Goal: Task Accomplishment & Management: Use online tool/utility

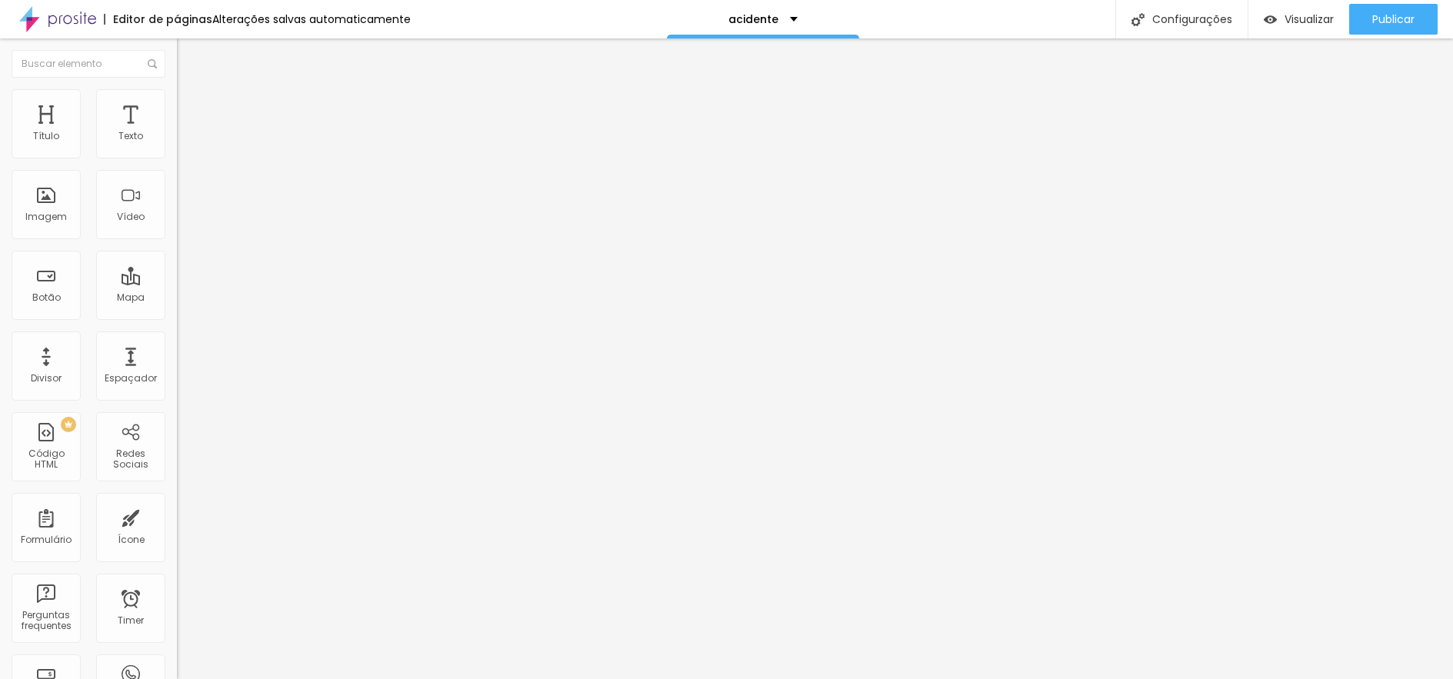
click at [177, 92] on img at bounding box center [184, 96] width 14 height 14
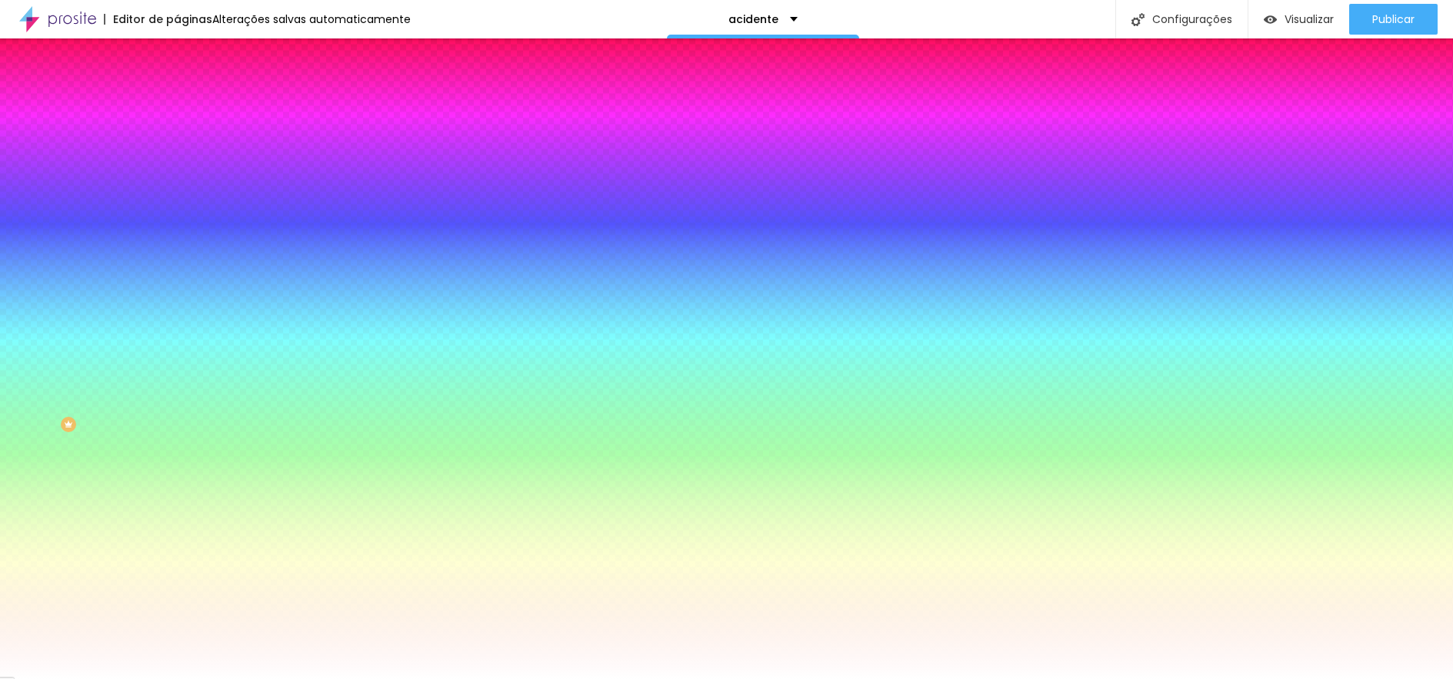
click at [177, 142] on span "Trocar imagem" at bounding box center [219, 134] width 84 height 13
click at [177, 160] on span "Nenhum" at bounding box center [197, 153] width 40 height 13
click at [177, 184] on span "Parallax" at bounding box center [196, 177] width 38 height 13
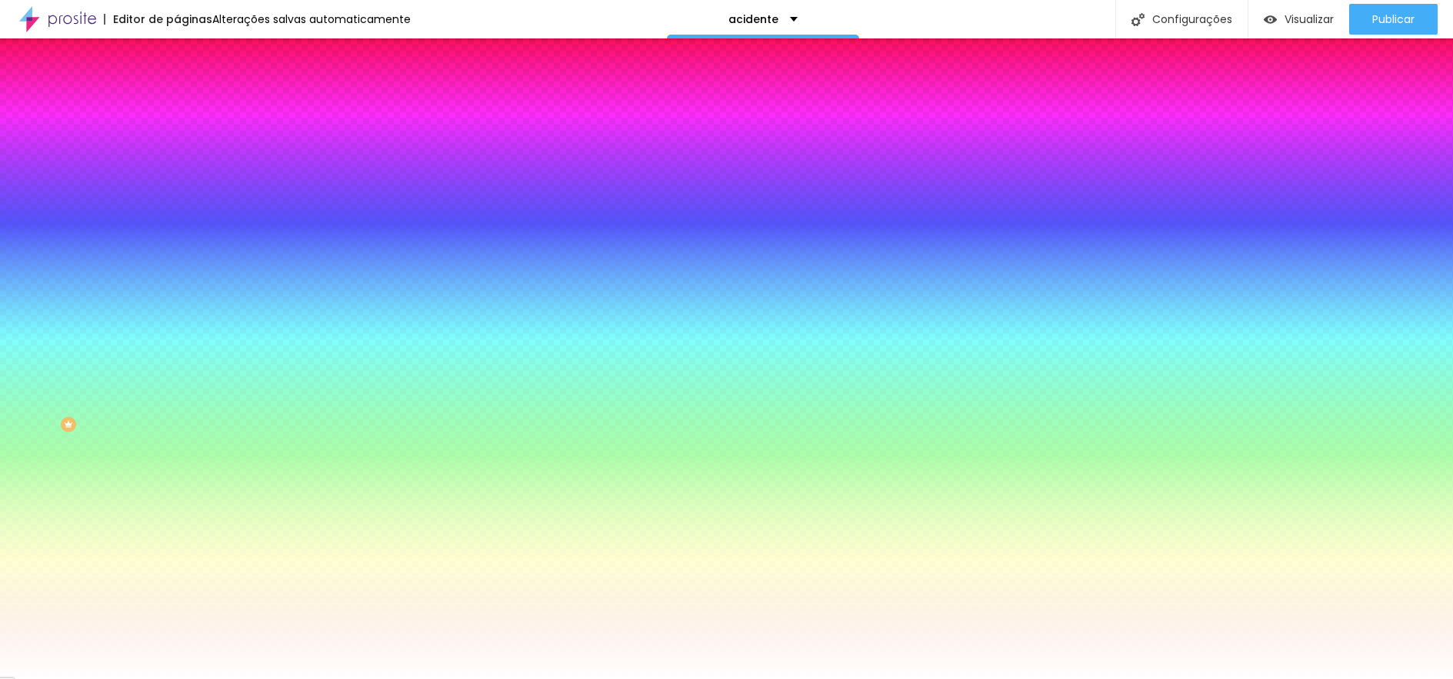
click at [177, 209] on div at bounding box center [265, 209] width 177 height 0
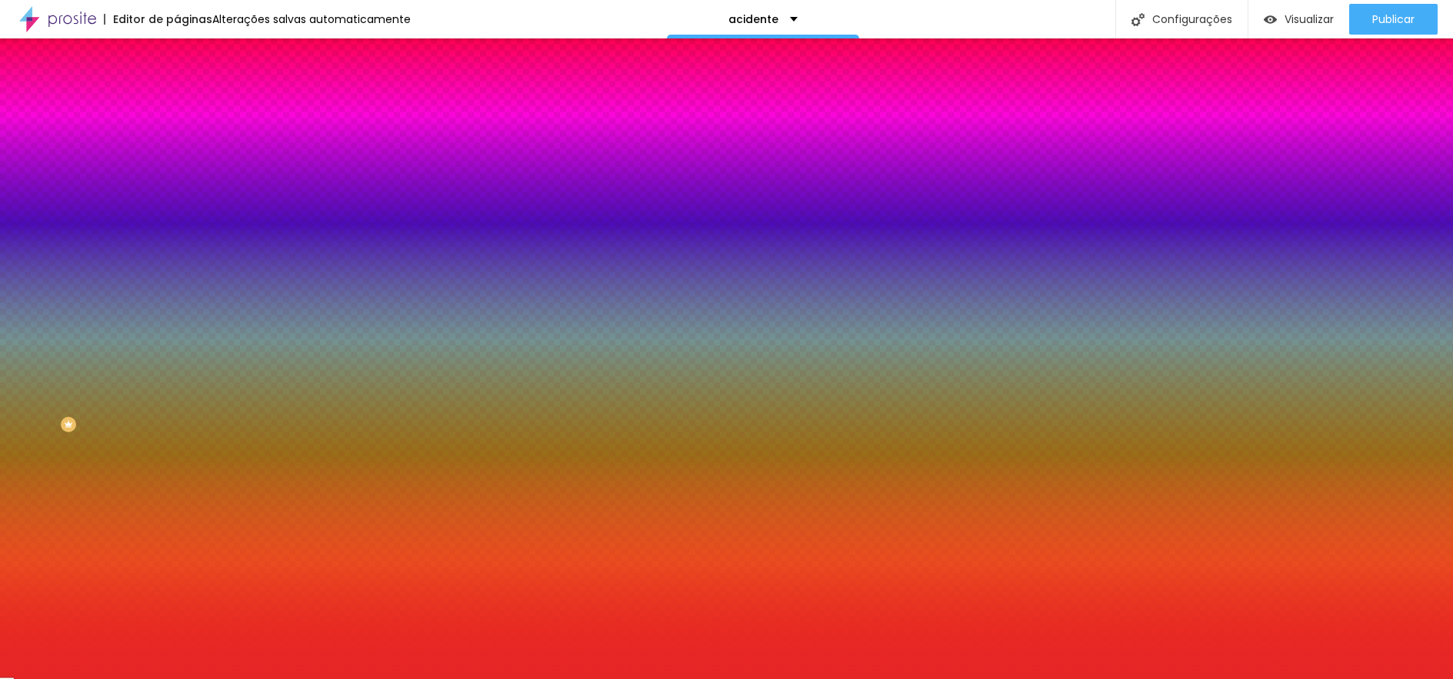
click at [108, 359] on div at bounding box center [726, 339] width 1453 height 679
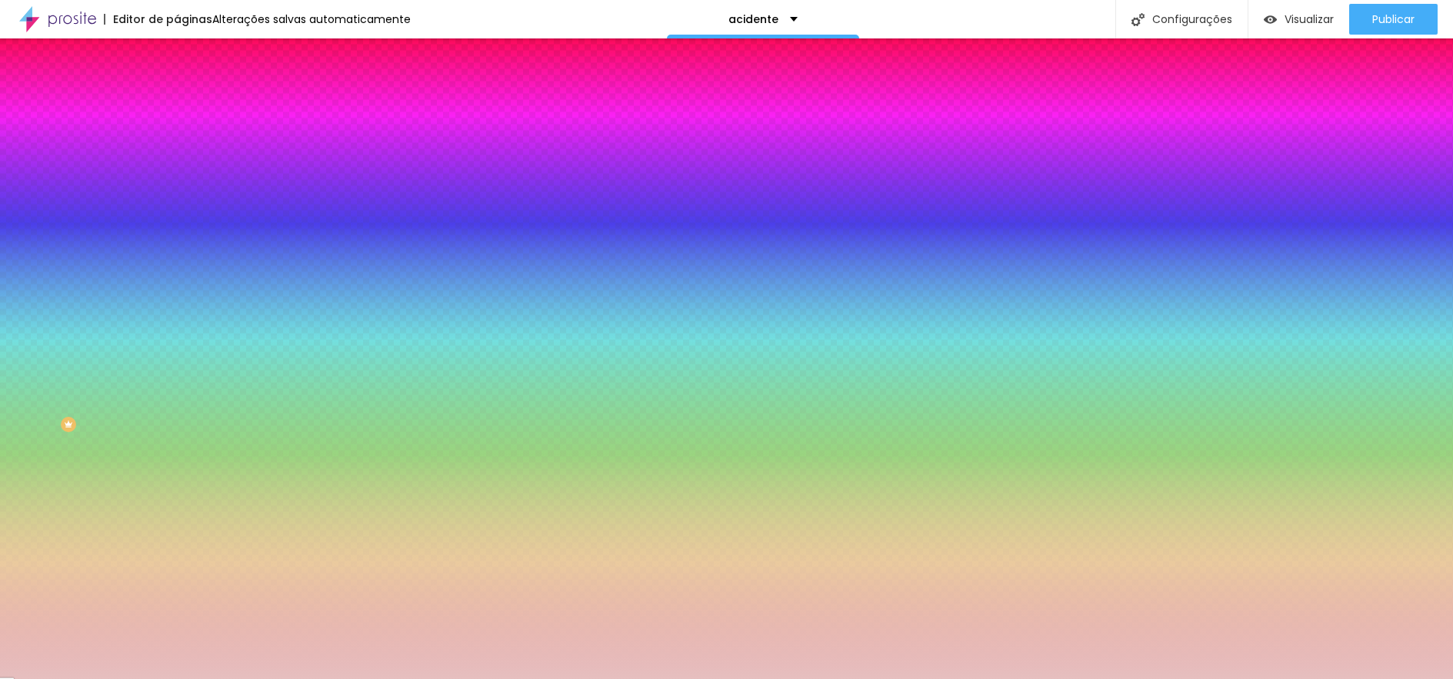
drag, startPoint x: 32, startPoint y: 359, endPoint x: 41, endPoint y: 359, distance: 9.3
click at [41, 359] on div at bounding box center [726, 339] width 1453 height 679
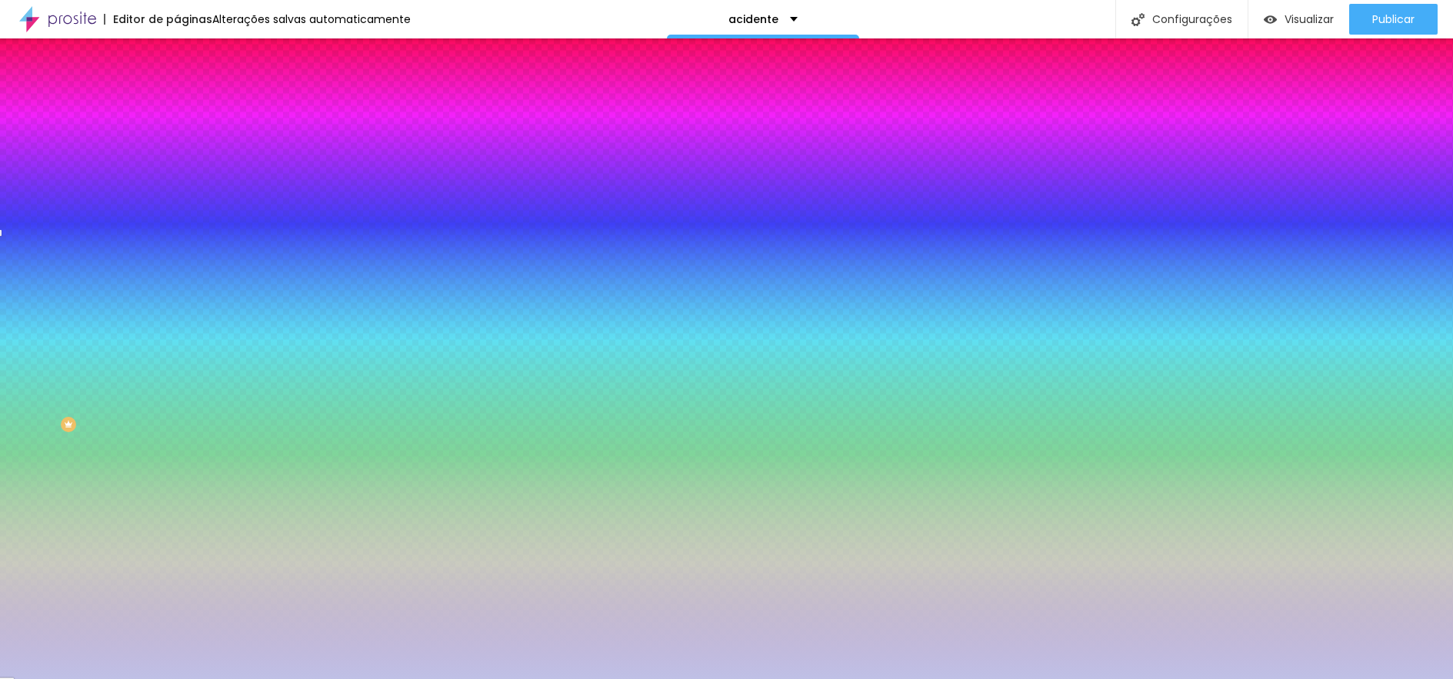
click at [134, 387] on div at bounding box center [726, 339] width 1453 height 679
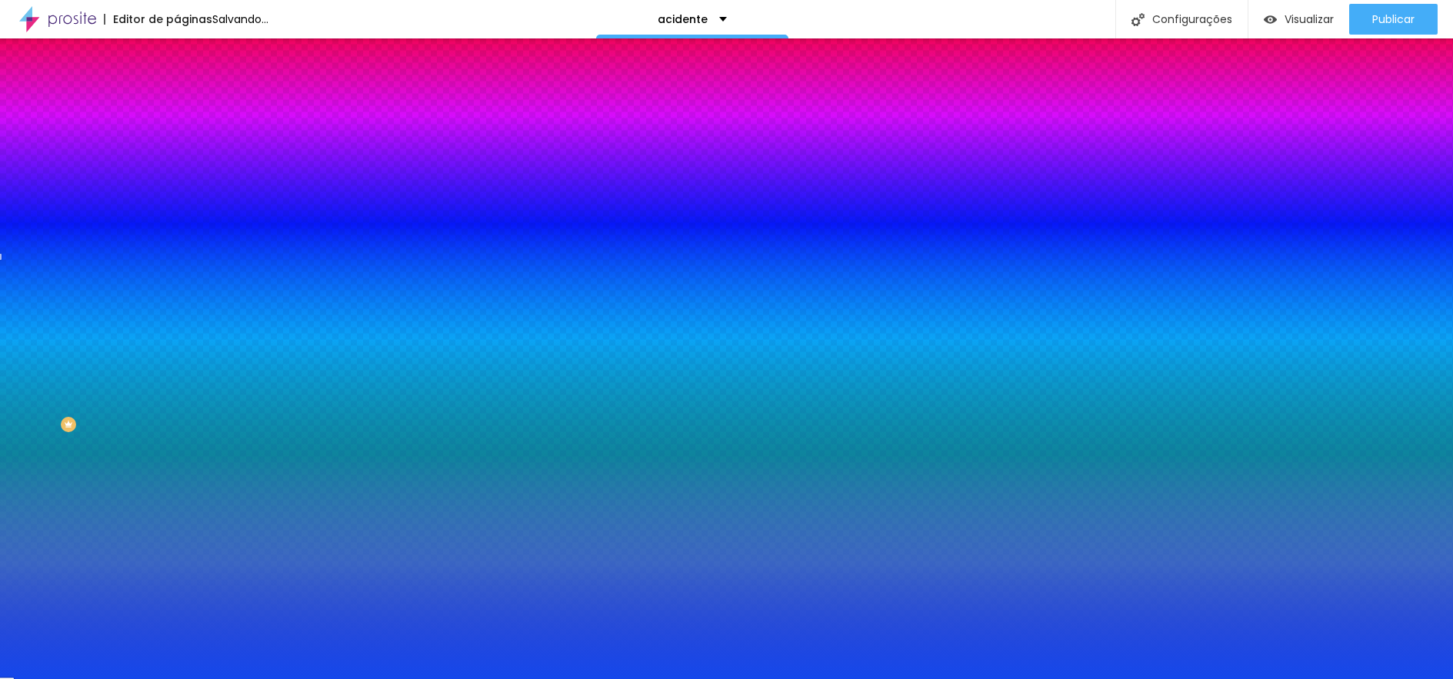
drag, startPoint x: 40, startPoint y: 359, endPoint x: 115, endPoint y: 357, distance: 75.4
click at [1322, 55] on div at bounding box center [1323, 53] width 3 height 3
drag, startPoint x: 156, startPoint y: 395, endPoint x: 145, endPoint y: 434, distance: 40.0
click at [145, 434] on div at bounding box center [726, 339] width 1453 height 679
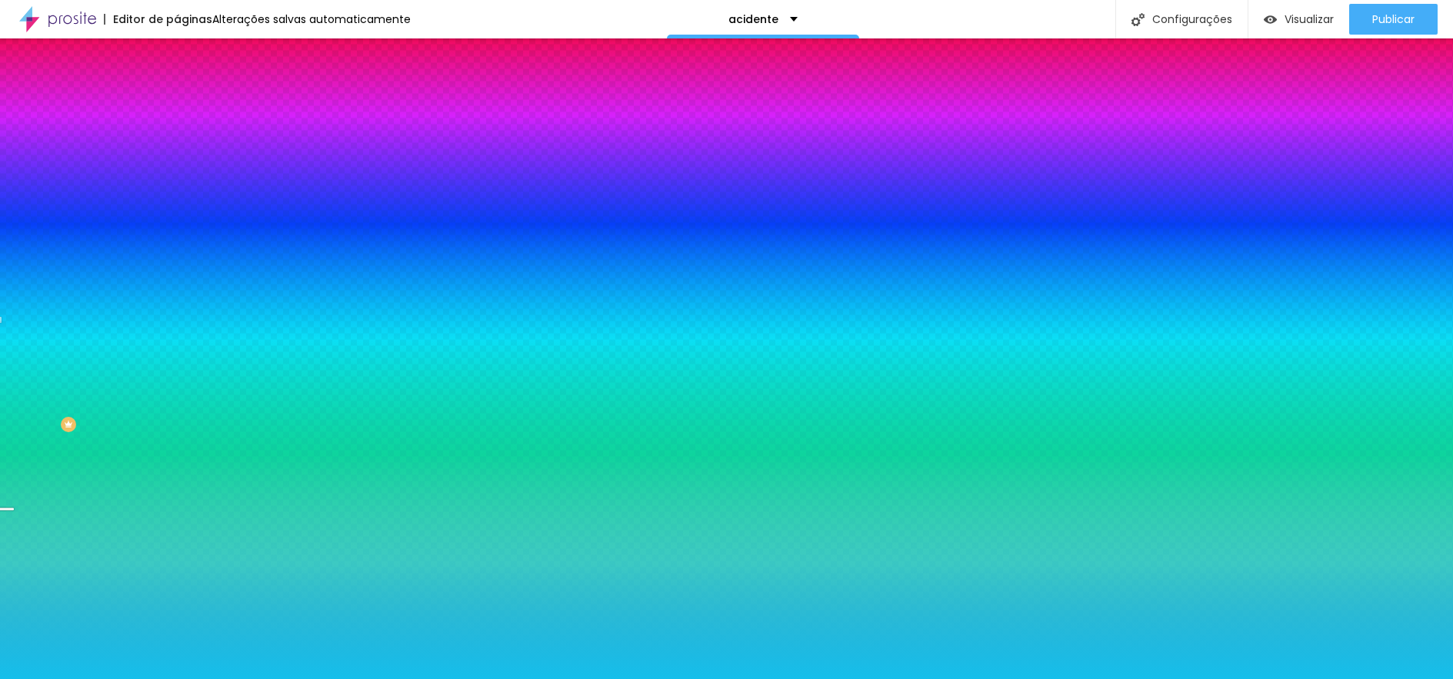
type input "#15B7EB"
click at [139, 401] on div at bounding box center [726, 339] width 1453 height 679
click at [159, 425] on div at bounding box center [726, 339] width 1453 height 679
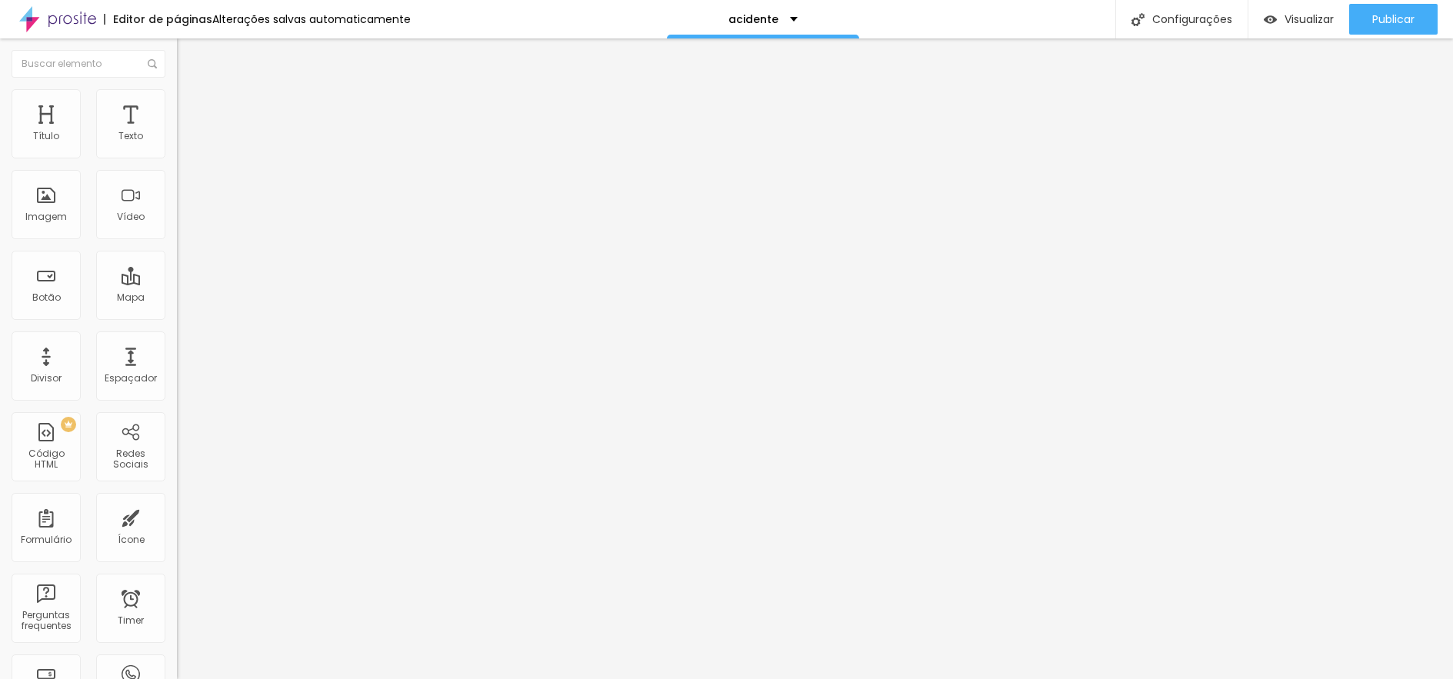
click at [177, 145] on span "Titulo 2" at bounding box center [202, 135] width 50 height 19
click at [177, 132] on span "Titulo 1" at bounding box center [202, 122] width 50 height 22
click at [177, 145] on span "Titulo 2" at bounding box center [202, 135] width 50 height 19
click at [177, 159] on span "Titulo 3" at bounding box center [198, 151] width 43 height 18
click at [183, 226] on icon "button" at bounding box center [187, 221] width 9 height 9
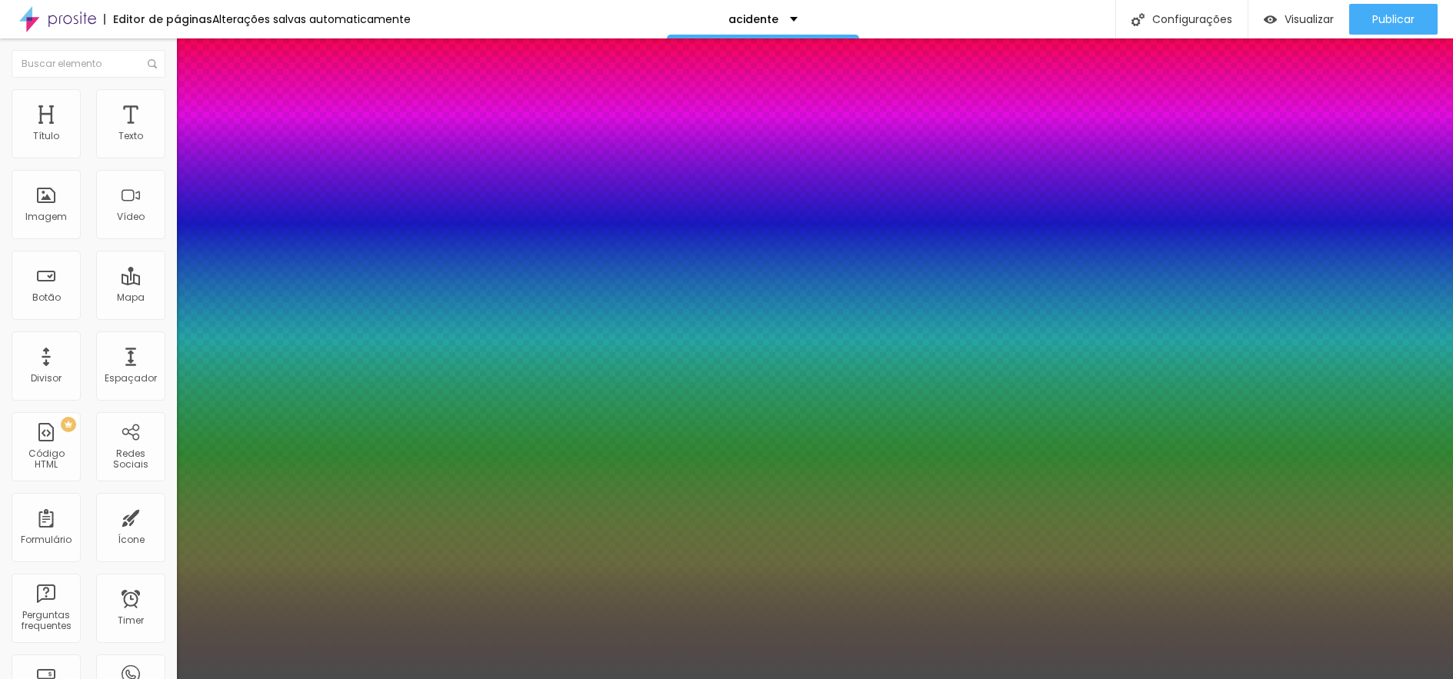
type input "1"
type input "0.5"
select select "Actor-Regular"
type input "1"
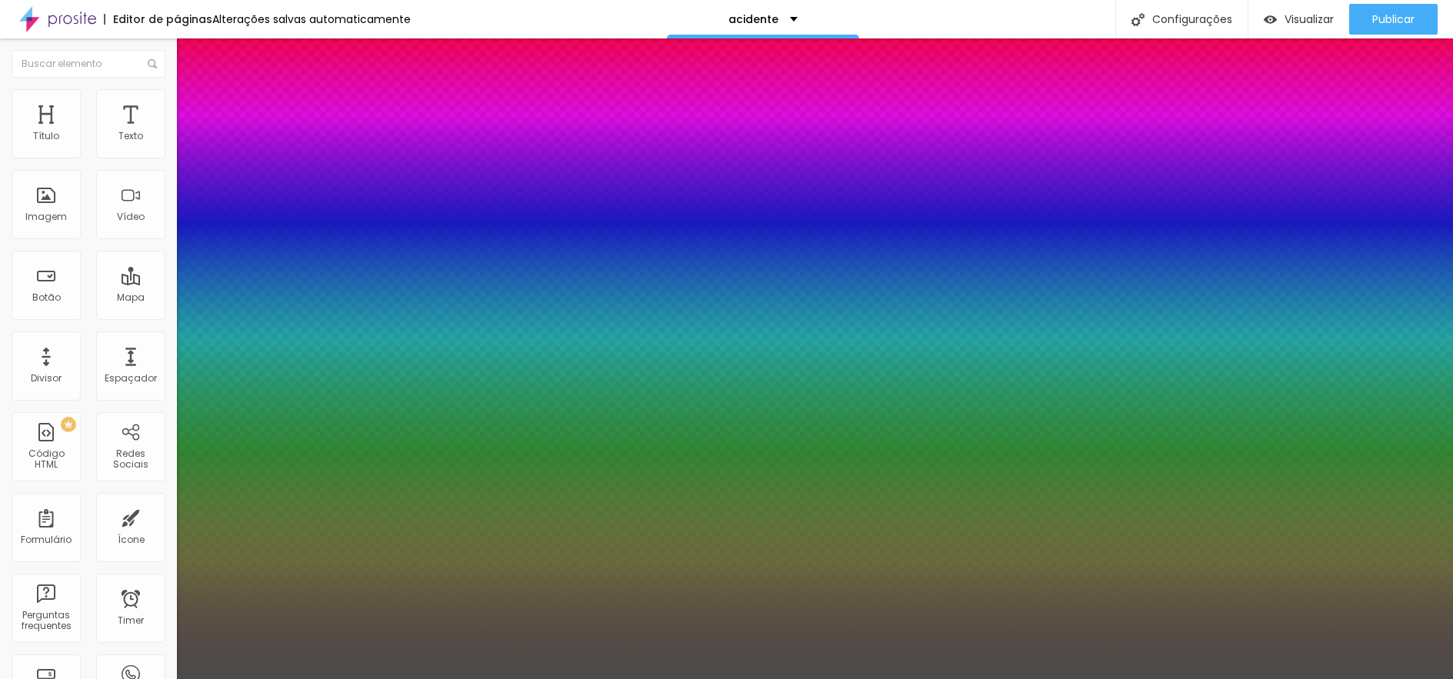
type input "0.5"
type input "1"
type input "0.5"
select select "Alice"
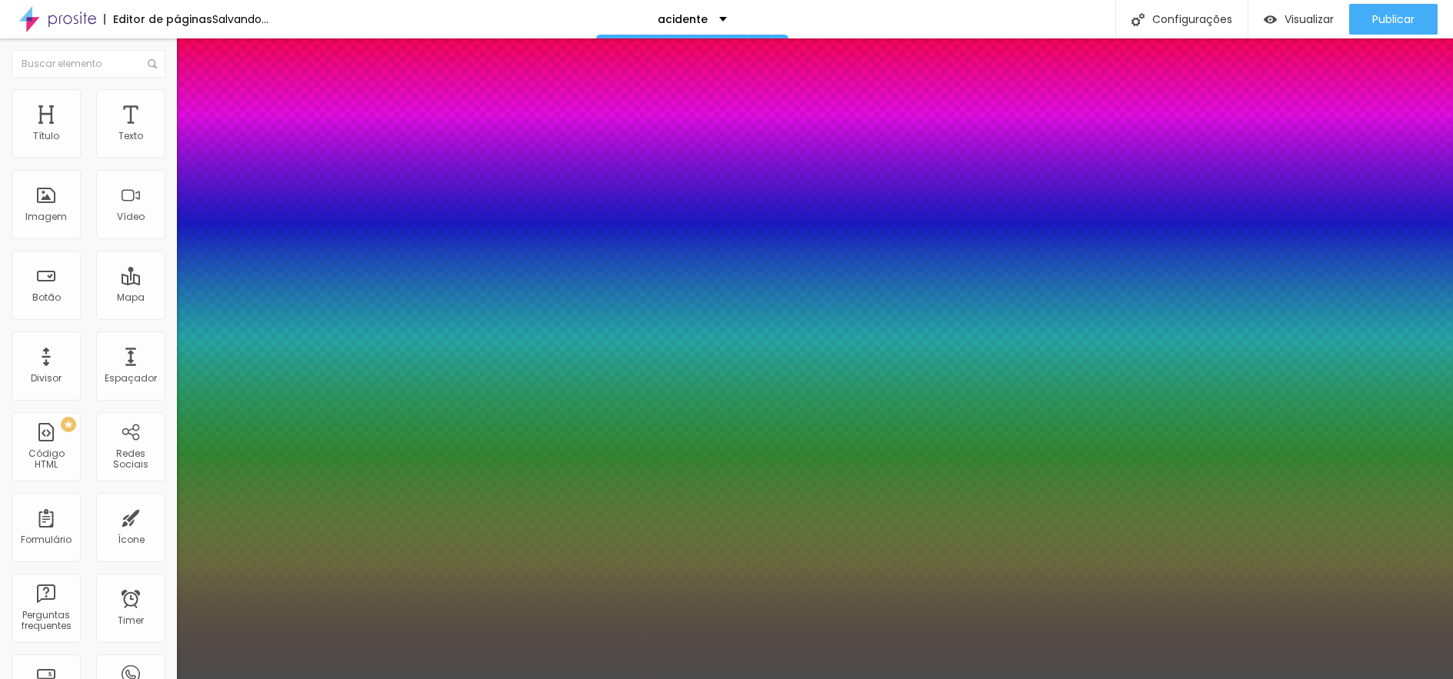
type input "1"
type input "0.5"
type input "1"
type input "0.5"
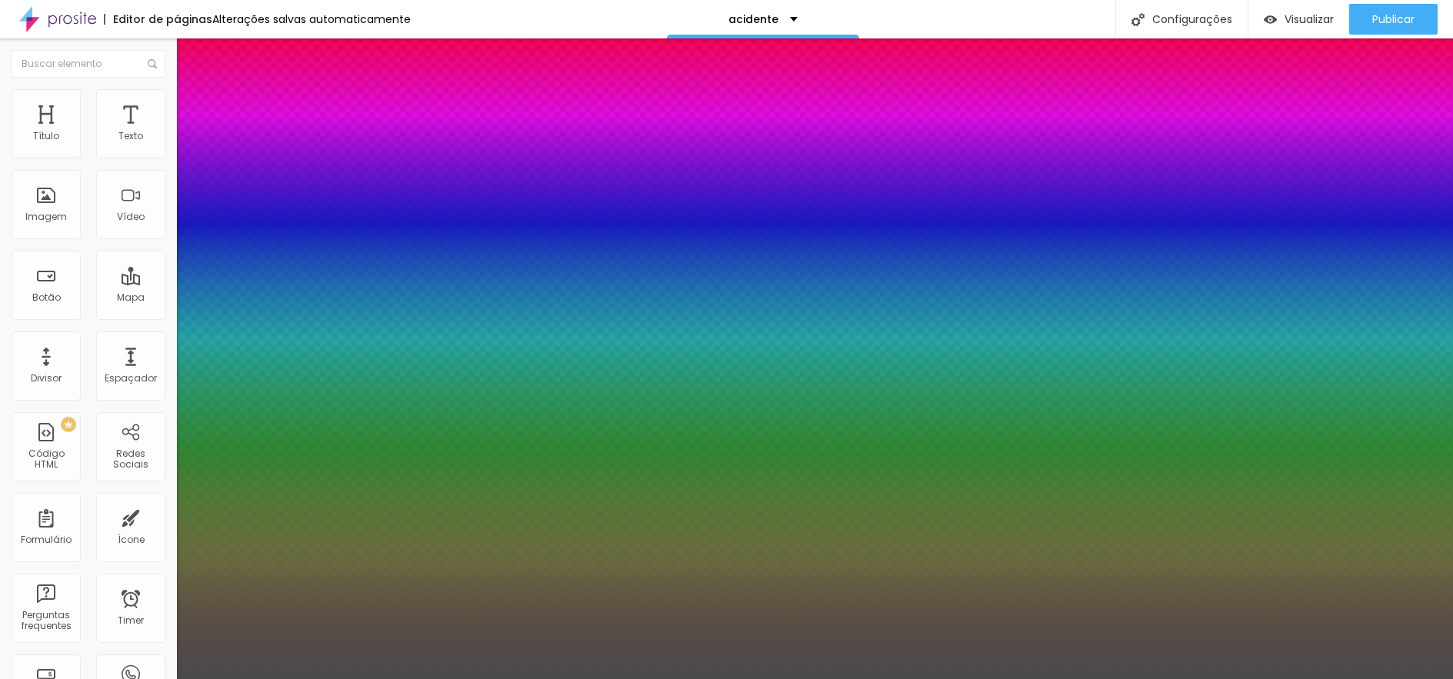
type input "1"
type input "0.5"
type input "1"
type input "0.5"
select select "[GEOGRAPHIC_DATA]"
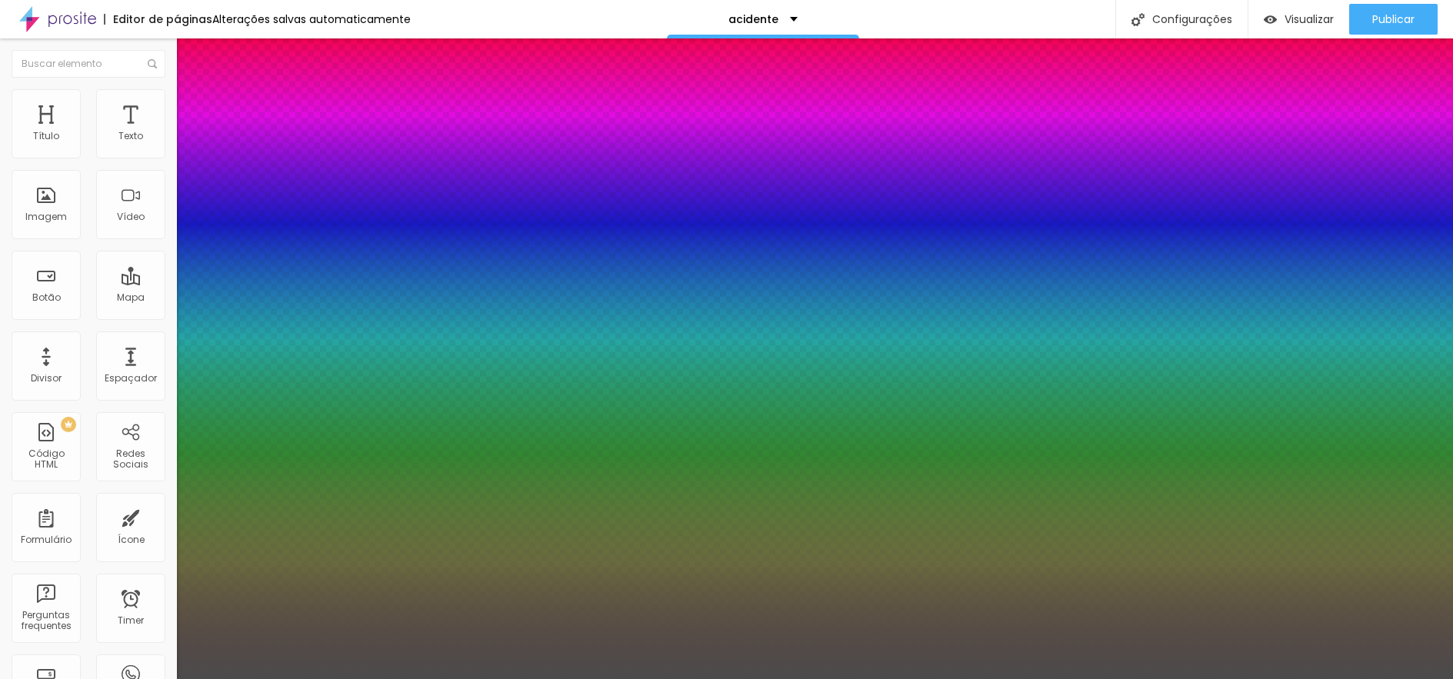
type input "1"
type input "0.5"
type input "1"
type input "0.5"
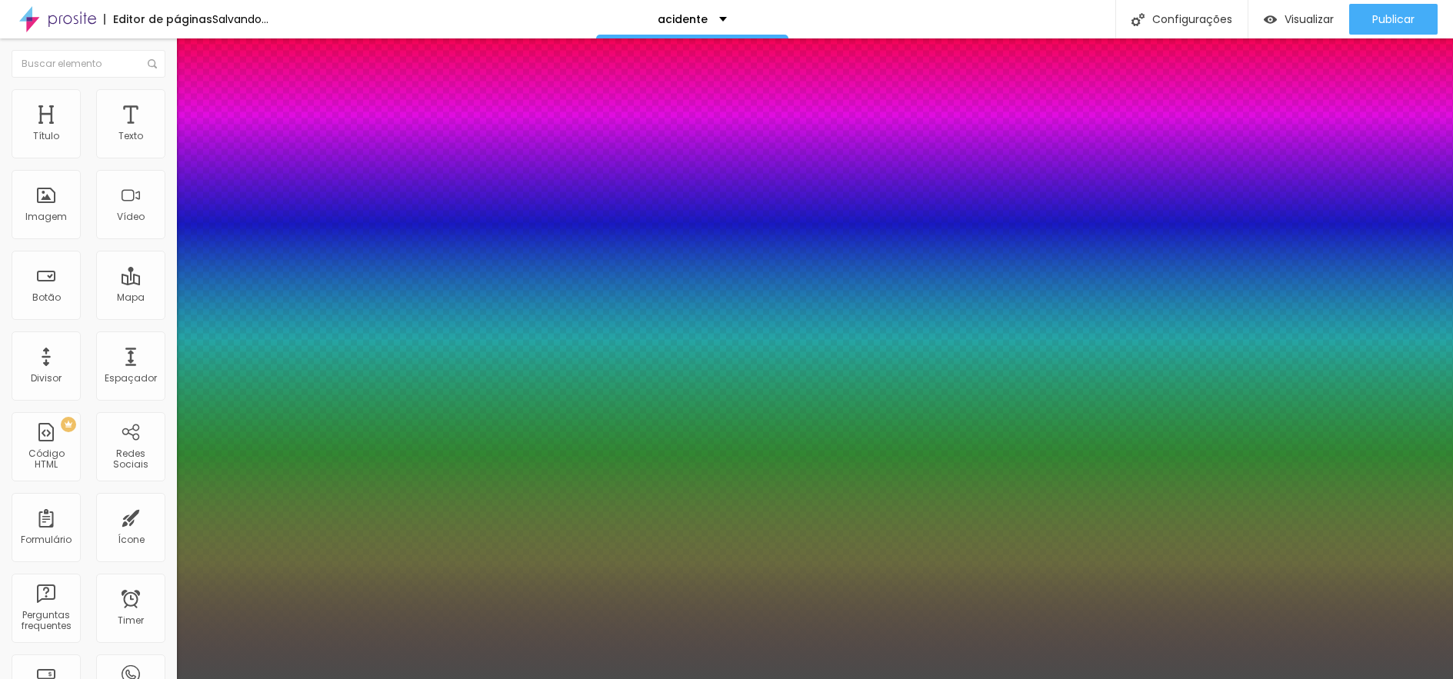
type input "1"
type input "0.5"
select select "Arsenal-Bold"
type input "1"
type input "0.5"
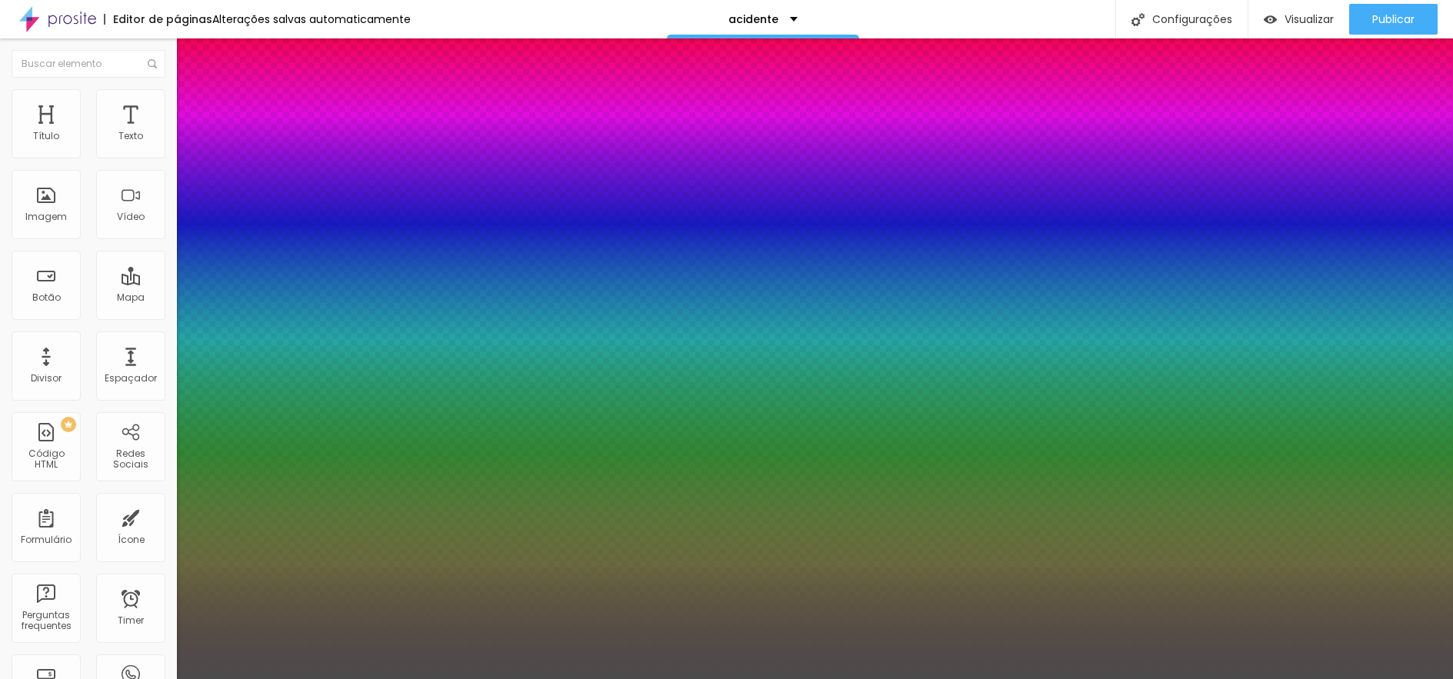
scroll to position [9, 0]
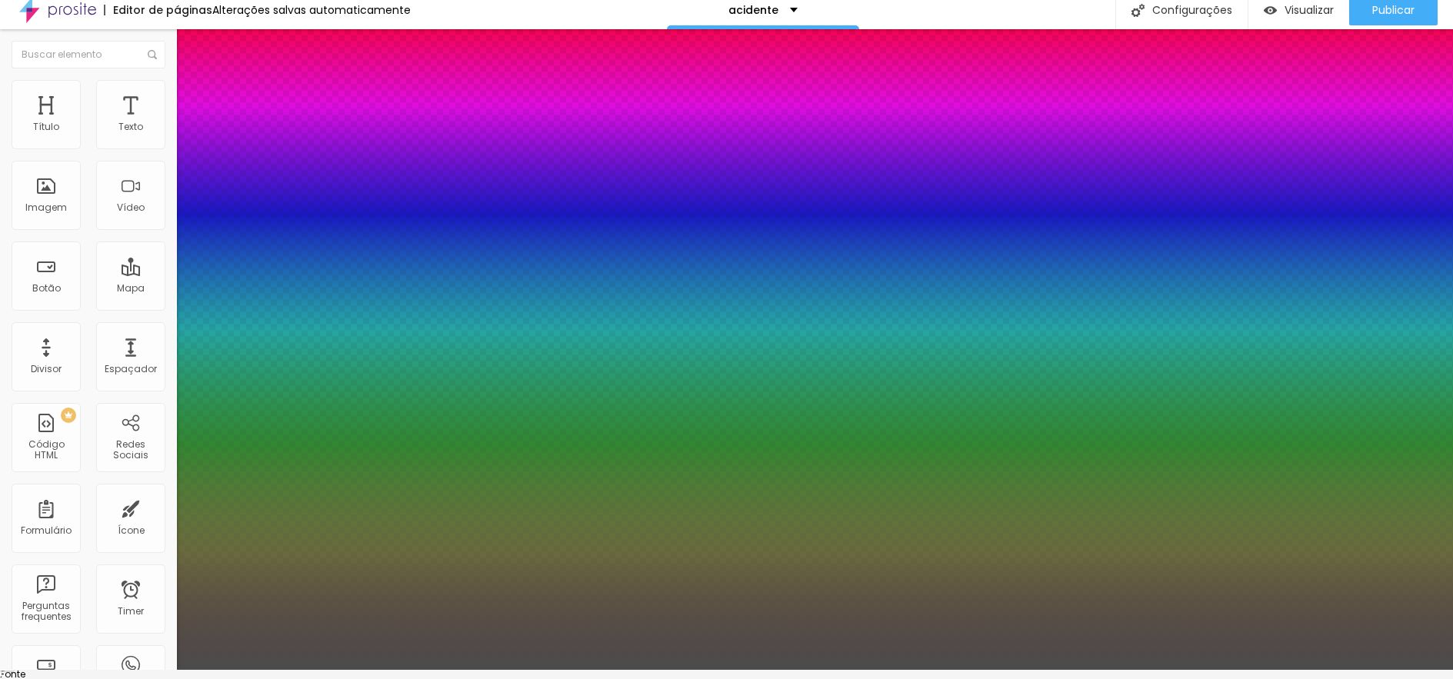
click at [553, 670] on div at bounding box center [726, 670] width 1453 height 0
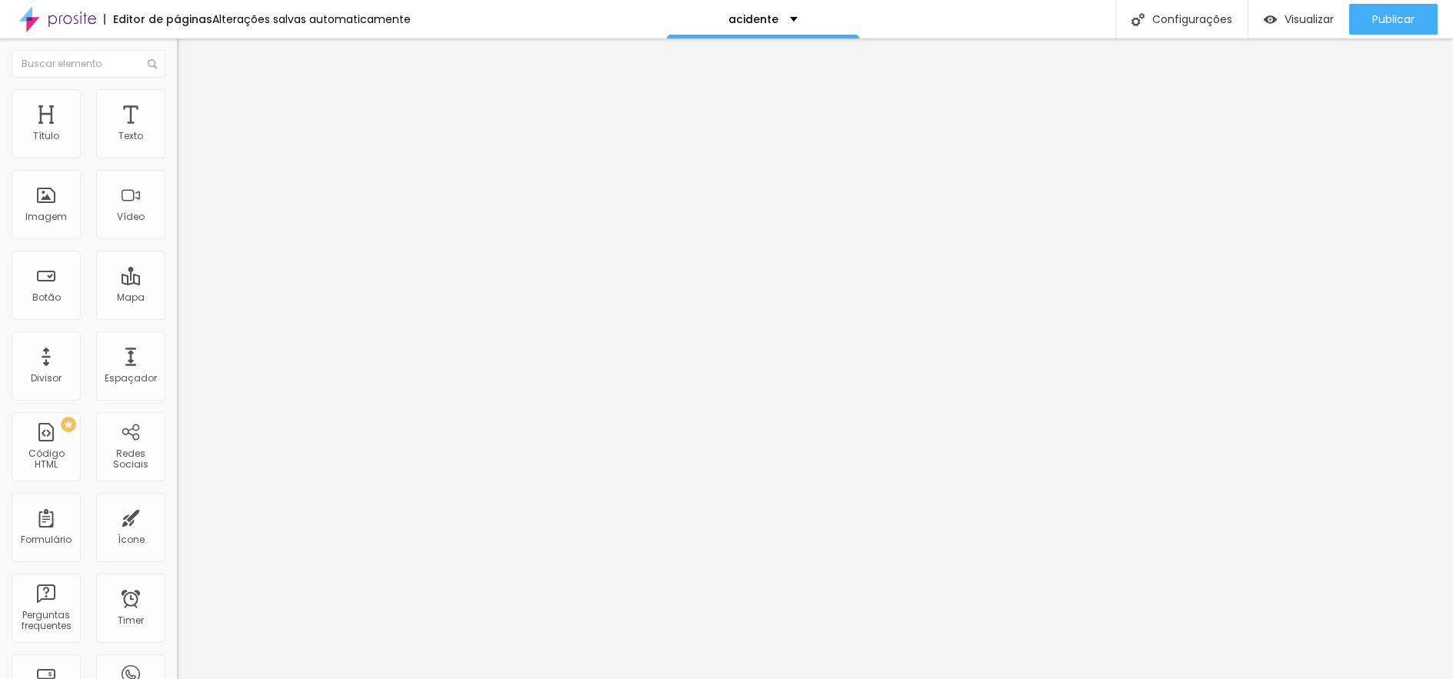
scroll to position [0, 0]
click at [261, 129] on img at bounding box center [265, 124] width 9 height 9
click at [177, 132] on span "Adicionar imagem" at bounding box center [226, 125] width 99 height 13
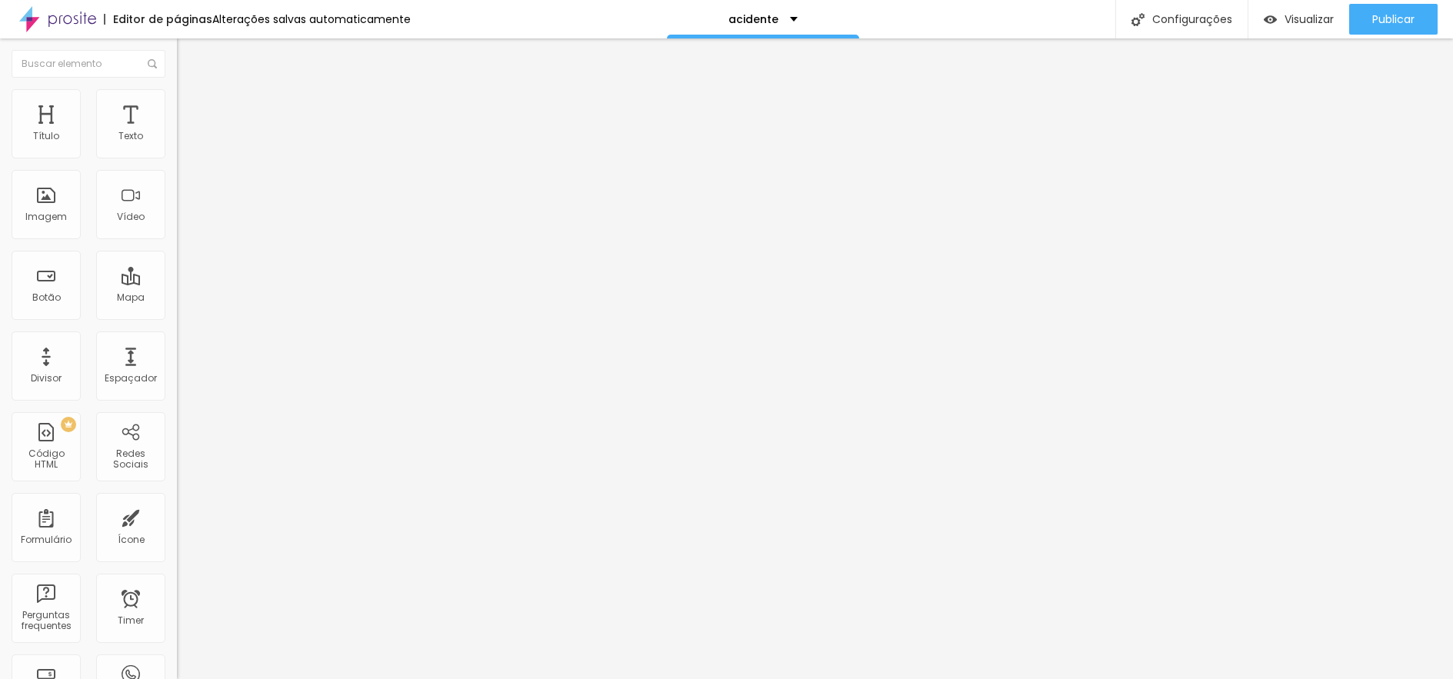
click at [177, 172] on span "Titulo 4" at bounding box center [197, 163] width 41 height 15
click at [177, 181] on span "Titulo 5" at bounding box center [194, 174] width 34 height 13
click at [190, 182] on span "Titulo 5" at bounding box center [207, 175] width 34 height 13
click at [1288, 16] on span "Visualizar" at bounding box center [1309, 19] width 49 height 12
click at [177, 93] on img at bounding box center [184, 96] width 14 height 14
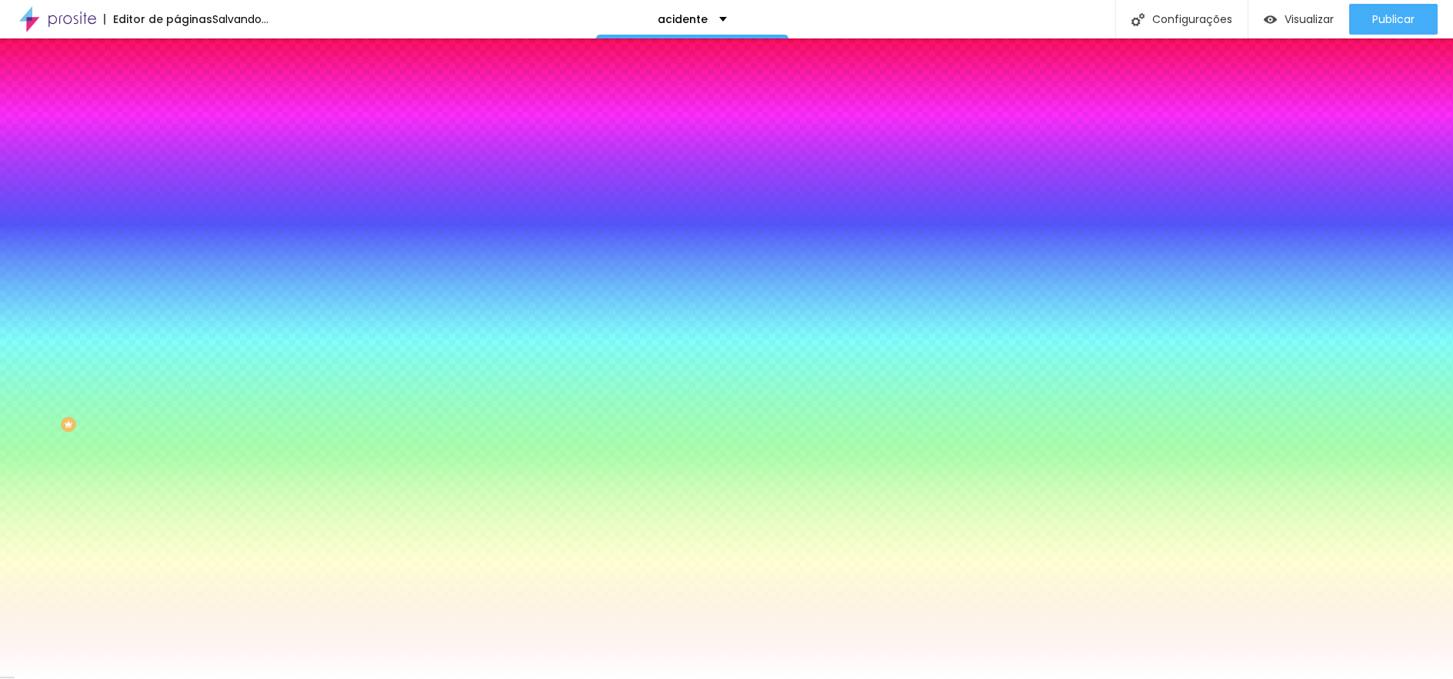
click at [177, 105] on li "Avançado" at bounding box center [265, 112] width 177 height 15
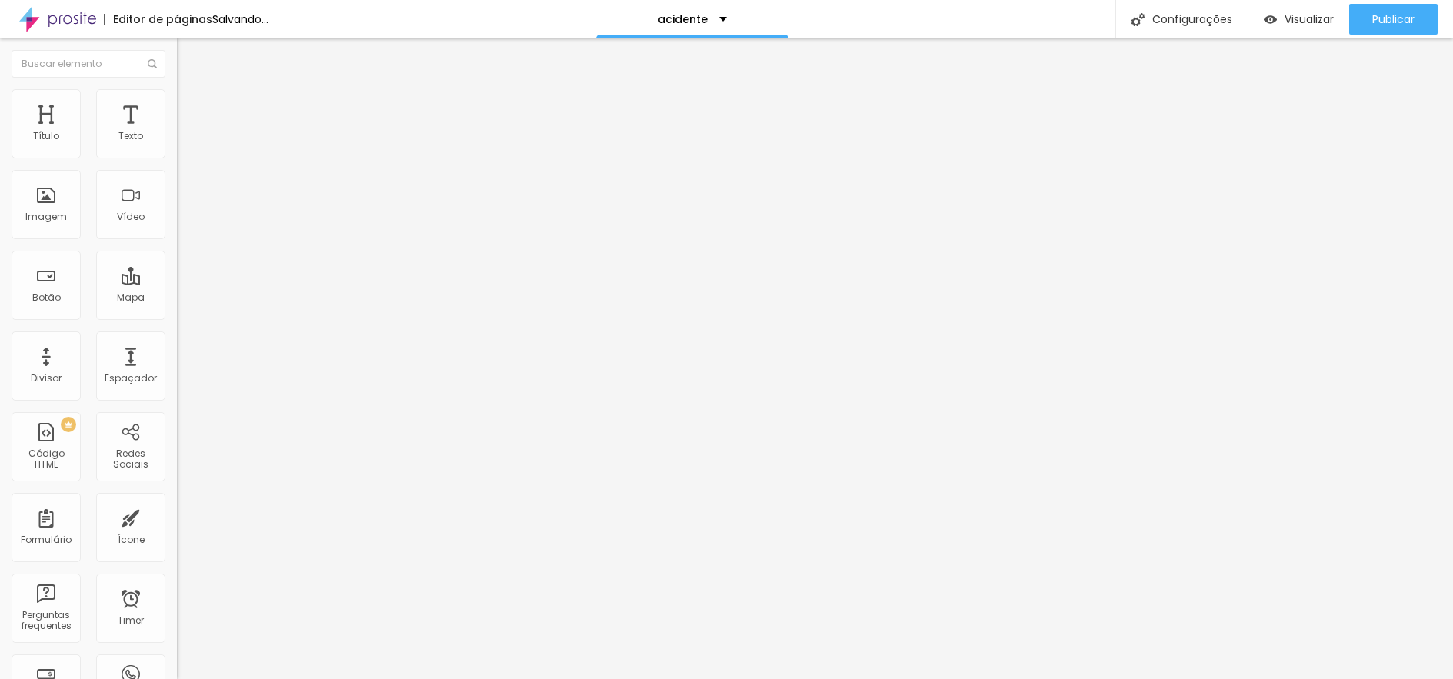
click at [177, 98] on img at bounding box center [184, 96] width 14 height 14
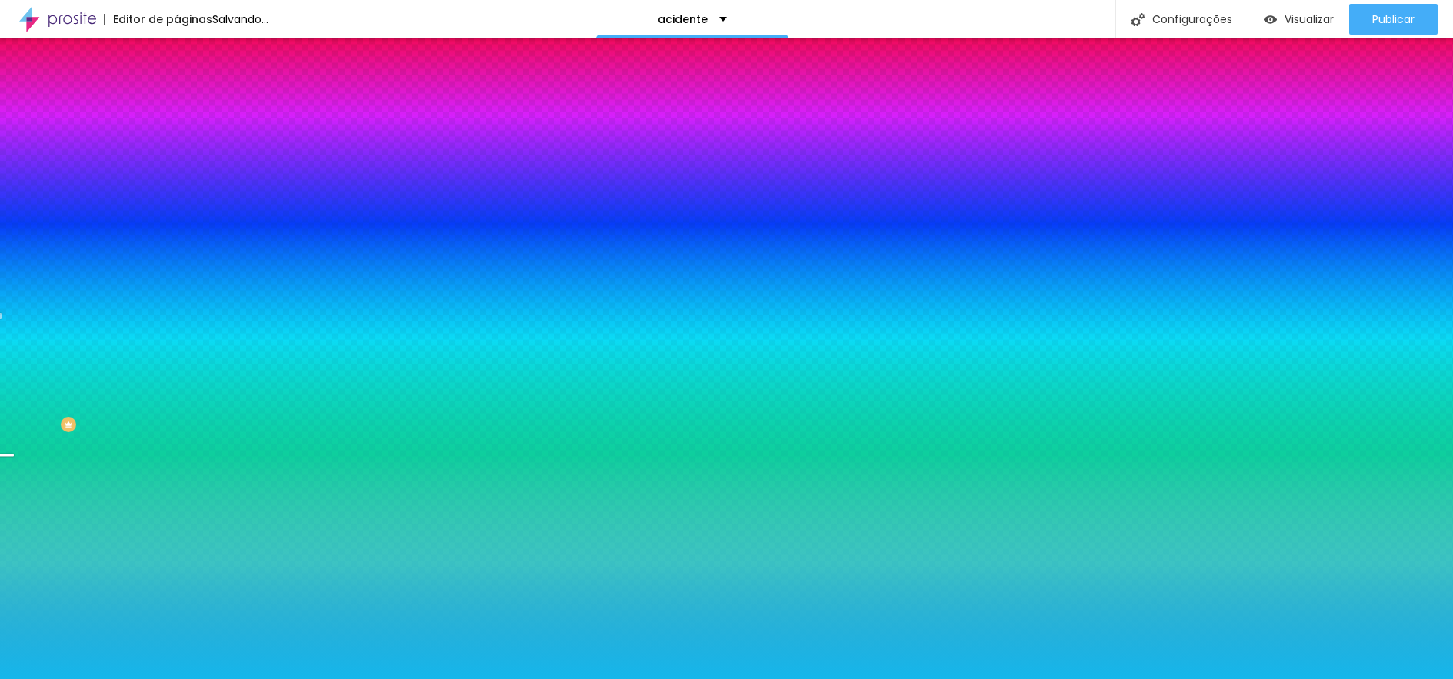
click at [177, 142] on span "Trocar imagem" at bounding box center [219, 134] width 84 height 13
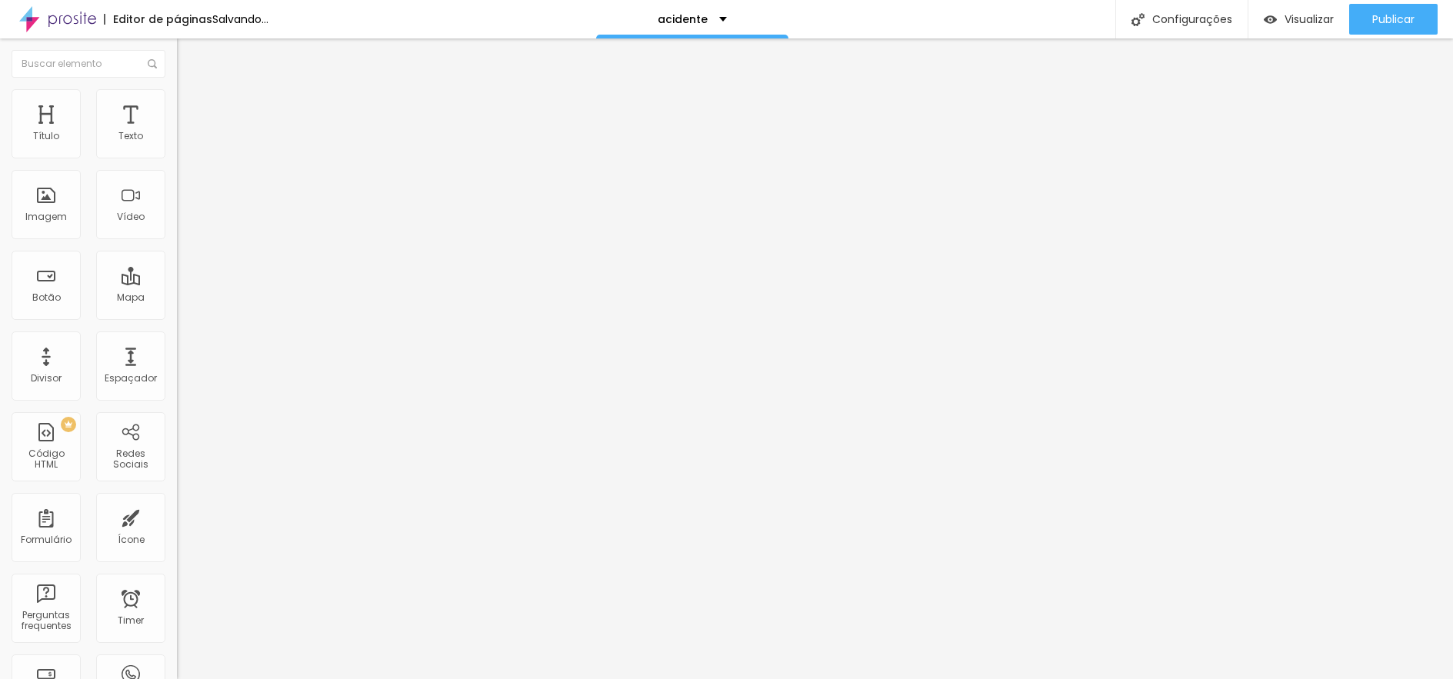
click at [177, 132] on span "Adicionar imagem" at bounding box center [226, 125] width 99 height 13
click at [177, 131] on div "Trocar imagem" at bounding box center [265, 125] width 177 height 11
click at [177, 93] on img at bounding box center [184, 96] width 14 height 14
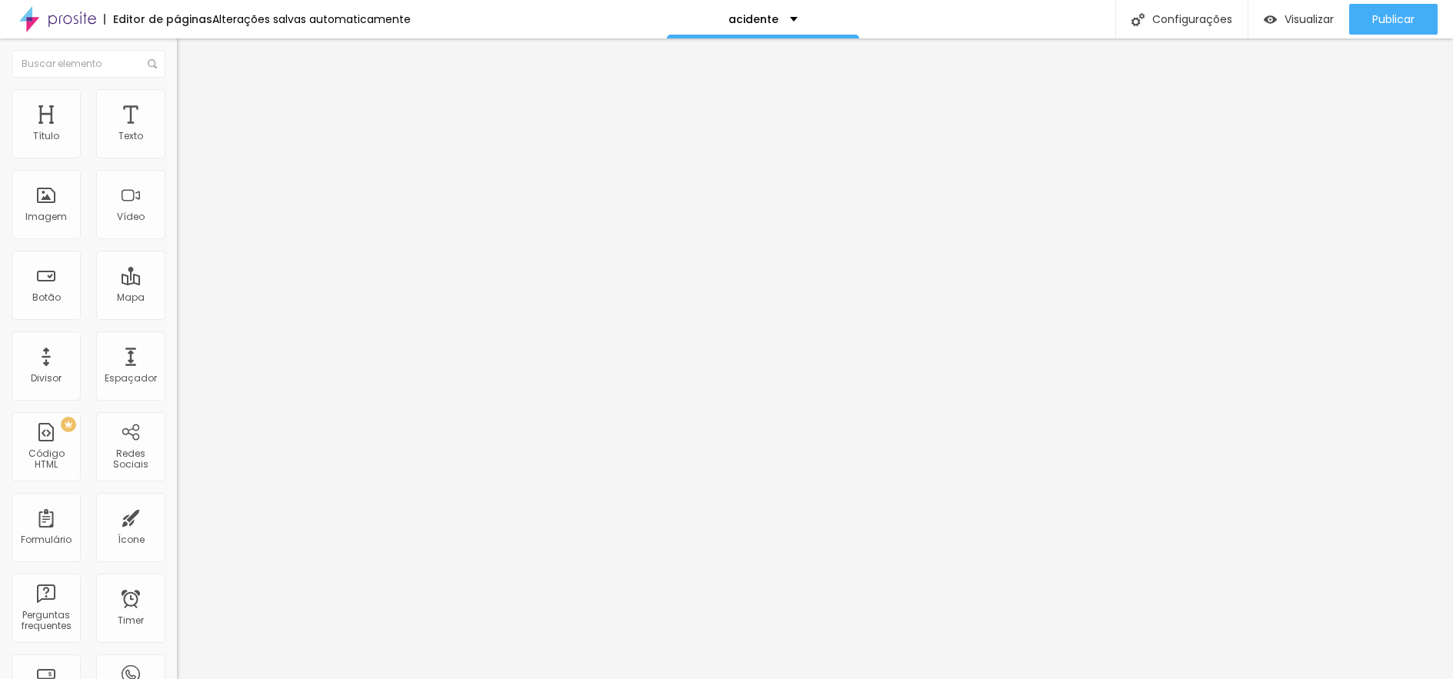
type input "85"
type input "10"
type input "100"
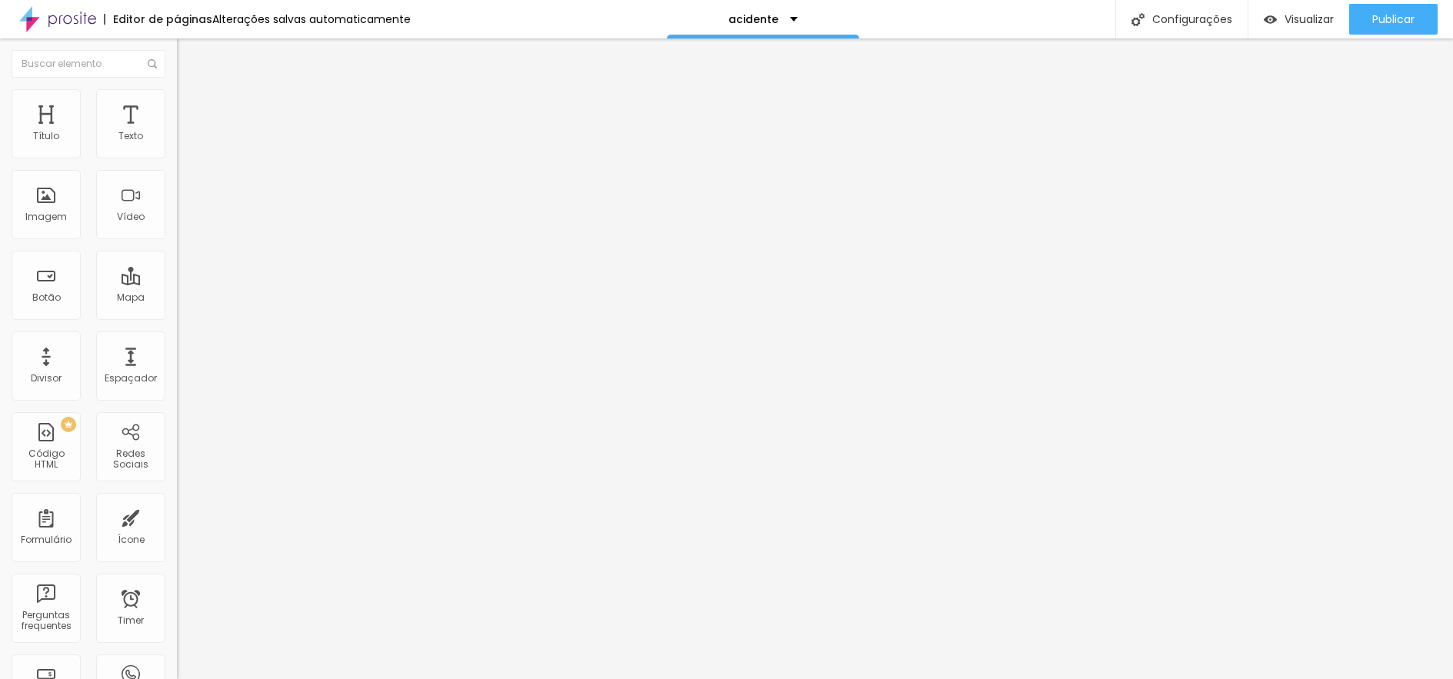
type input "100"
drag, startPoint x: 159, startPoint y: 165, endPoint x: 419, endPoint y: 182, distance: 261.4
click at [276, 158] on input "range" at bounding box center [226, 151] width 99 height 12
type input "5"
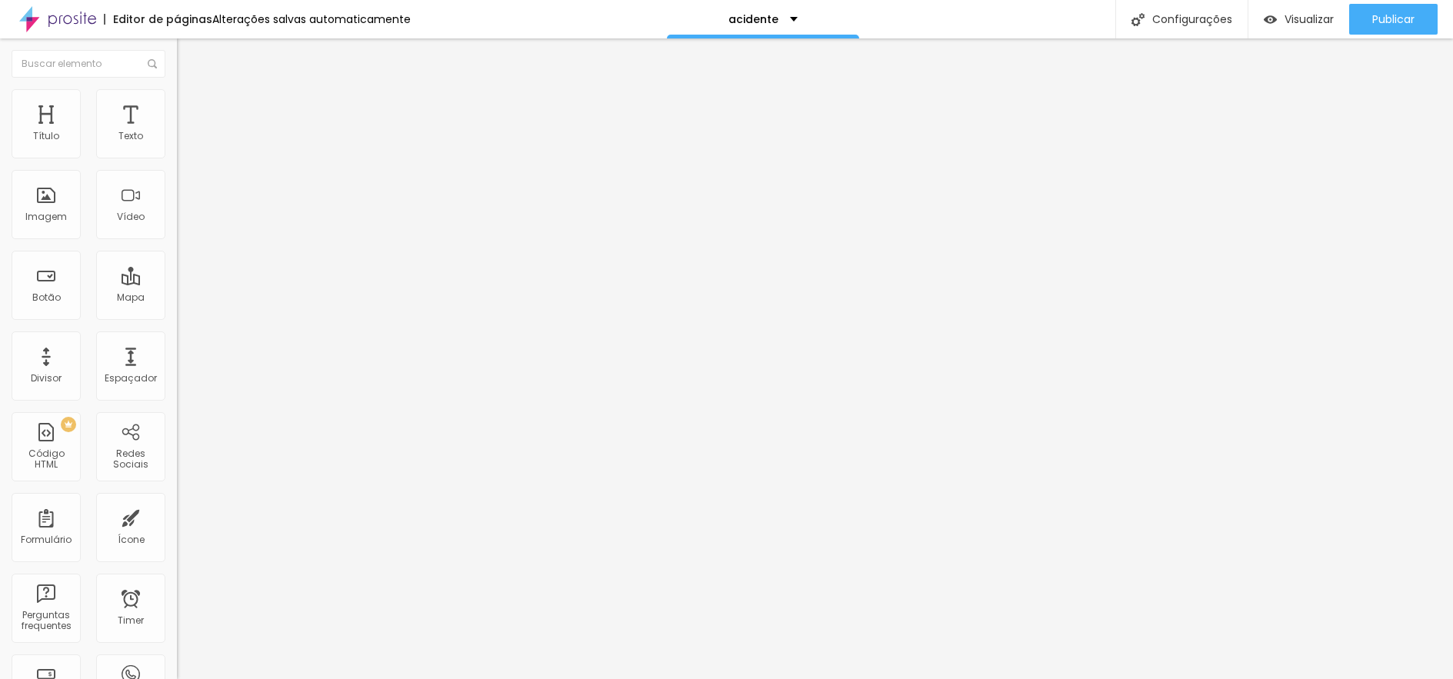
type input "160"
type input "200"
drag, startPoint x: 38, startPoint y: 193, endPoint x: 316, endPoint y: 195, distance: 277.8
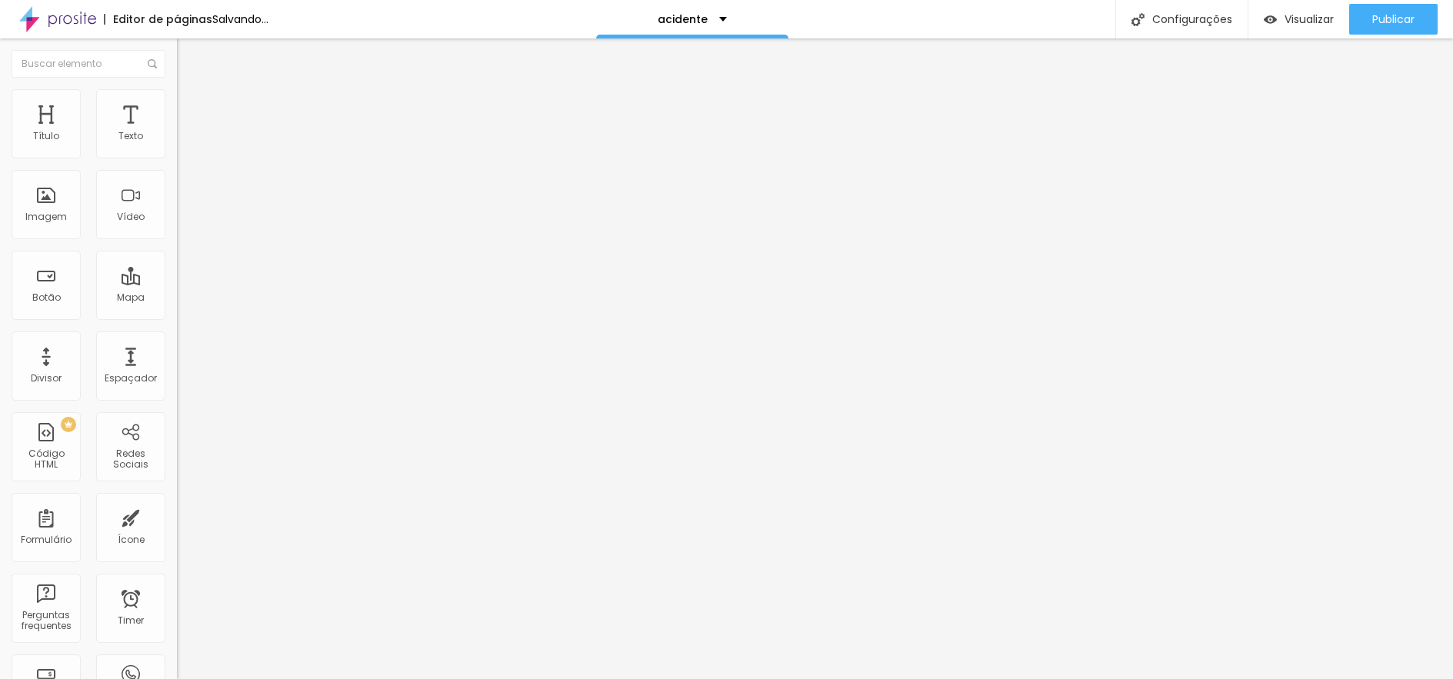
type input "200"
click at [276, 338] on input "range" at bounding box center [226, 344] width 99 height 12
click at [191, 108] on span "Avançado" at bounding box center [216, 114] width 51 height 13
click at [177, 105] on li "Avançado" at bounding box center [265, 112] width 177 height 15
click at [177, 98] on li "Estilo" at bounding box center [265, 96] width 177 height 15
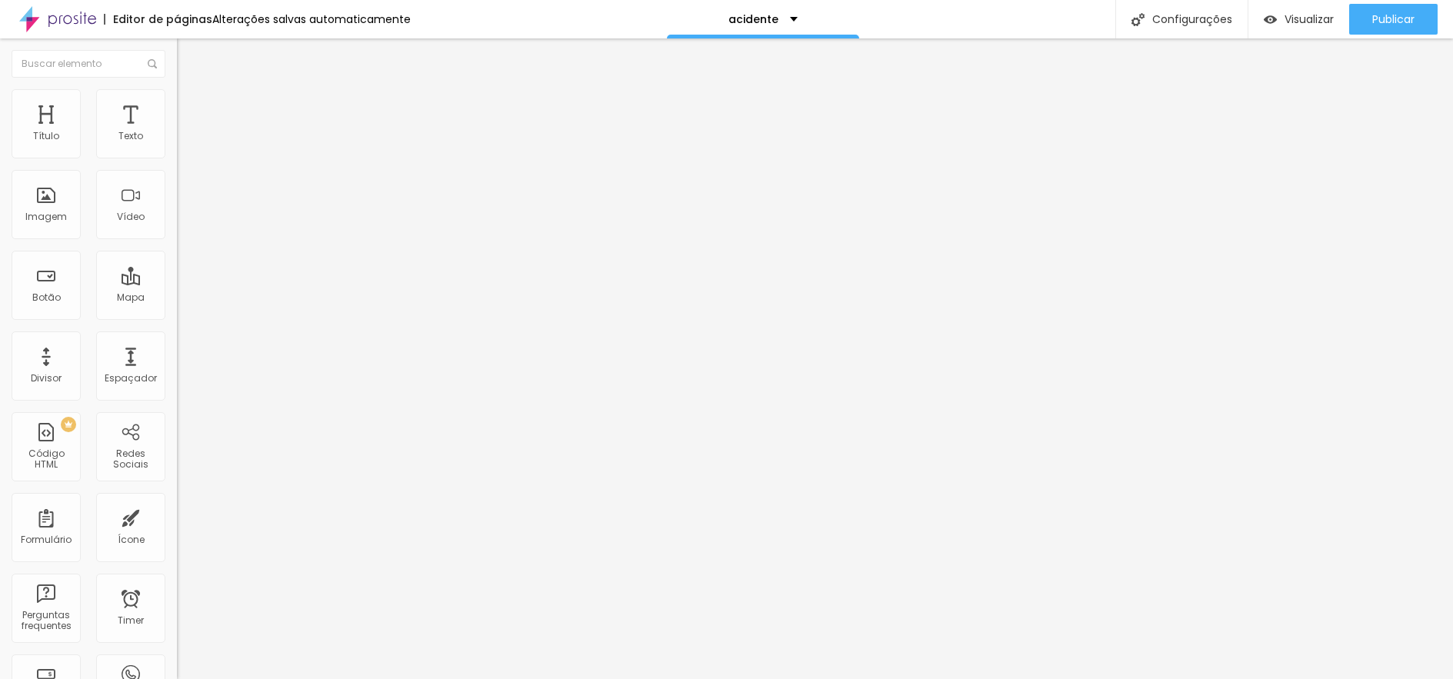
click at [177, 88] on img at bounding box center [184, 81] width 14 height 14
click at [177, 145] on input "Quero descobrir essa estratégia" at bounding box center [269, 136] width 185 height 15
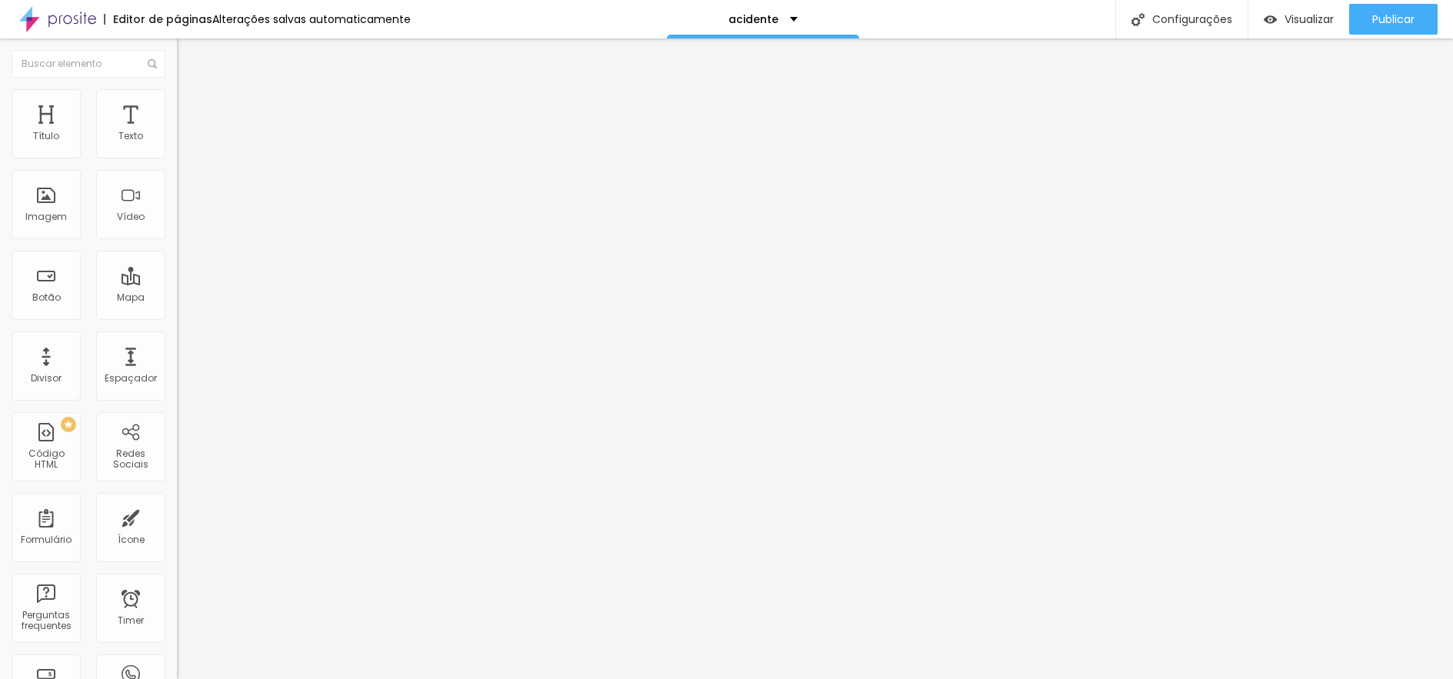
type input "Fale comigo via whatsapp"
click at [177, 317] on input "https://" at bounding box center [269, 309] width 185 height 15
type input "[URL][DOMAIN_NAME]"
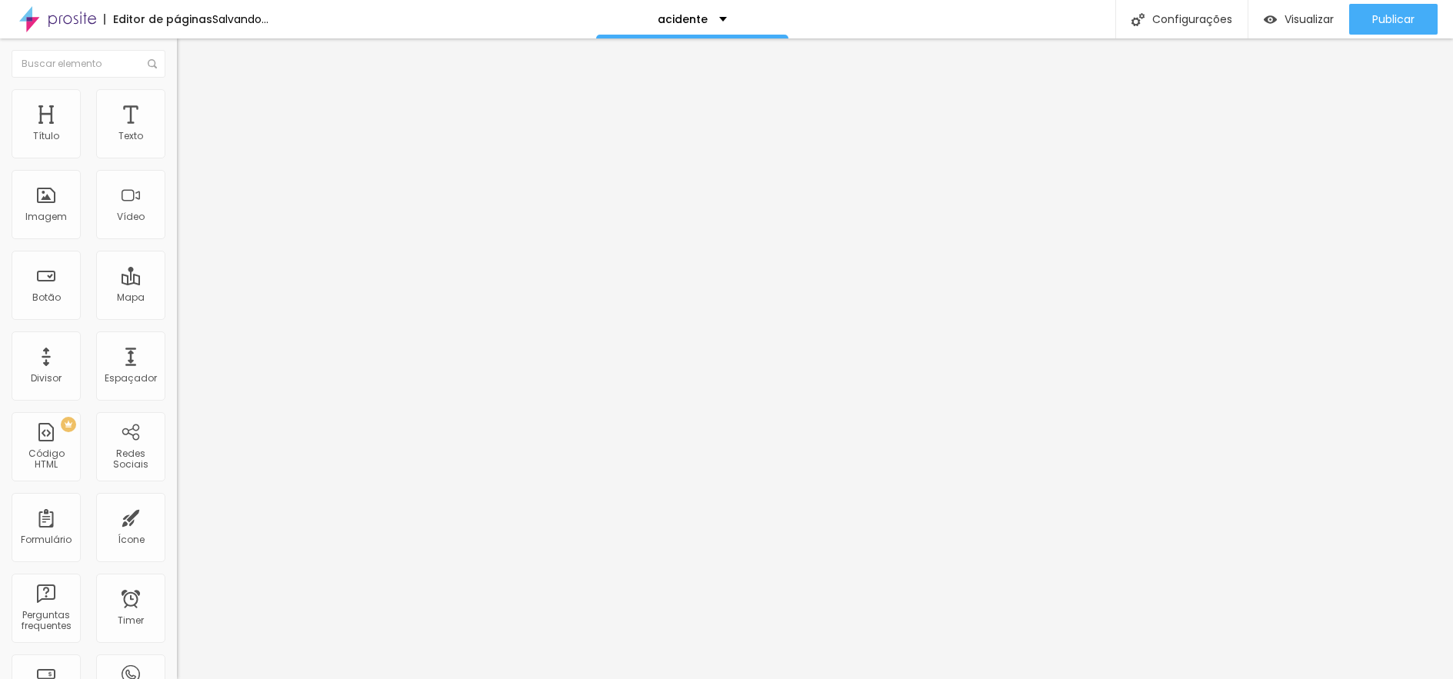
click at [177, 336] on div at bounding box center [265, 336] width 177 height 0
click at [177, 132] on span "Adicionar imagem" at bounding box center [226, 125] width 99 height 13
click at [177, 102] on li "Estilo" at bounding box center [265, 96] width 177 height 15
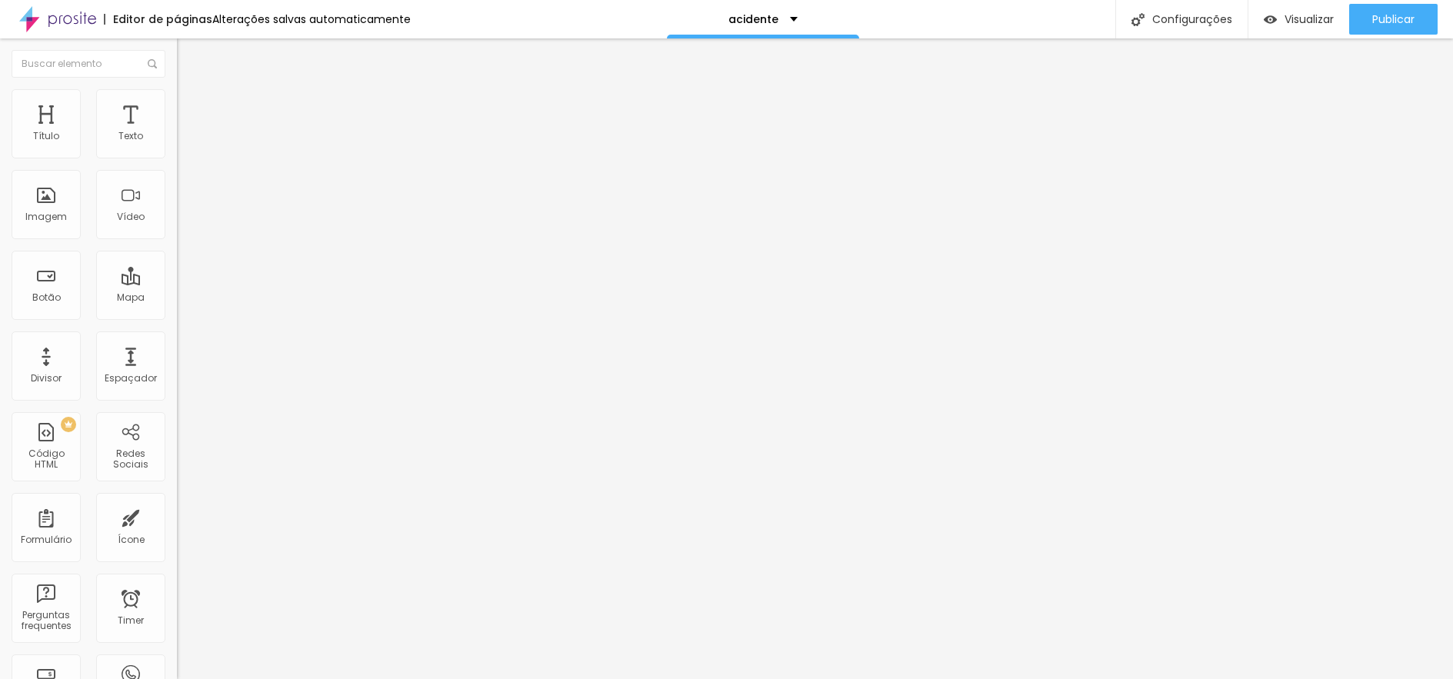
type input "70"
type input "55"
type input "45"
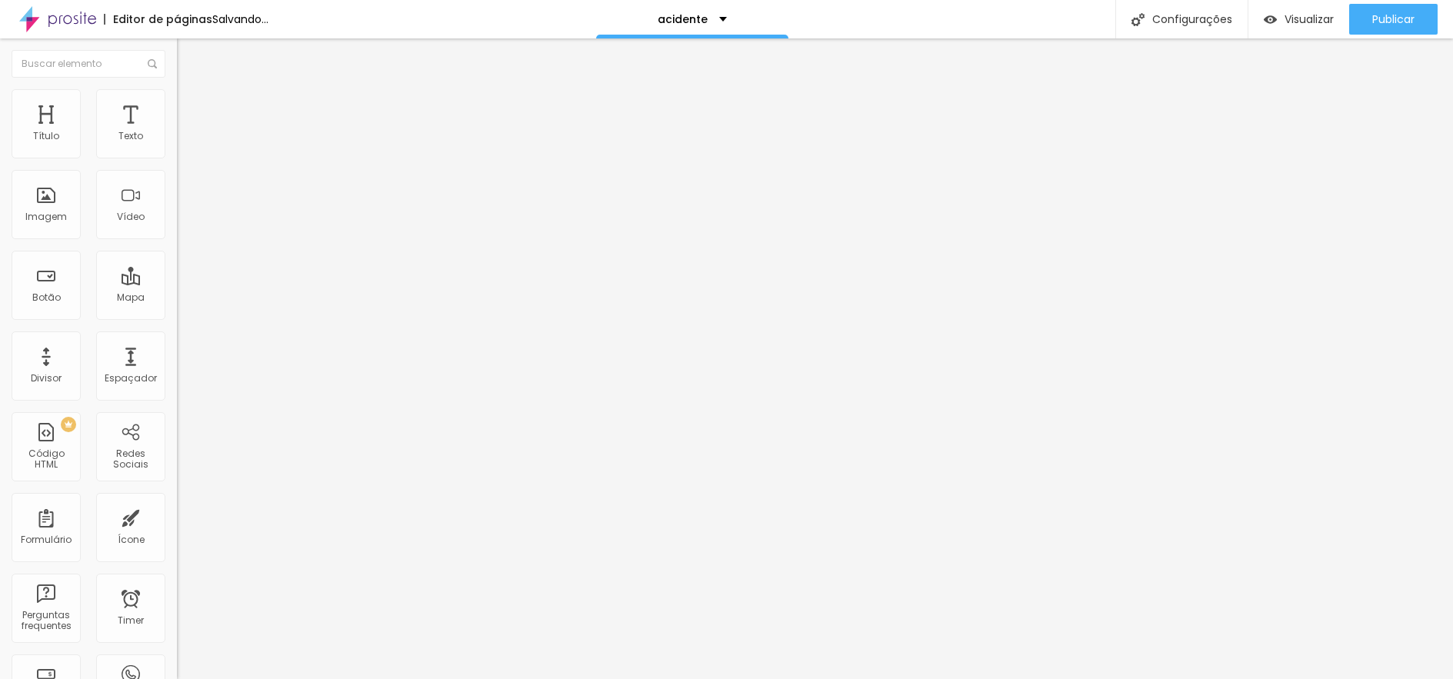
type input "45"
type input "40"
drag, startPoint x: 158, startPoint y: 165, endPoint x: 61, endPoint y: 172, distance: 97.1
type input "40"
click at [177, 158] on input "range" at bounding box center [226, 151] width 99 height 12
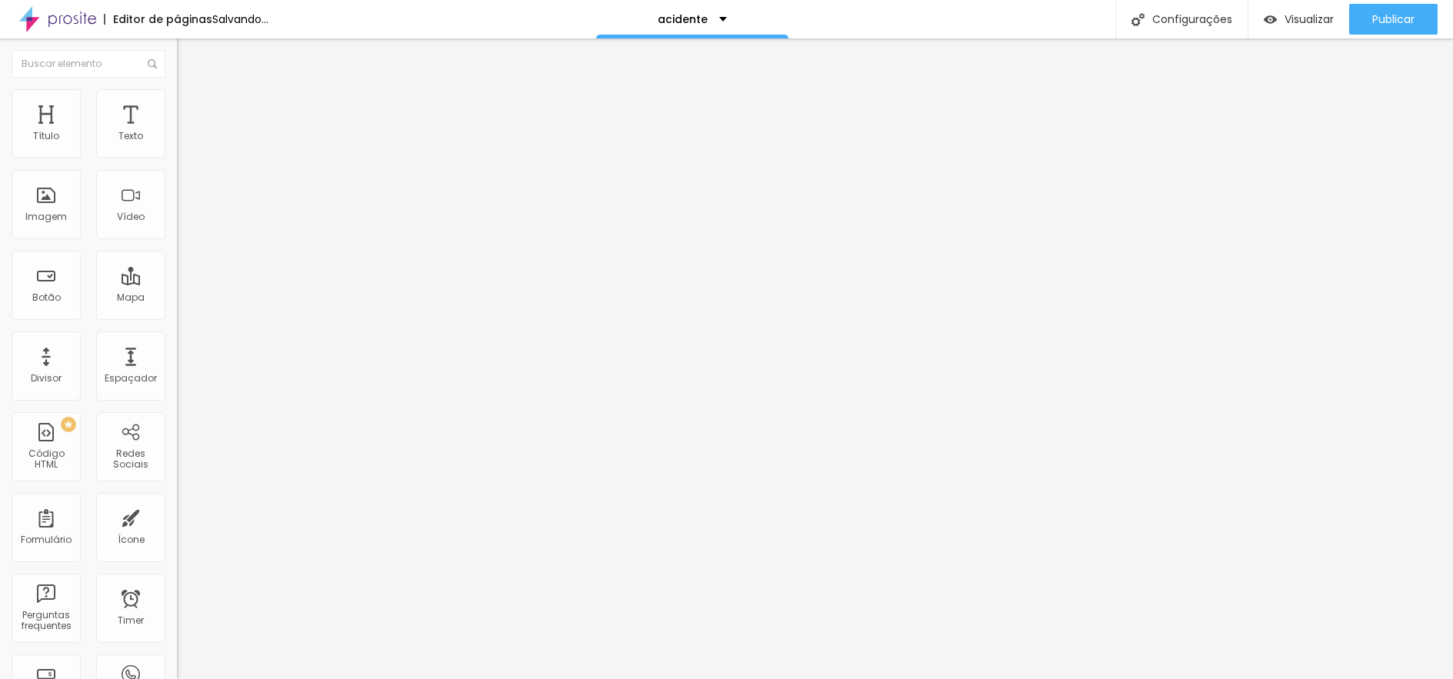
click at [177, 132] on span "Adicionar imagem" at bounding box center [226, 125] width 99 height 13
click at [177, 145] on input "Fale comigo via whatsapp" at bounding box center [269, 136] width 185 height 15
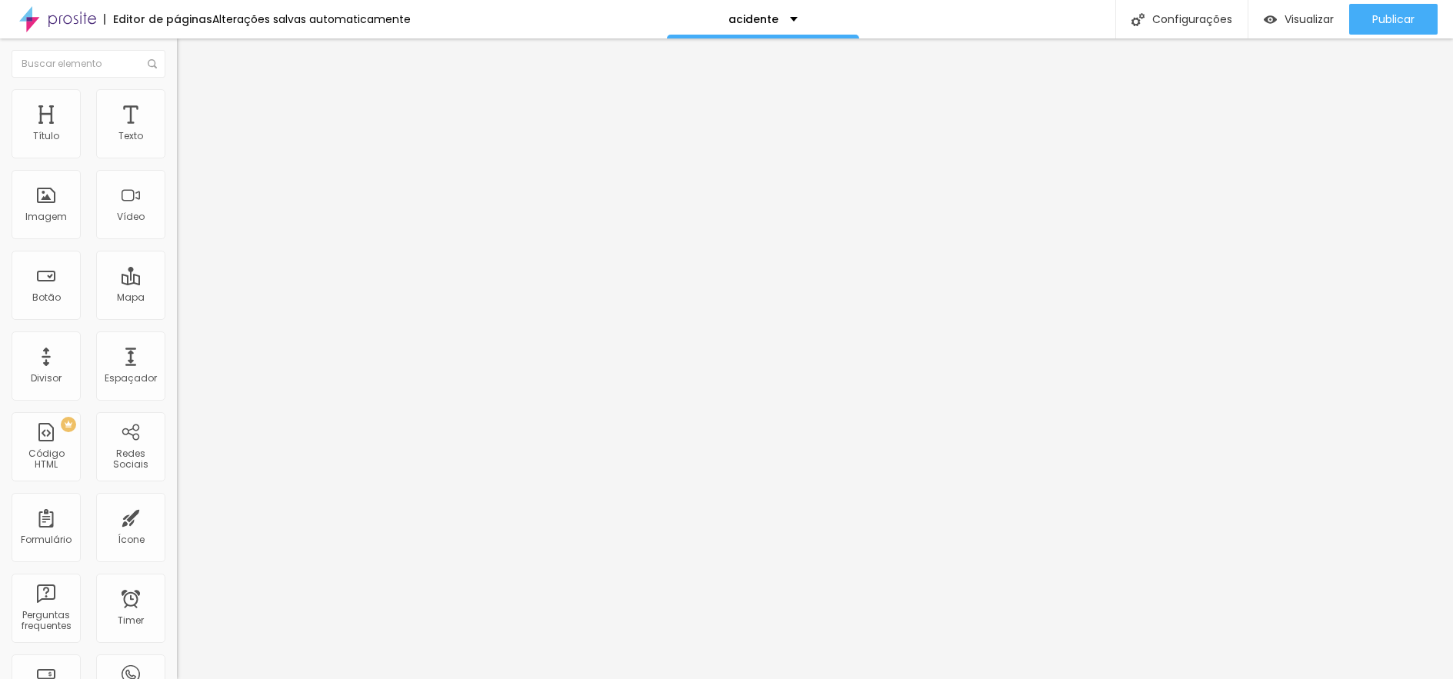
click at [177, 145] on input "Fale comigo via whatsapp" at bounding box center [269, 136] width 185 height 15
click at [177, 145] on input "Quero descobrir essa estratégia" at bounding box center [269, 136] width 185 height 15
paste input "Fale comigo via whatsapp"
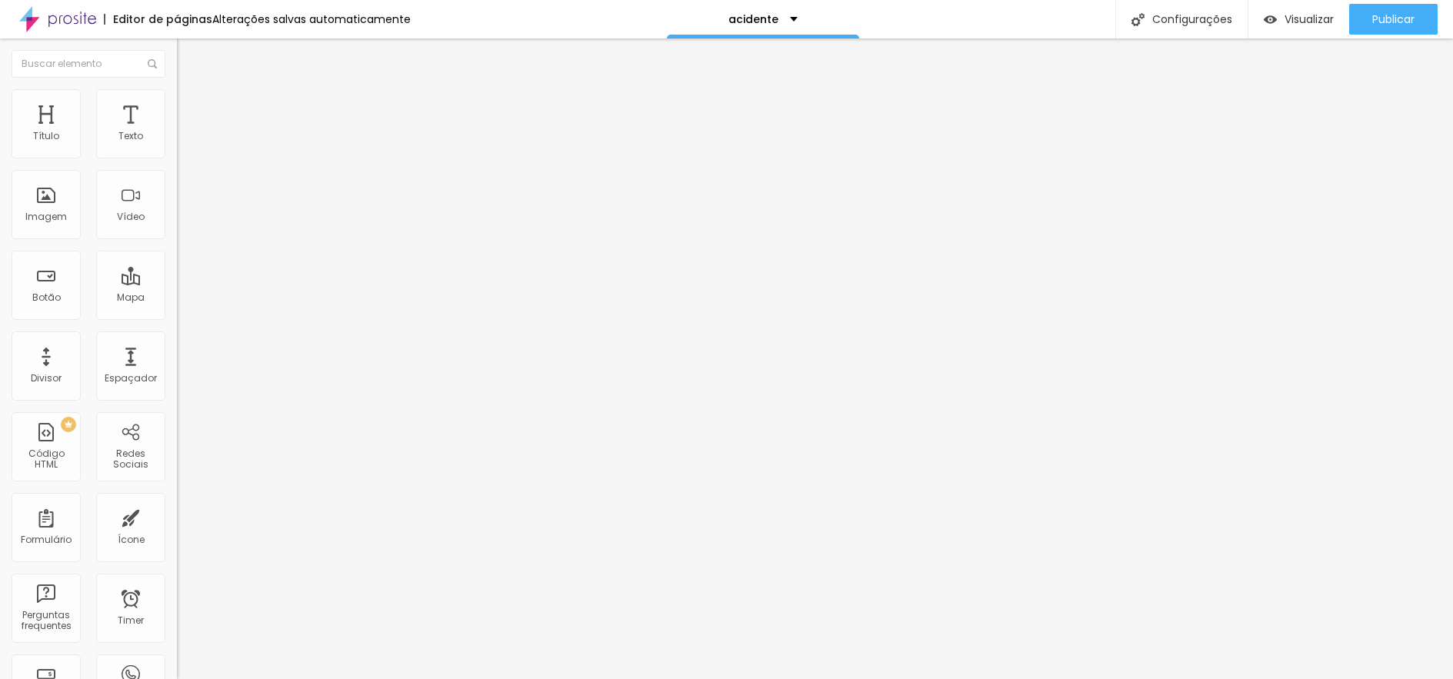
type input "Fale comigo via WhatsApp"
click at [177, 313] on input "https://" at bounding box center [269, 309] width 185 height 15
type input "[URL][DOMAIN_NAME]"
click at [177, 336] on div at bounding box center [265, 336] width 177 height 0
click at [177, 191] on div "Editar Coluna Conteúdo Estilo Avançado Alinhamento" at bounding box center [265, 358] width 177 height 641
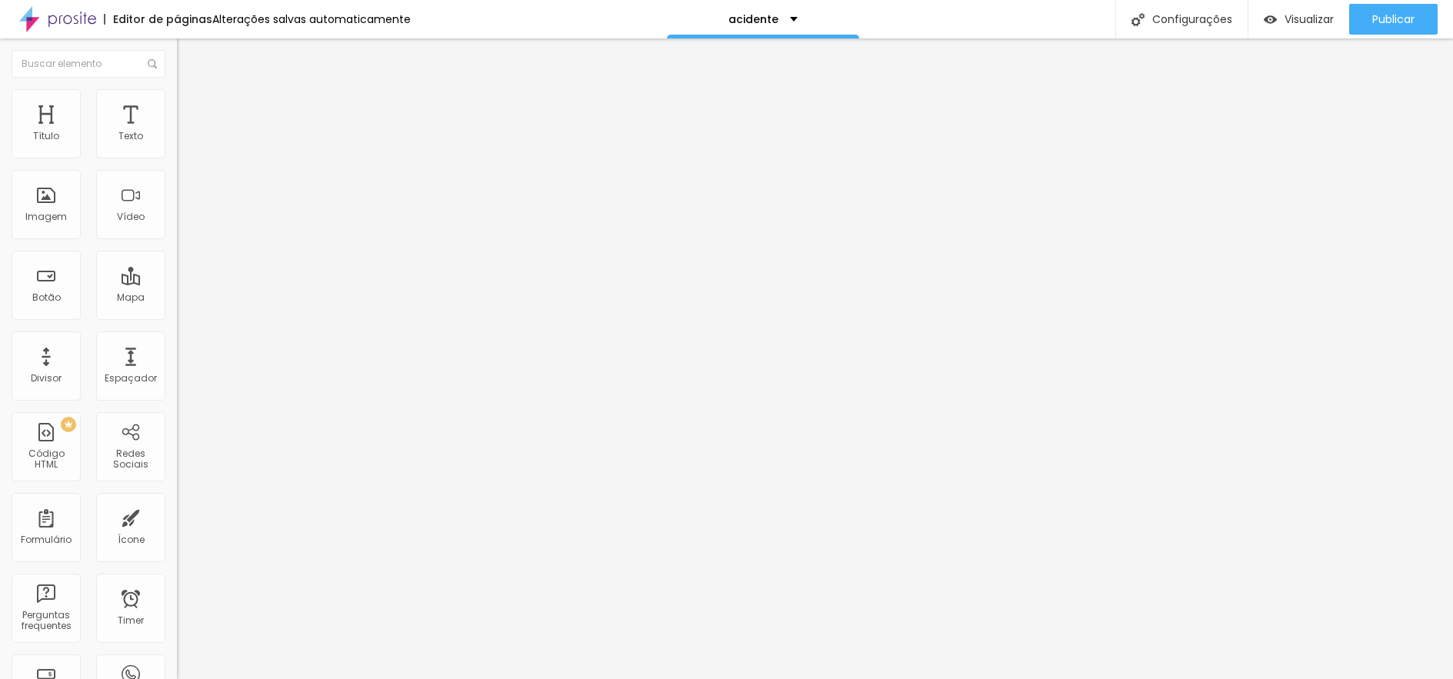
click at [177, 132] on span "Adicionar imagem" at bounding box center [226, 125] width 99 height 13
click at [191, 103] on span "Estilo" at bounding box center [203, 99] width 24 height 13
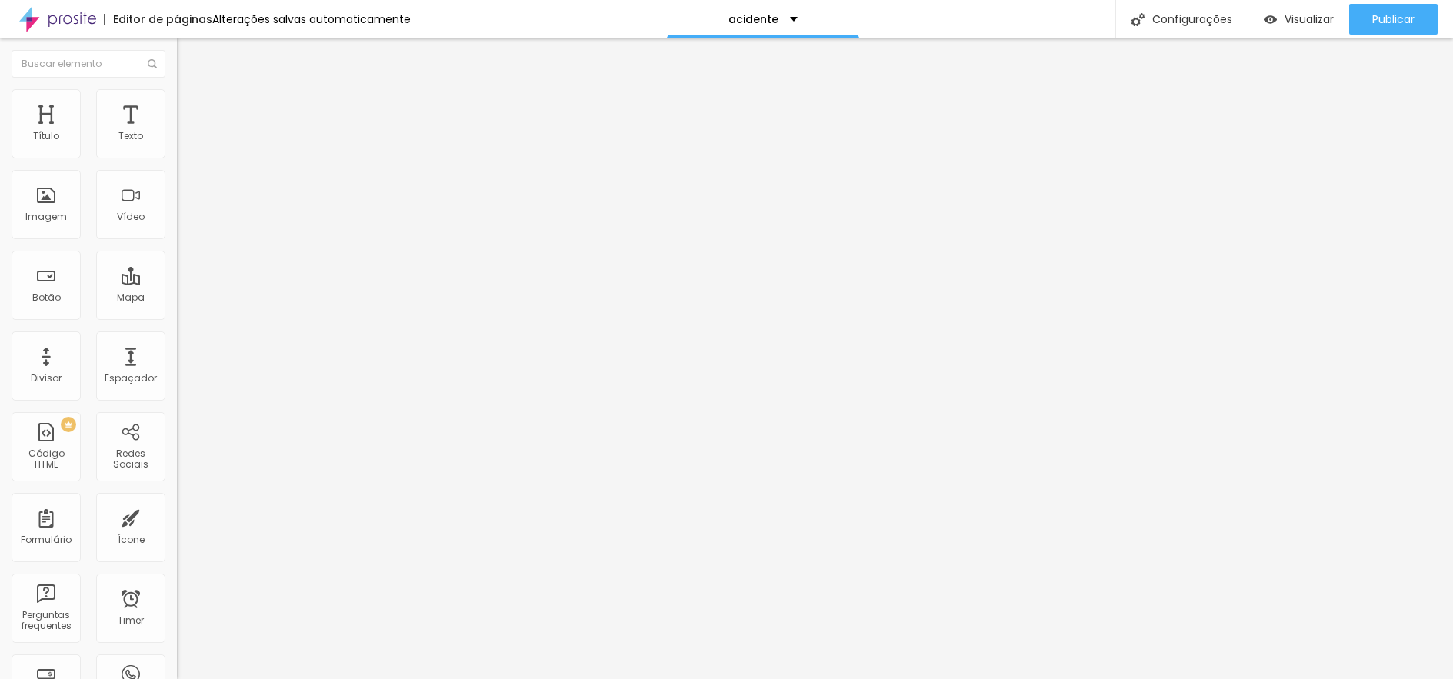
click at [191, 108] on span "Avançado" at bounding box center [216, 114] width 51 height 13
type input "7"
type input "9"
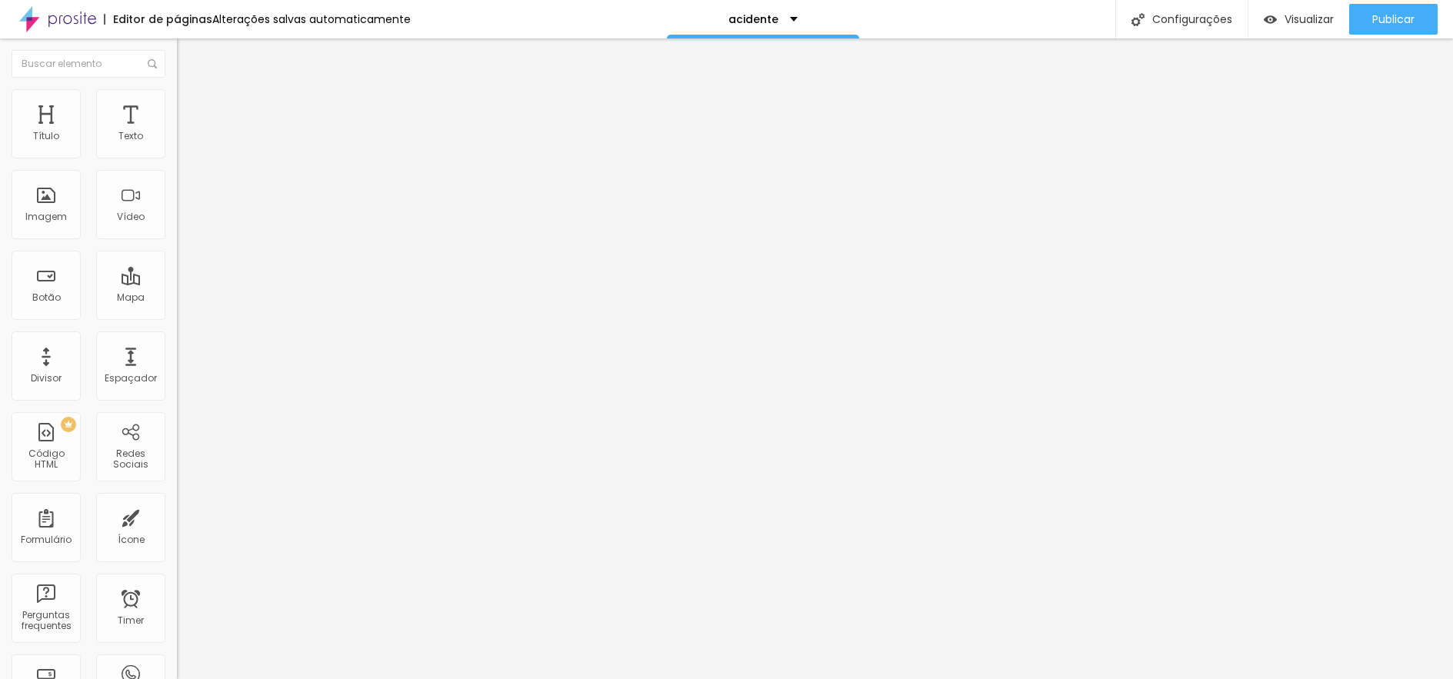
type input "13"
type input "18"
type input "22"
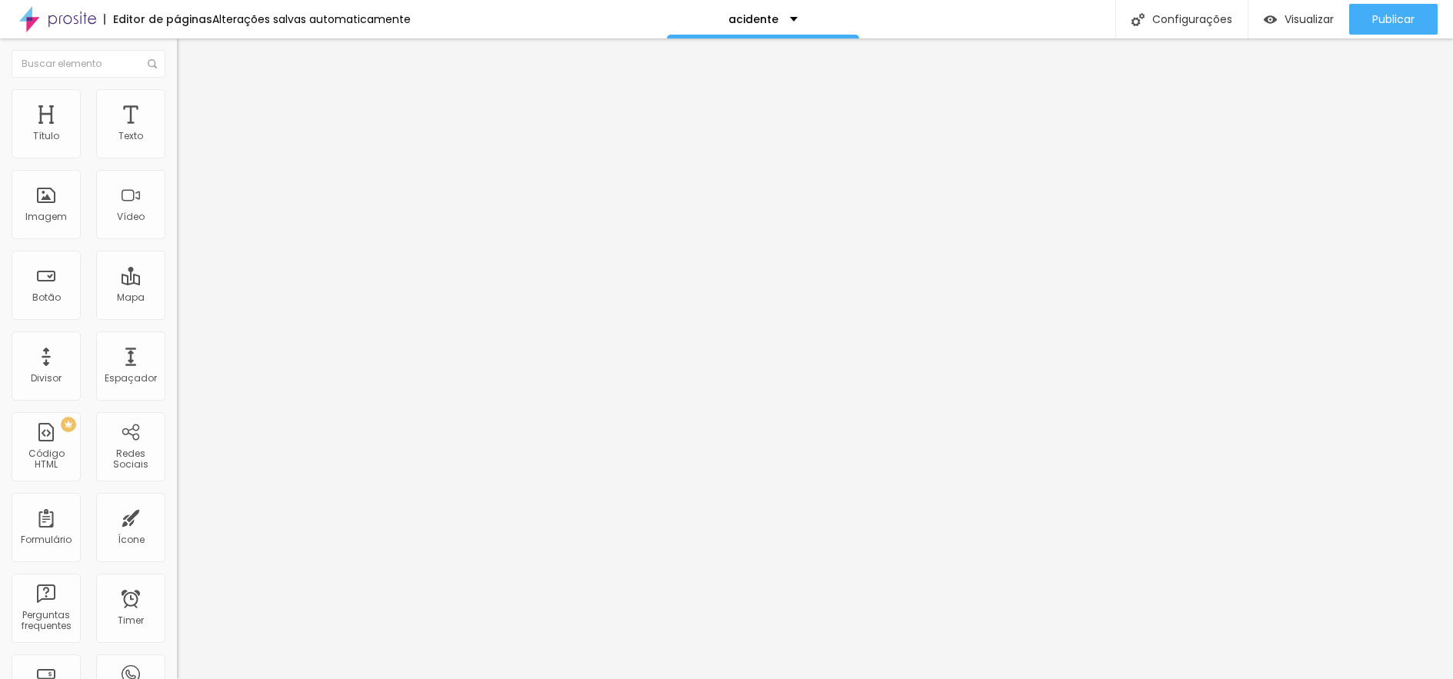
type input "22"
type input "24"
type input "27"
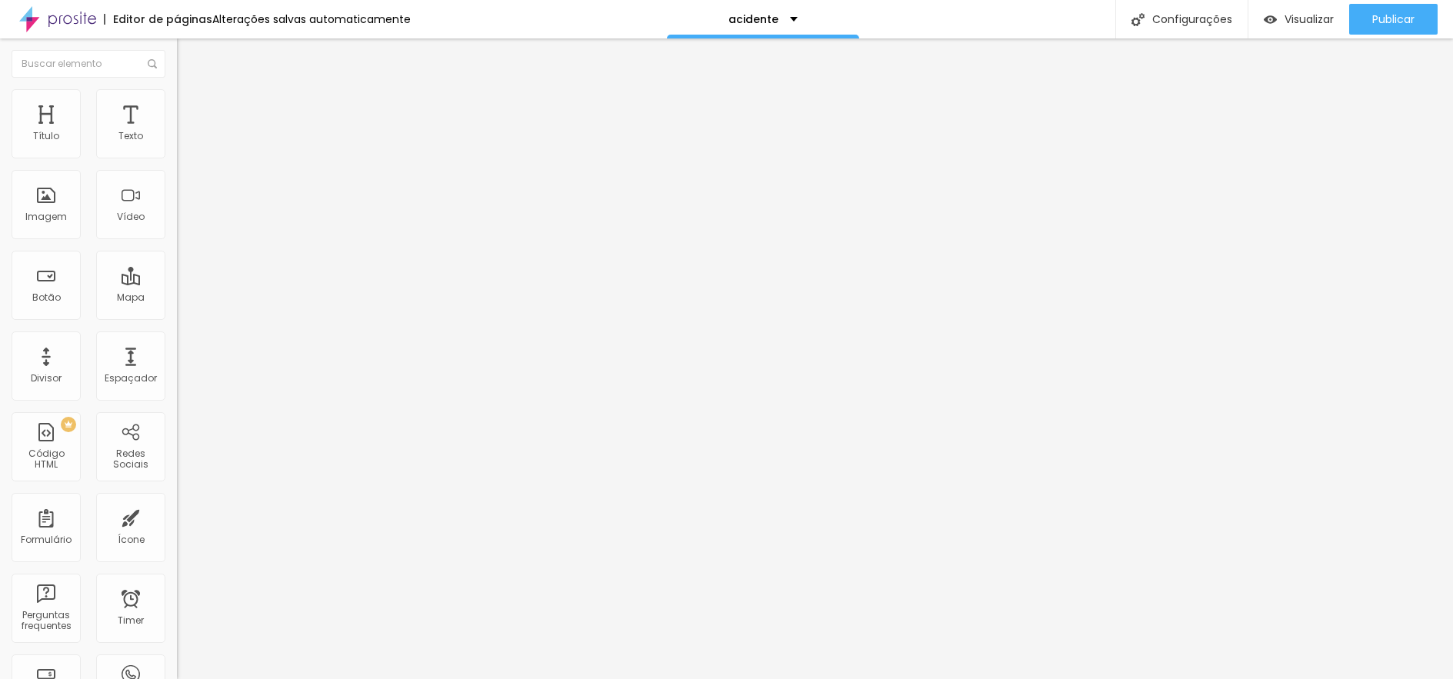
type input "29"
type input "33"
type input "34"
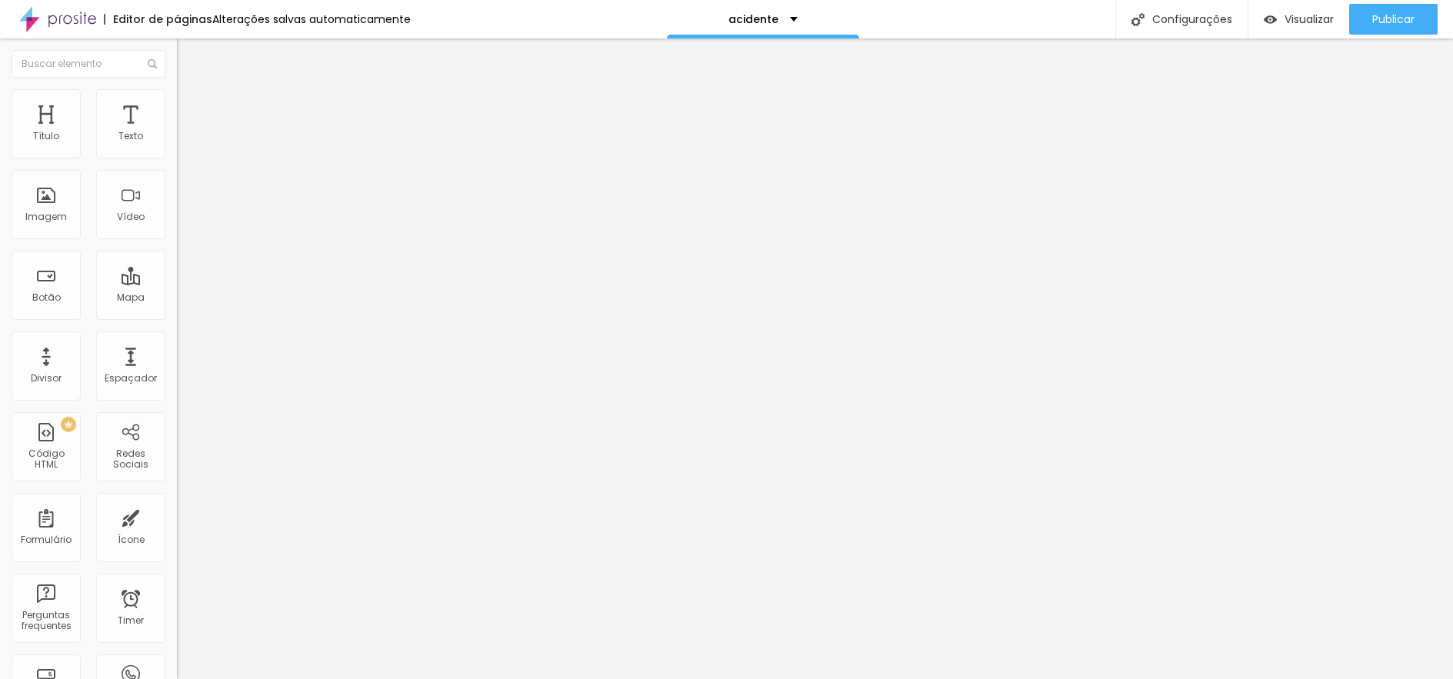
type input "34"
type input "38"
type input "42"
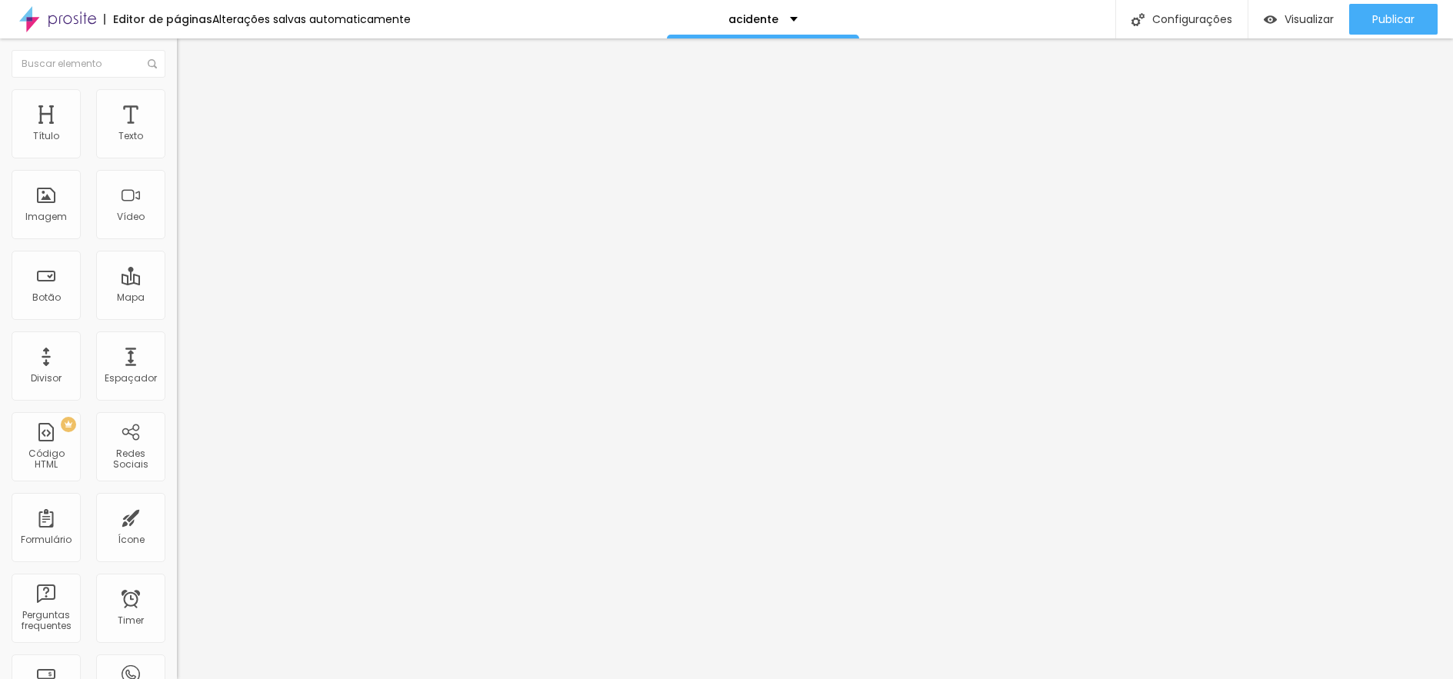
type input "48"
type input "51"
type input "57"
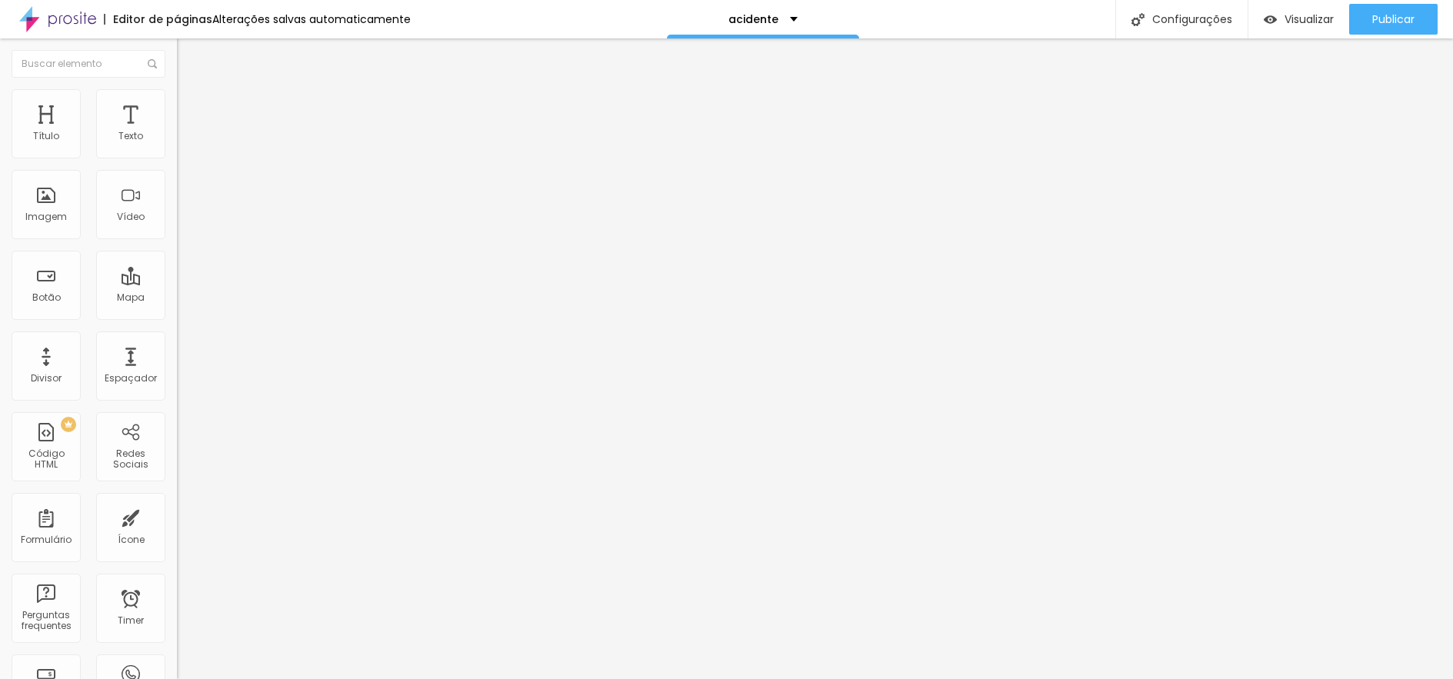
type input "57"
type input "67"
type input "77"
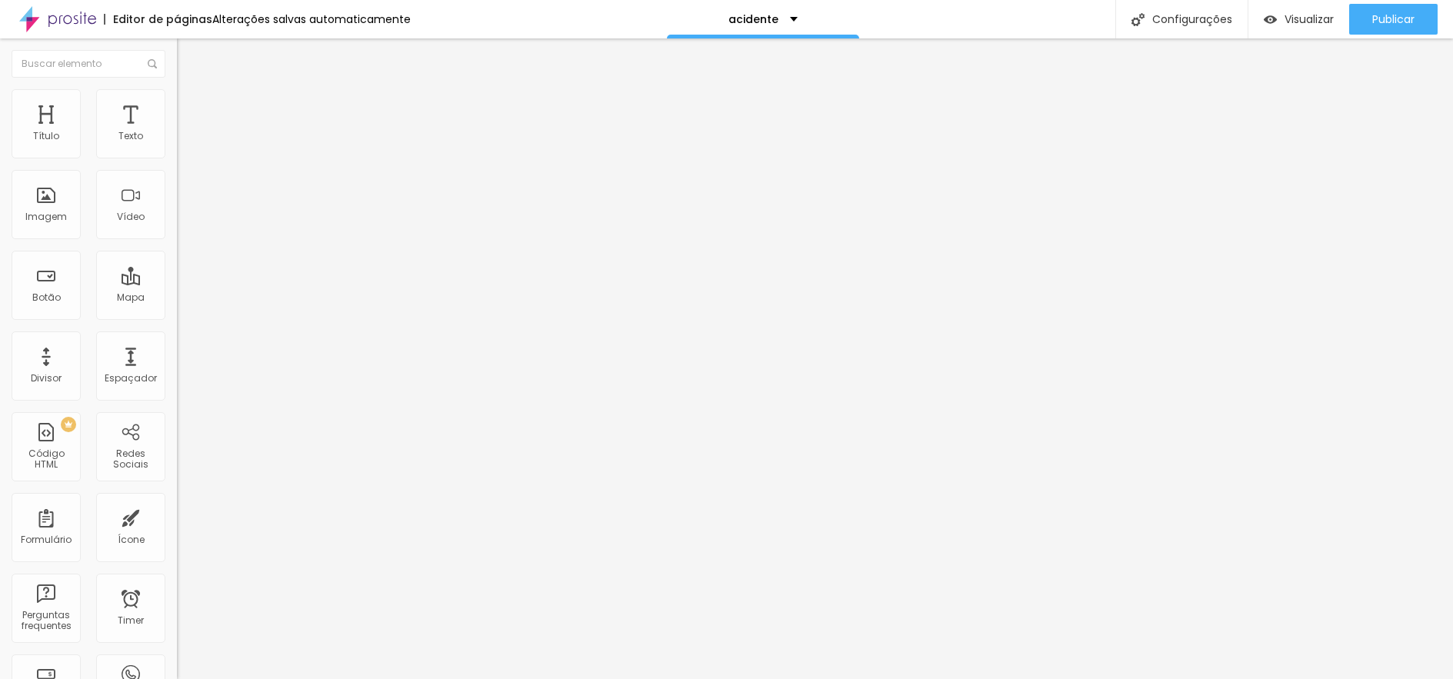
type input "85"
type input "91"
type input "100"
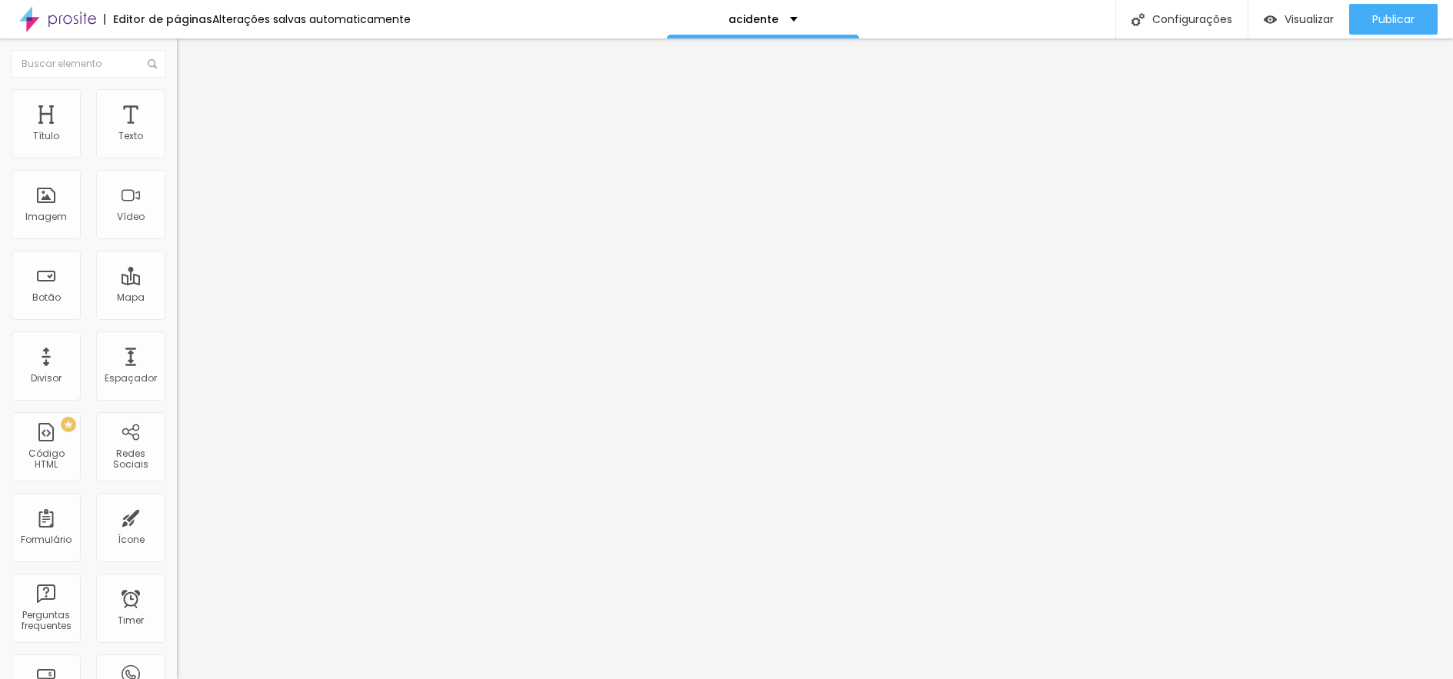
type input "100"
drag, startPoint x: 42, startPoint y: 149, endPoint x: 292, endPoint y: 158, distance: 249.5
type input "100"
click at [276, 299] on input "range" at bounding box center [226, 305] width 99 height 12
click at [1277, 22] on div "Visualizar" at bounding box center [1299, 19] width 70 height 13
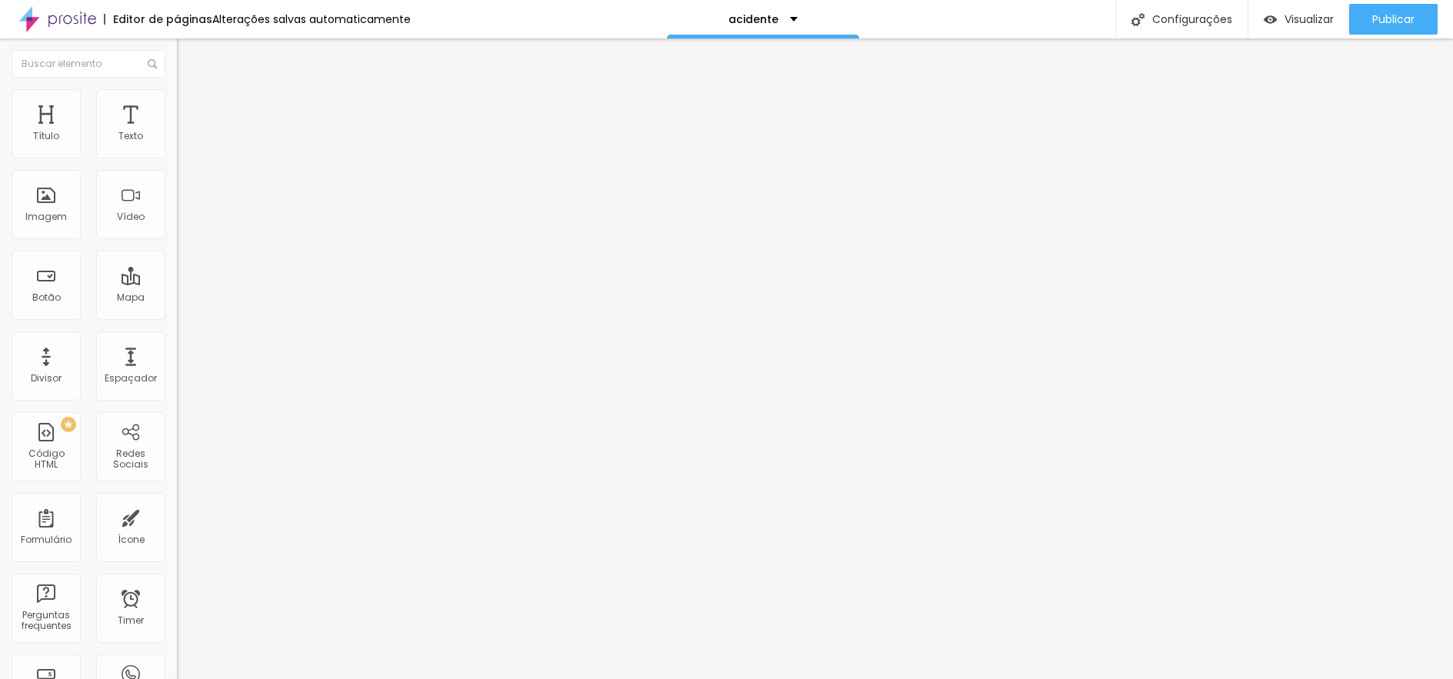
click at [177, 93] on img at bounding box center [184, 96] width 14 height 14
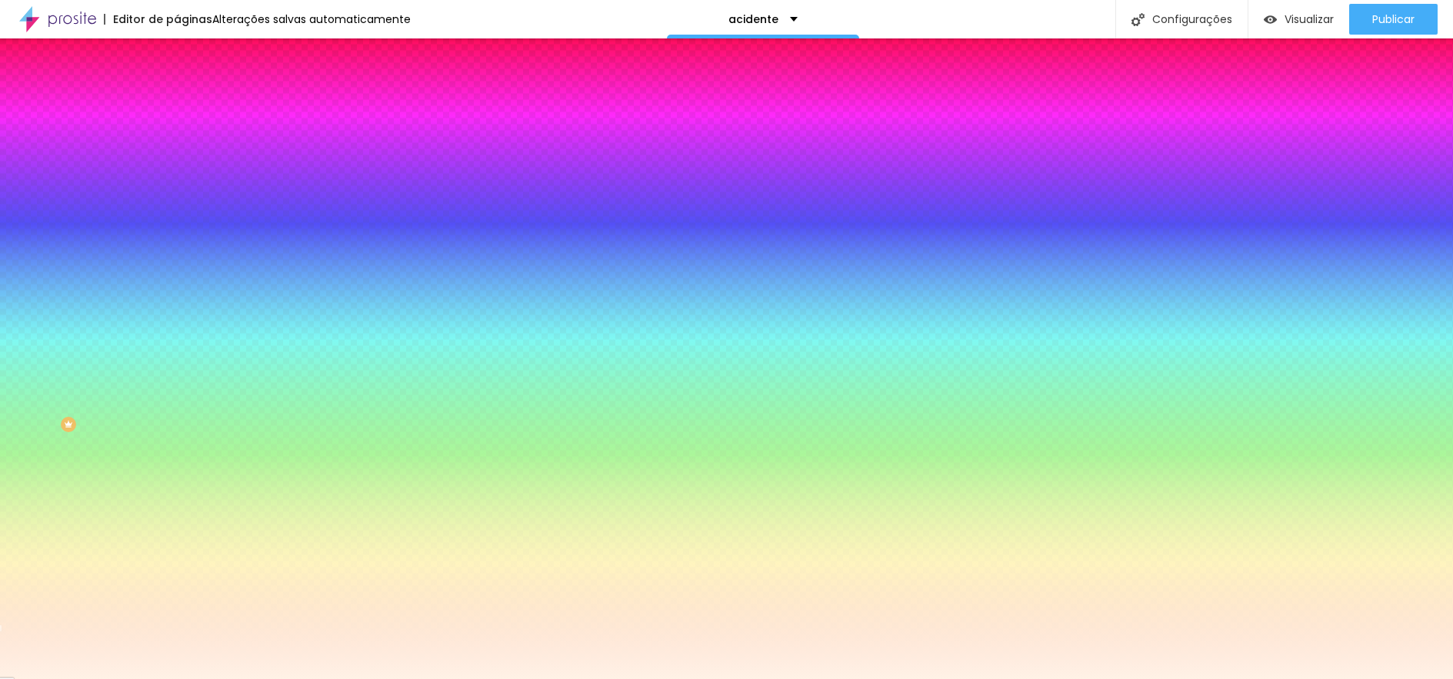
click at [177, 209] on div at bounding box center [265, 209] width 177 height 0
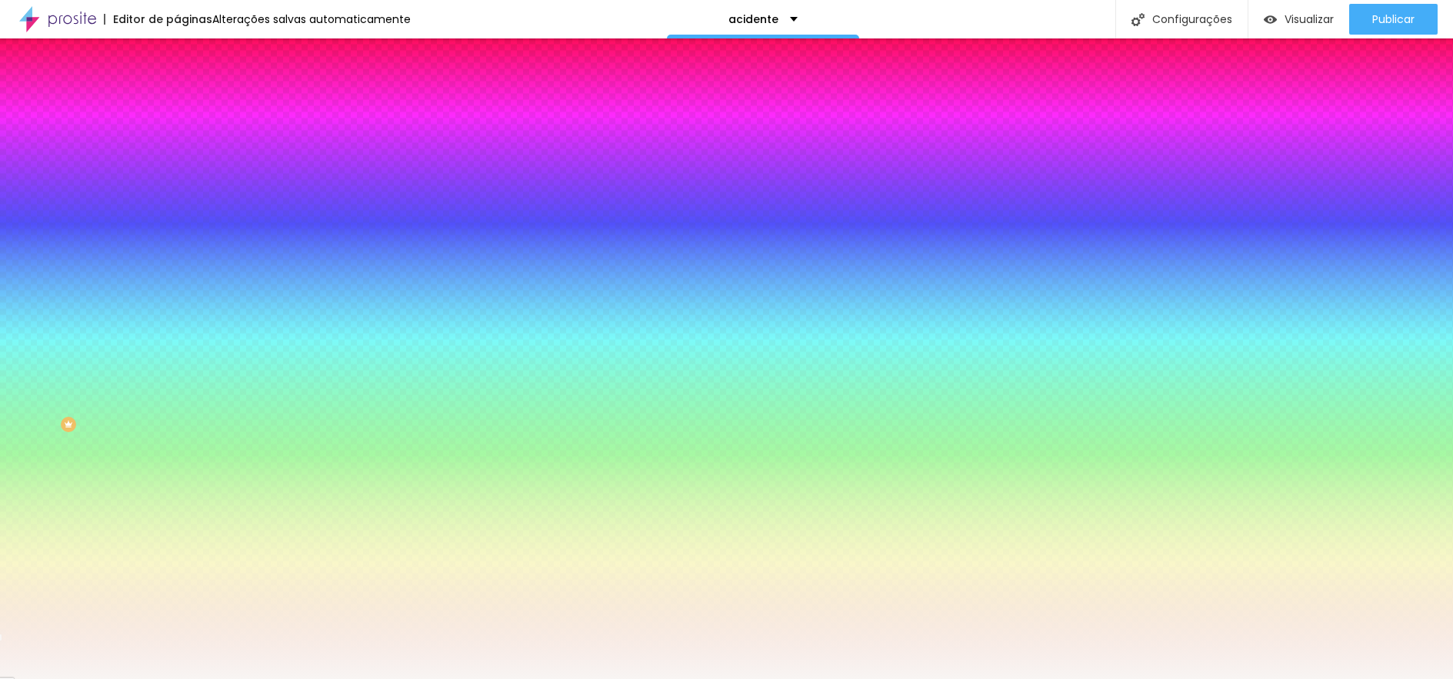
click at [26, 302] on div at bounding box center [726, 339] width 1453 height 679
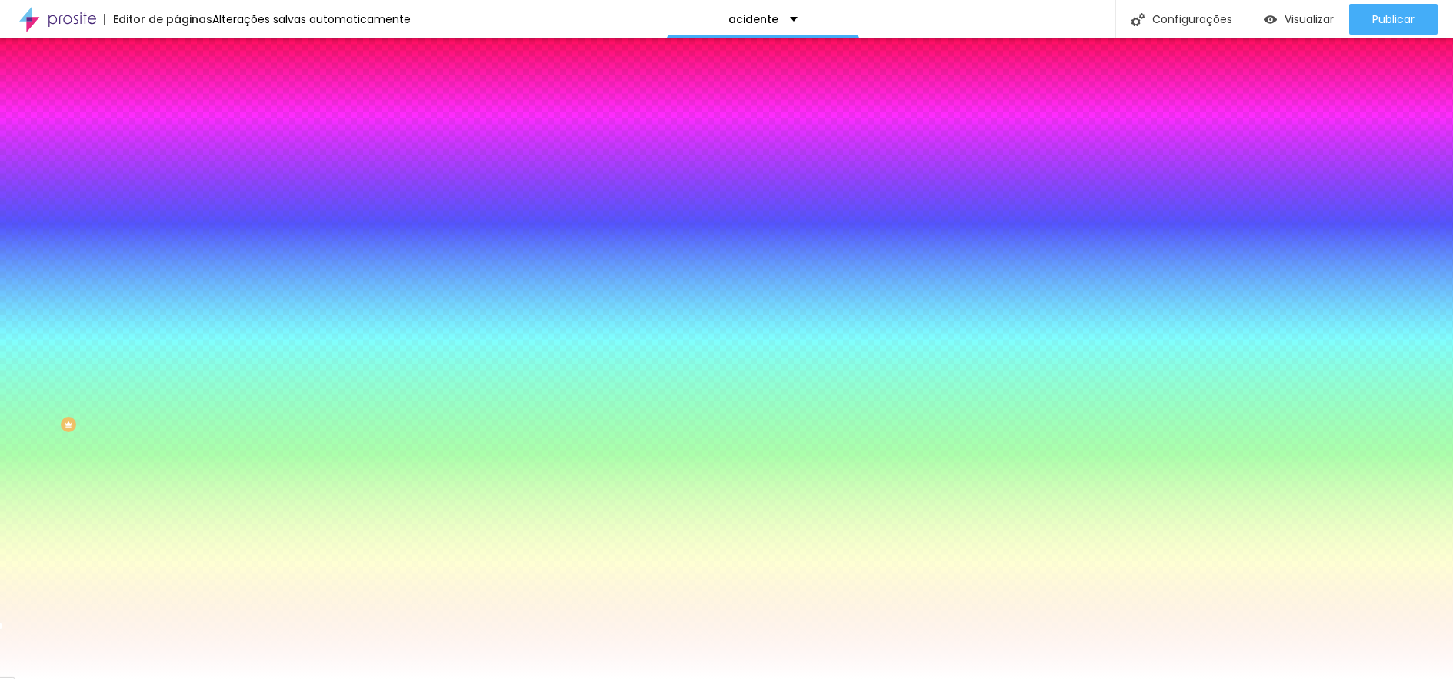
type input "#FFFFFF"
drag, startPoint x: 26, startPoint y: 302, endPoint x: 22, endPoint y: 292, distance: 10.0
click at [177, 225] on div "Cor de fundo Voltar ao padrão #FFFFFF" at bounding box center [265, 203] width 177 height 42
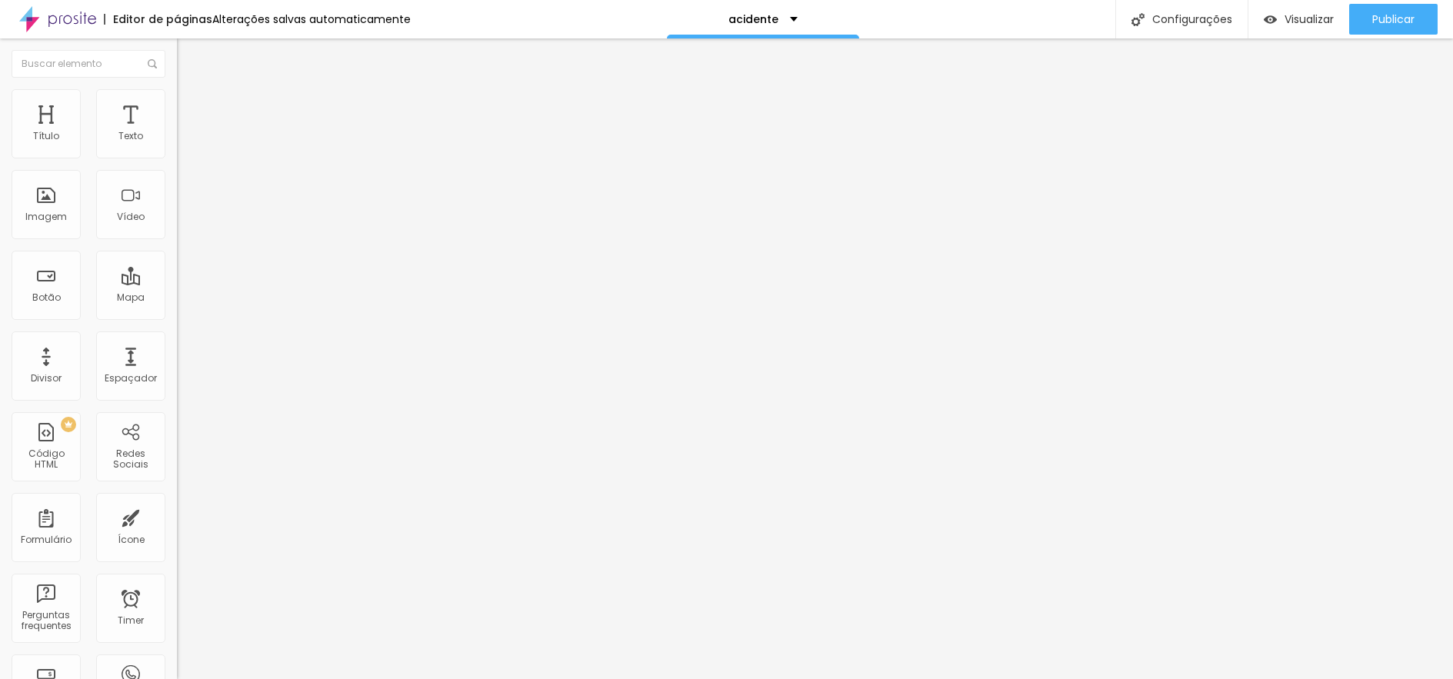
click at [177, 101] on li "Estilo" at bounding box center [265, 96] width 177 height 15
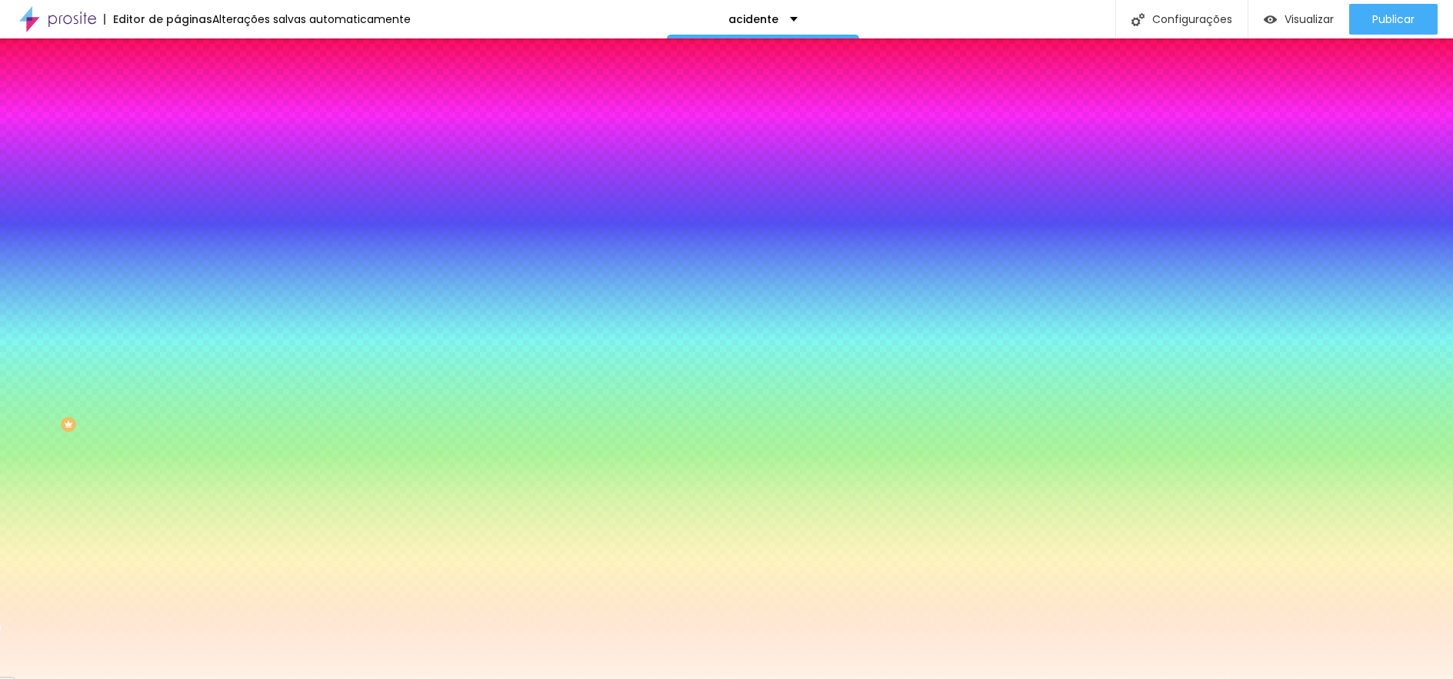
click at [177, 225] on input "#FFF2E6" at bounding box center [269, 216] width 185 height 15
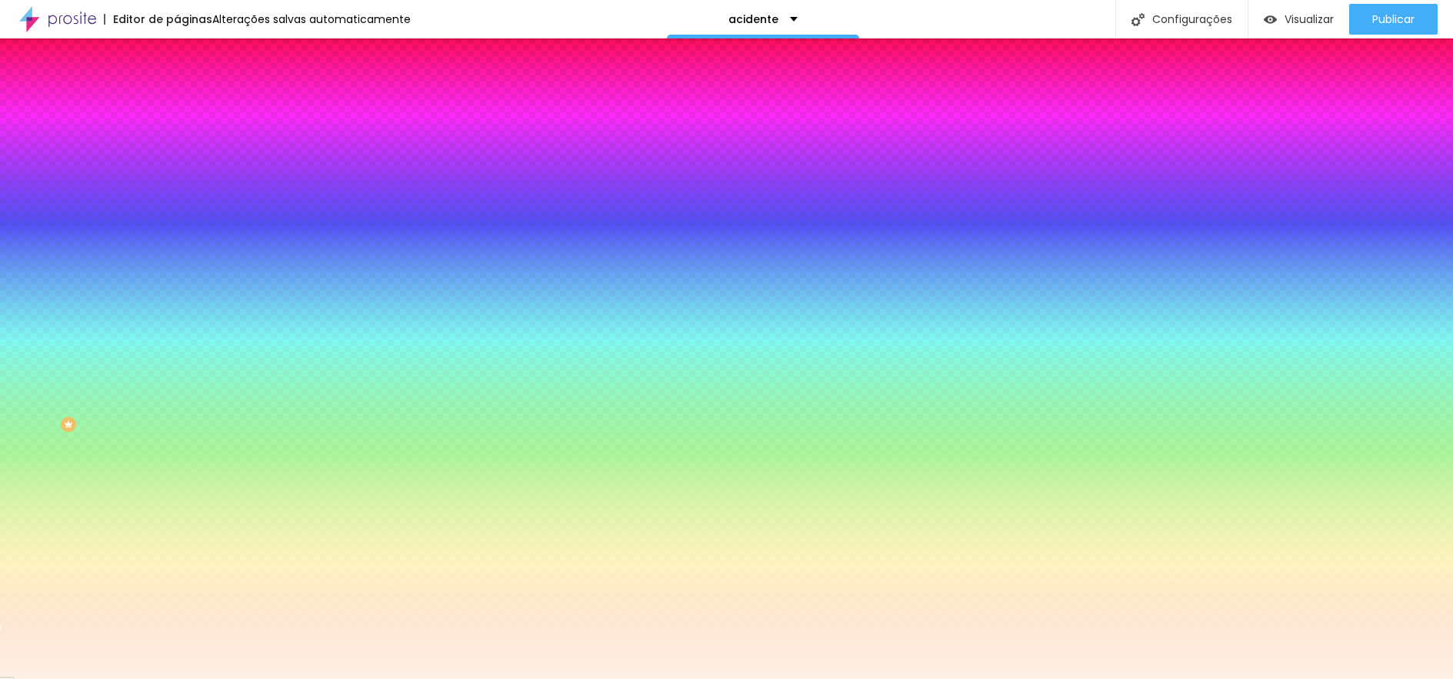
click at [177, 225] on input "#FFF2E6" at bounding box center [269, 216] width 185 height 15
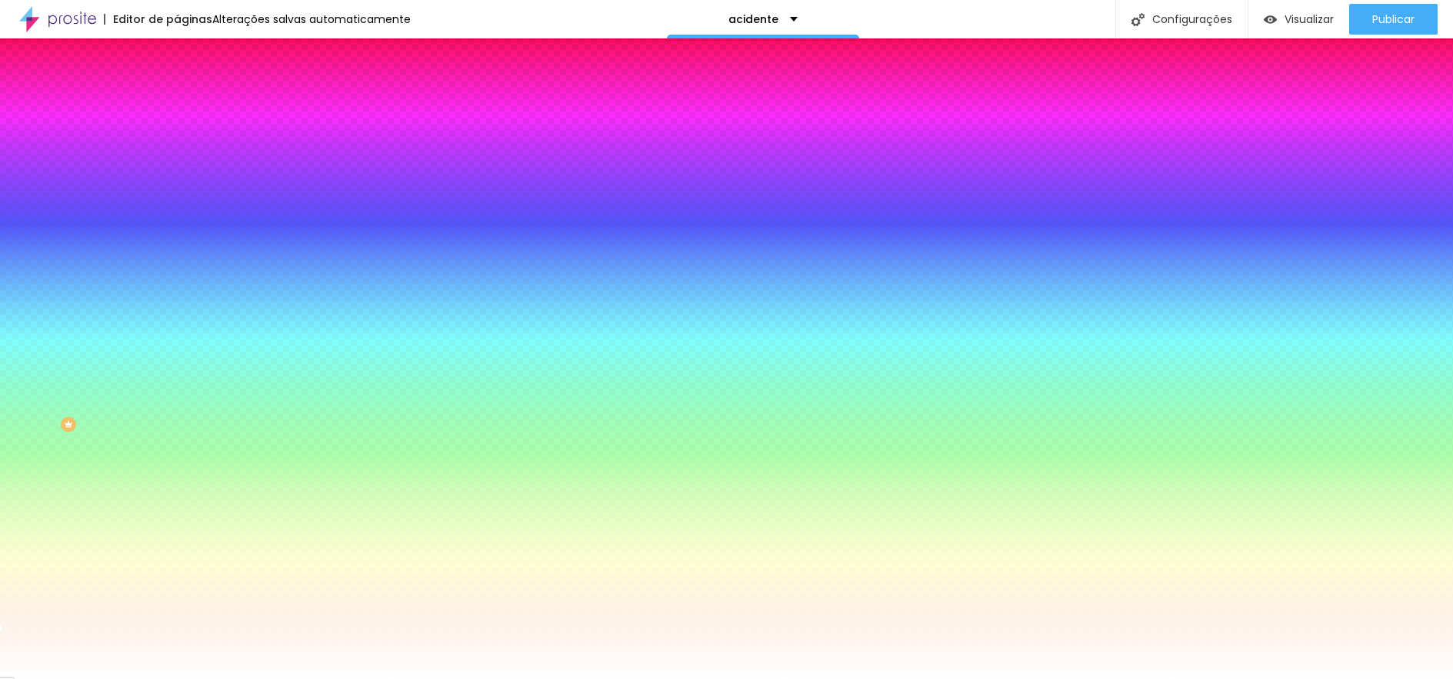
type input "#FFFFFF"
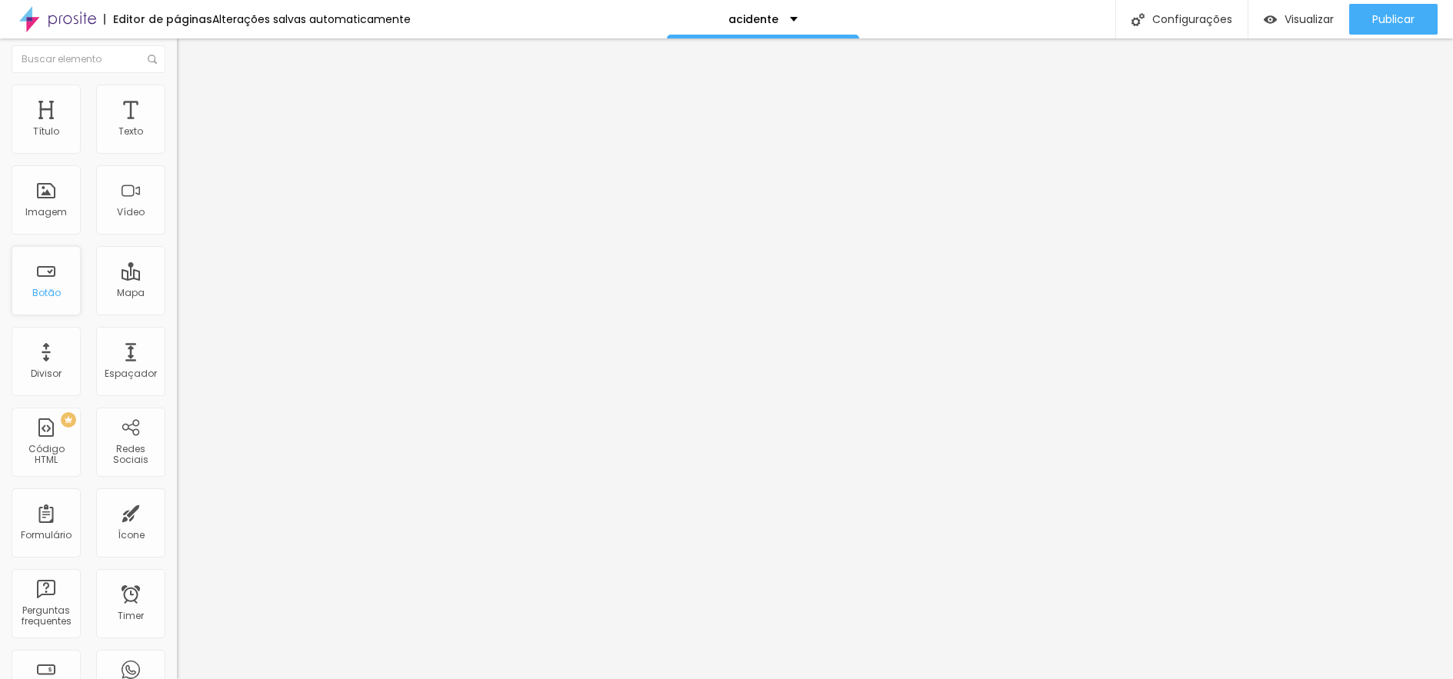
scroll to position [0, 0]
click at [177, 196] on img at bounding box center [182, 190] width 11 height 11
click at [189, 56] on img "button" at bounding box center [195, 56] width 12 height 12
click at [177, 155] on div "contato geral" at bounding box center [265, 142] width 177 height 26
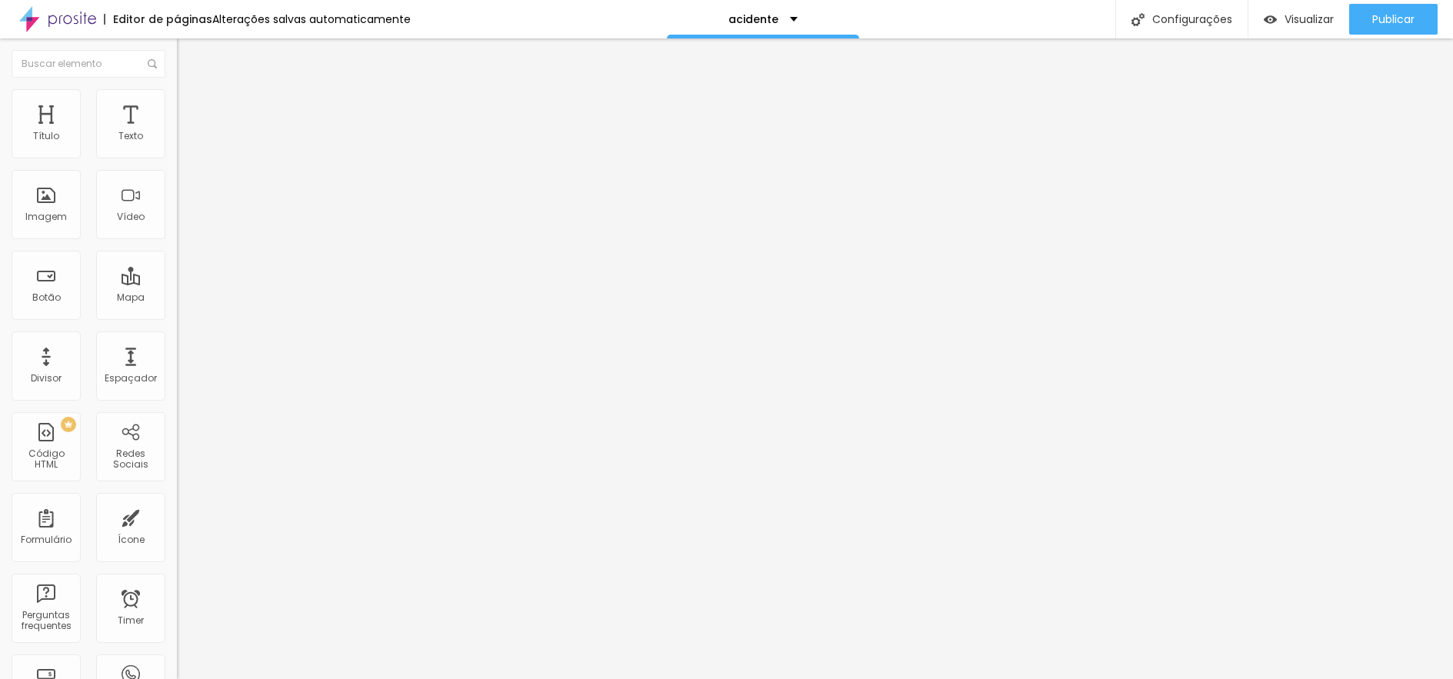
click at [177, 155] on div "Contato" at bounding box center [265, 142] width 177 height 26
click at [56, 679] on div "contato geral" at bounding box center [77, 690] width 146 height 9
click at [177, 292] on div "Editar Coluna Conteúdo Estilo Avançado Alinhamento" at bounding box center [265, 358] width 177 height 641
click at [189, 55] on img "button" at bounding box center [195, 56] width 12 height 12
click at [177, 145] on span "Titulo 2" at bounding box center [202, 135] width 50 height 19
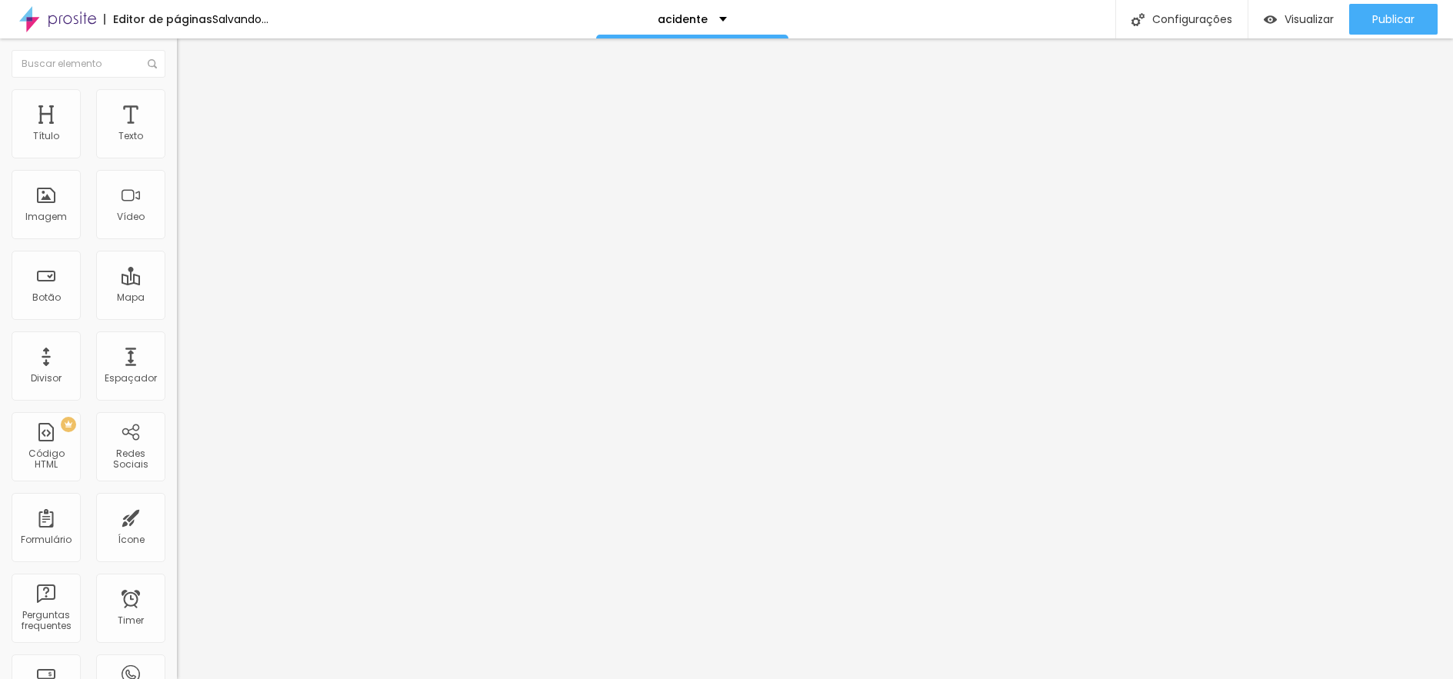
click at [177, 132] on span "Titulo 1" at bounding box center [202, 122] width 50 height 22
click at [177, 186] on span "Titulo 6" at bounding box center [191, 181] width 29 height 12
click at [177, 177] on span "Titulo 5" at bounding box center [194, 170] width 34 height 13
click at [177, 169] on span "Titulo 4" at bounding box center [197, 160] width 41 height 15
click at [177, 158] on span "Titulo 3" at bounding box center [198, 149] width 43 height 18
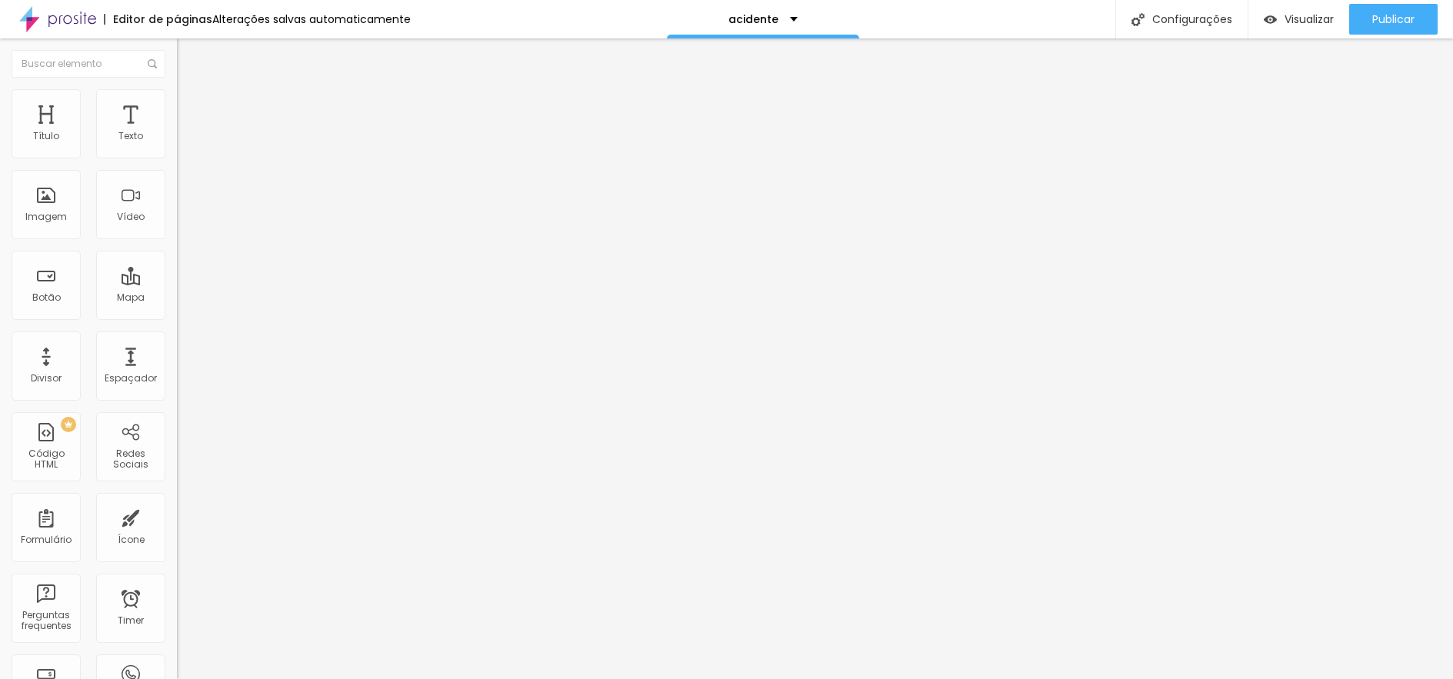
click at [177, 132] on span "Titulo 1" at bounding box center [202, 122] width 50 height 22
click at [1296, 15] on span "Visualizar" at bounding box center [1309, 19] width 49 height 12
click at [1307, 18] on span "Visualizar" at bounding box center [1309, 19] width 49 height 12
click at [183, 223] on icon "button" at bounding box center [187, 218] width 9 height 9
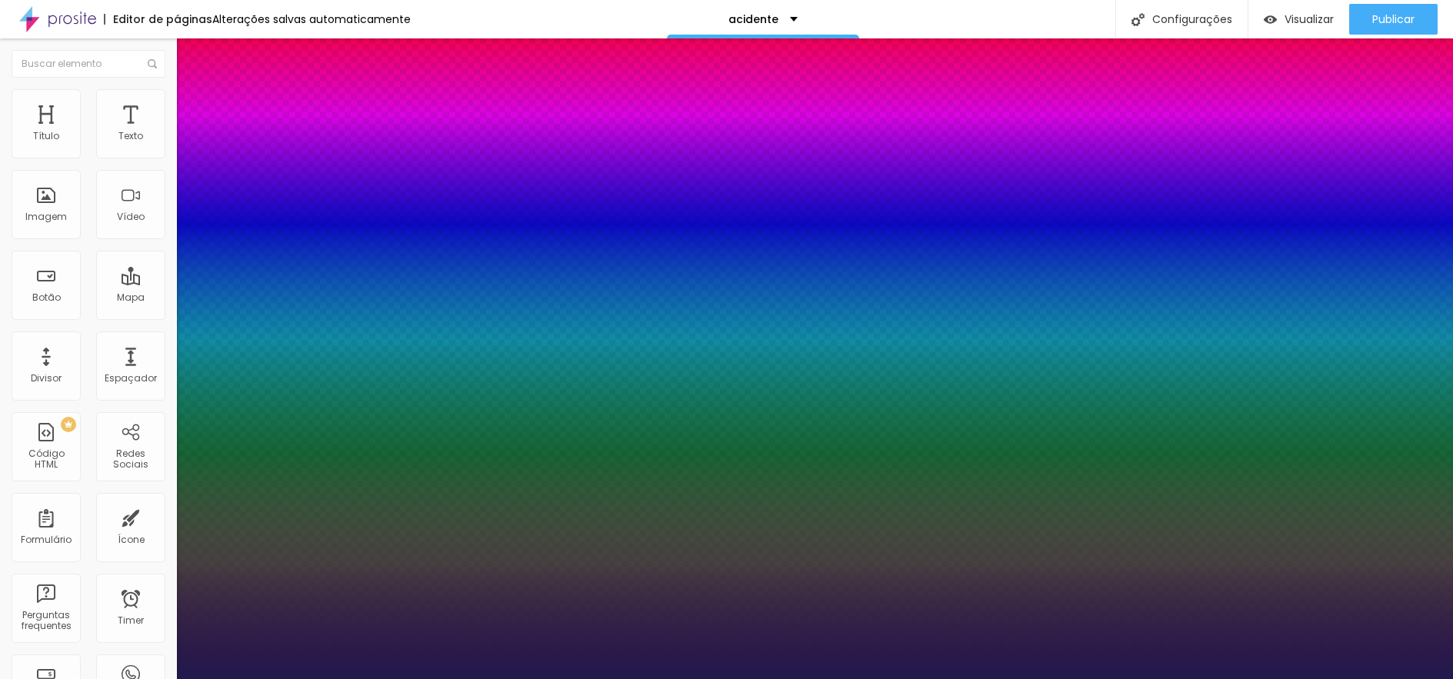
type input "1"
type input "15"
type input "1"
type input "16"
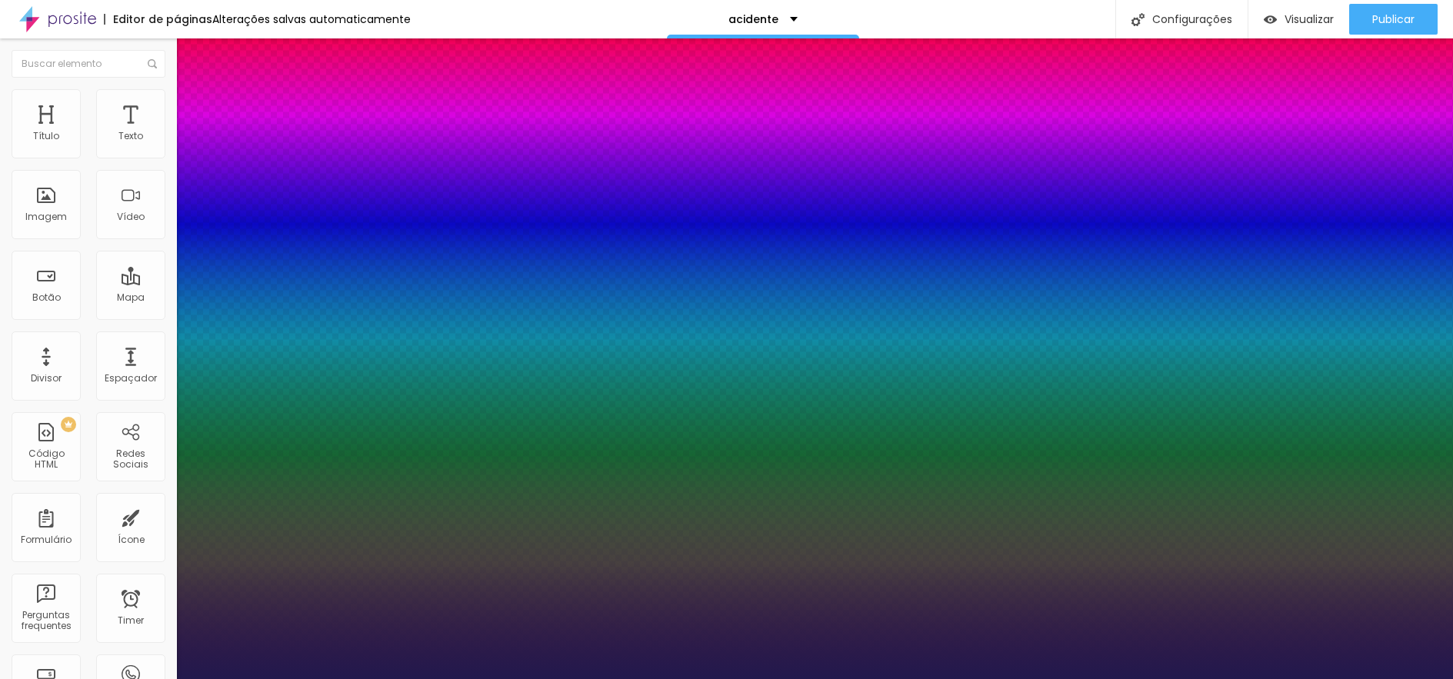
type input "16"
type input "1"
type input "17"
type input "1"
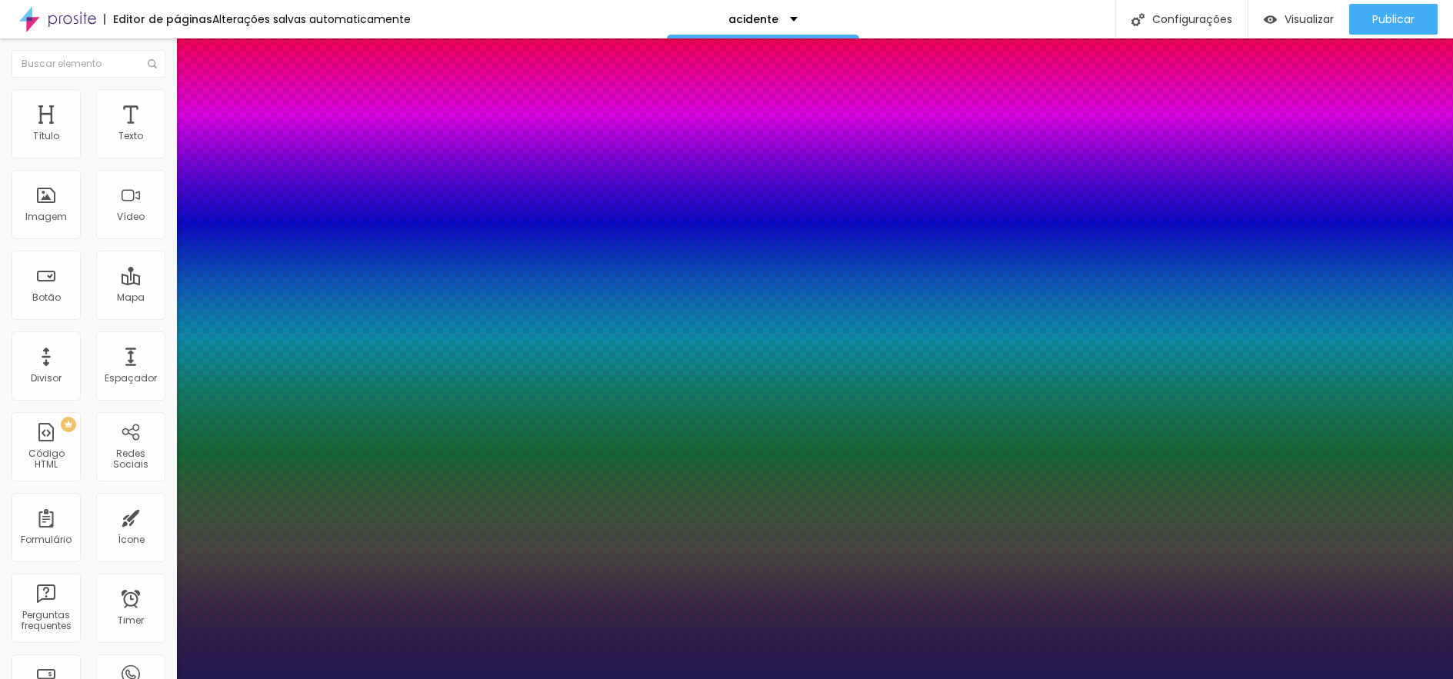
scroll to position [2, 0]
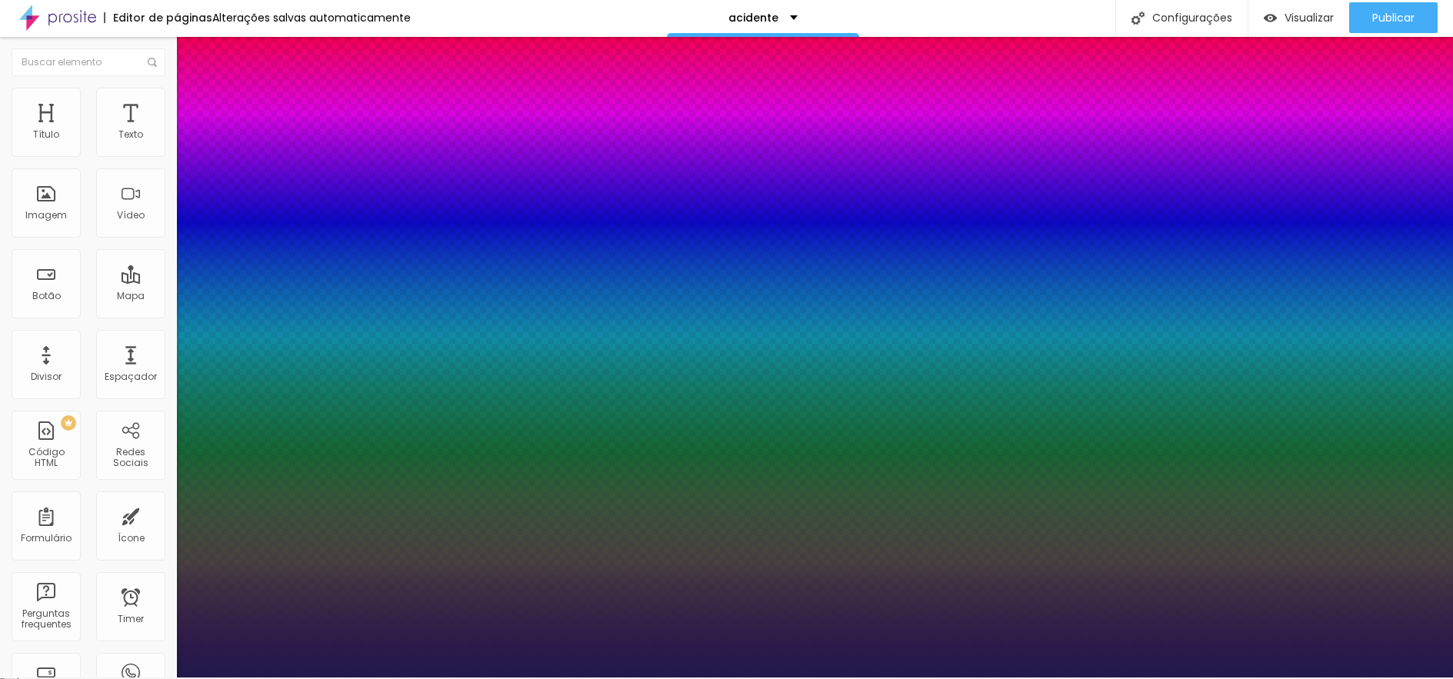
type input "19"
type input "1"
type input "21"
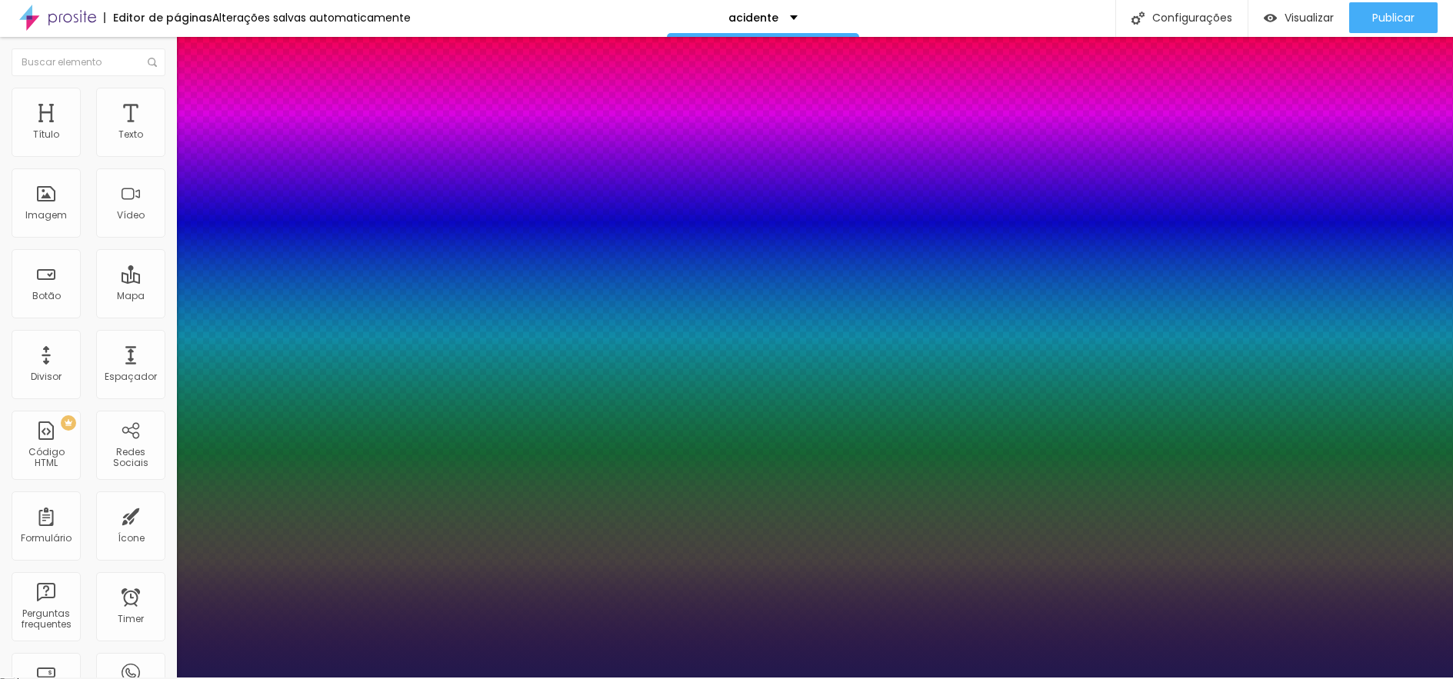
type input "1"
type input "23"
type input "1"
type input "24"
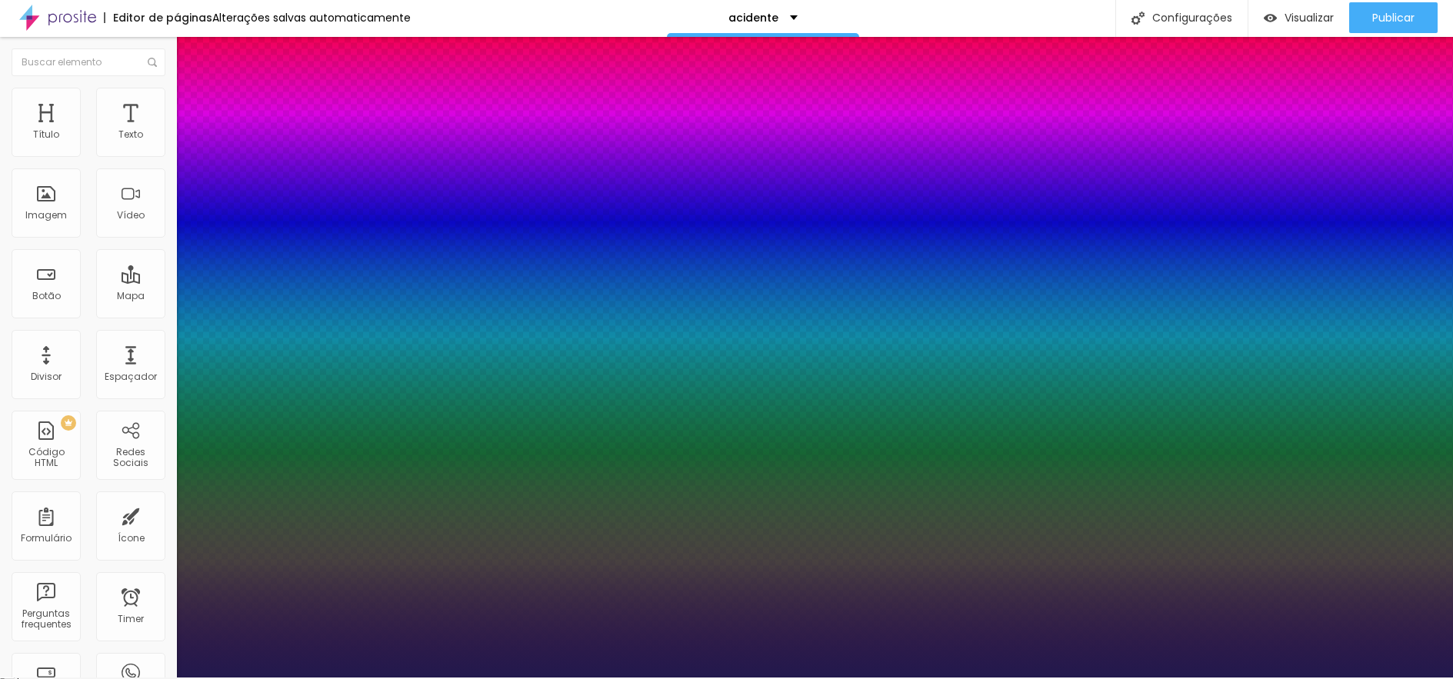
type input "24"
type input "1"
type input "25"
type input "1"
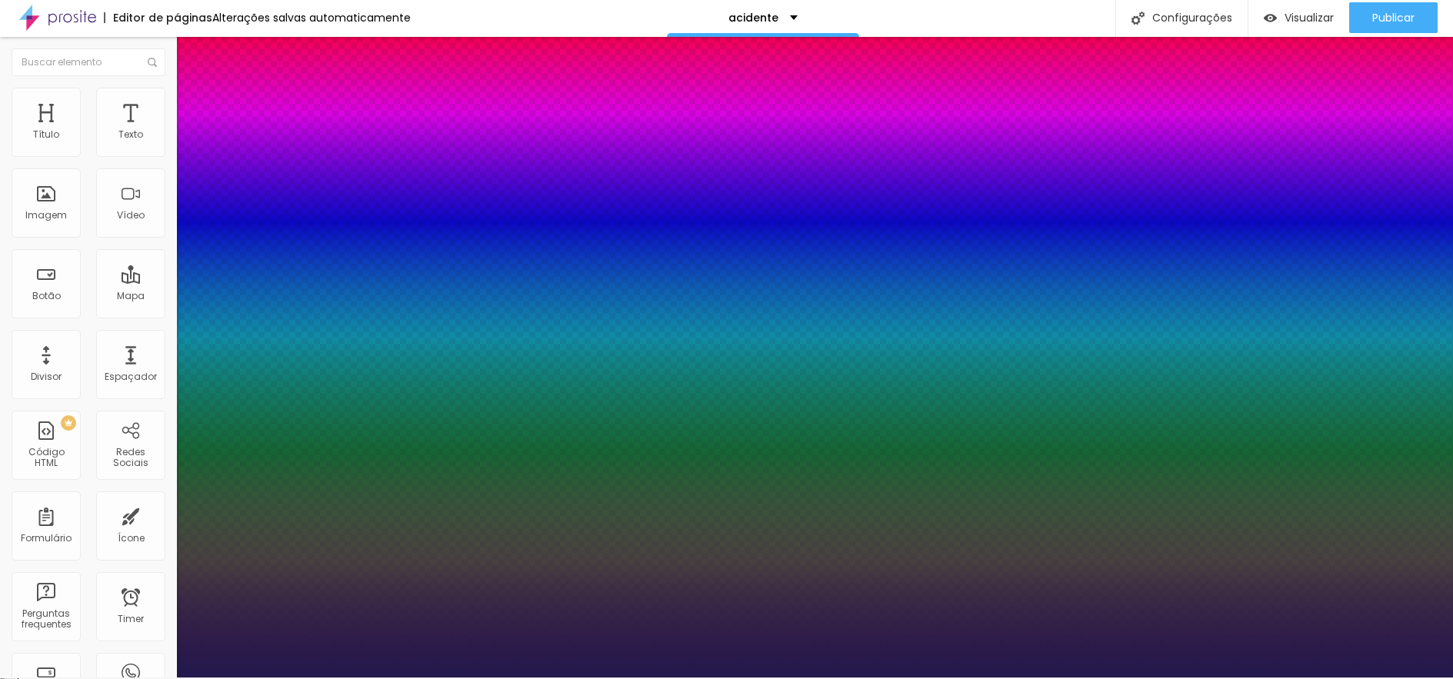
type input "26"
type input "1"
type input "29"
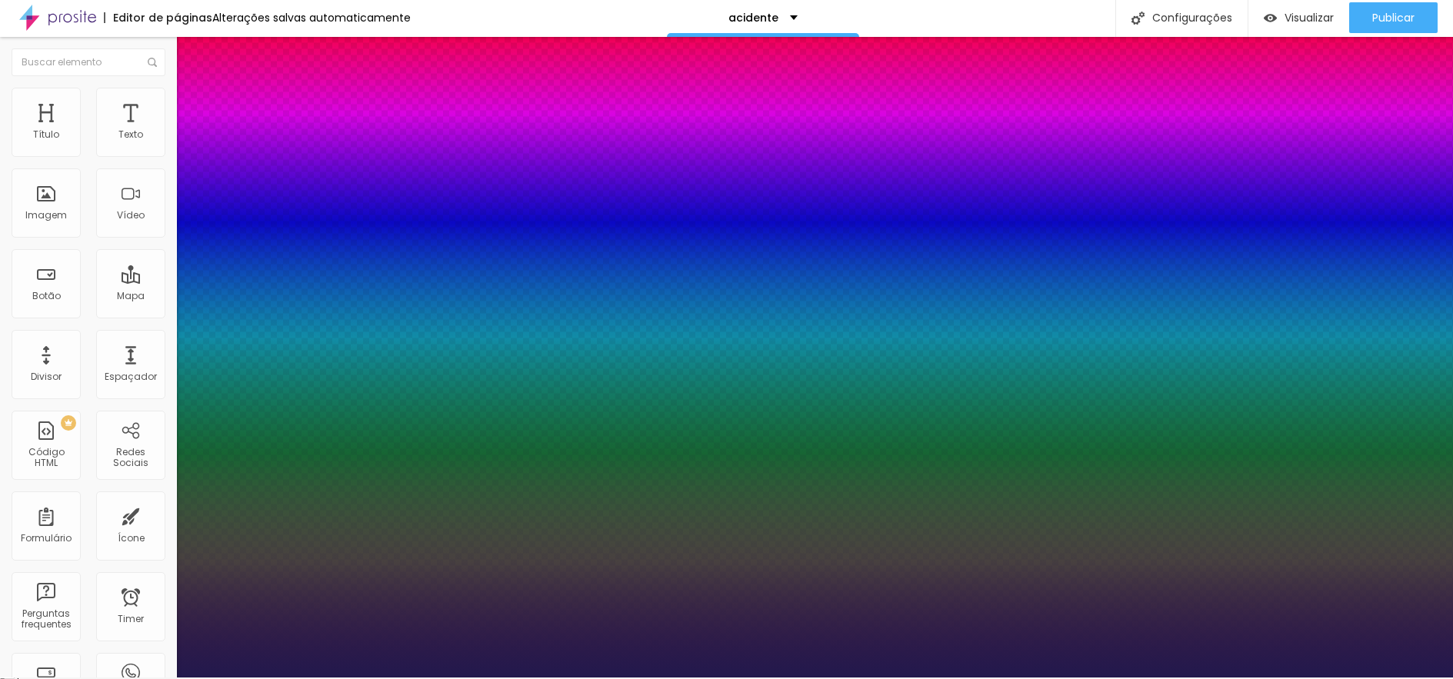
type input "1"
type input "31"
type input "1"
type input "32"
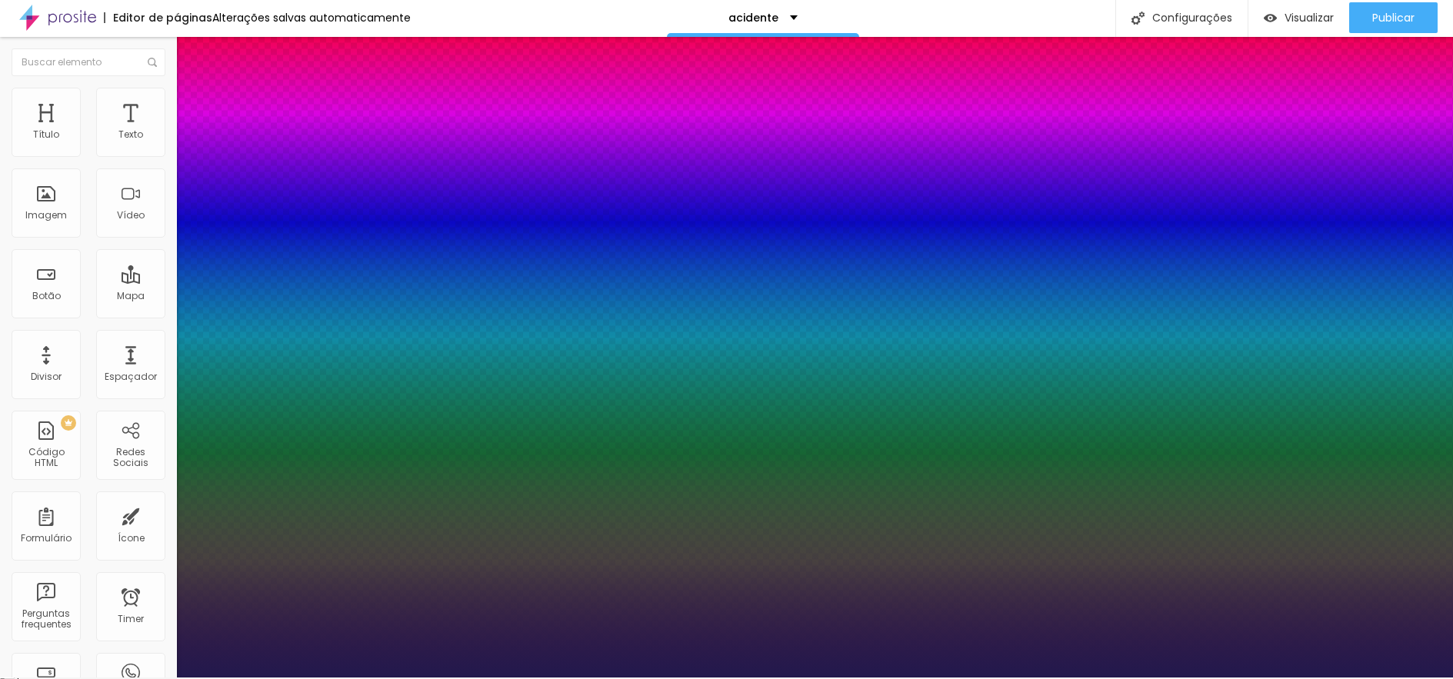
type input "32"
type input "1"
type input "33"
type input "1"
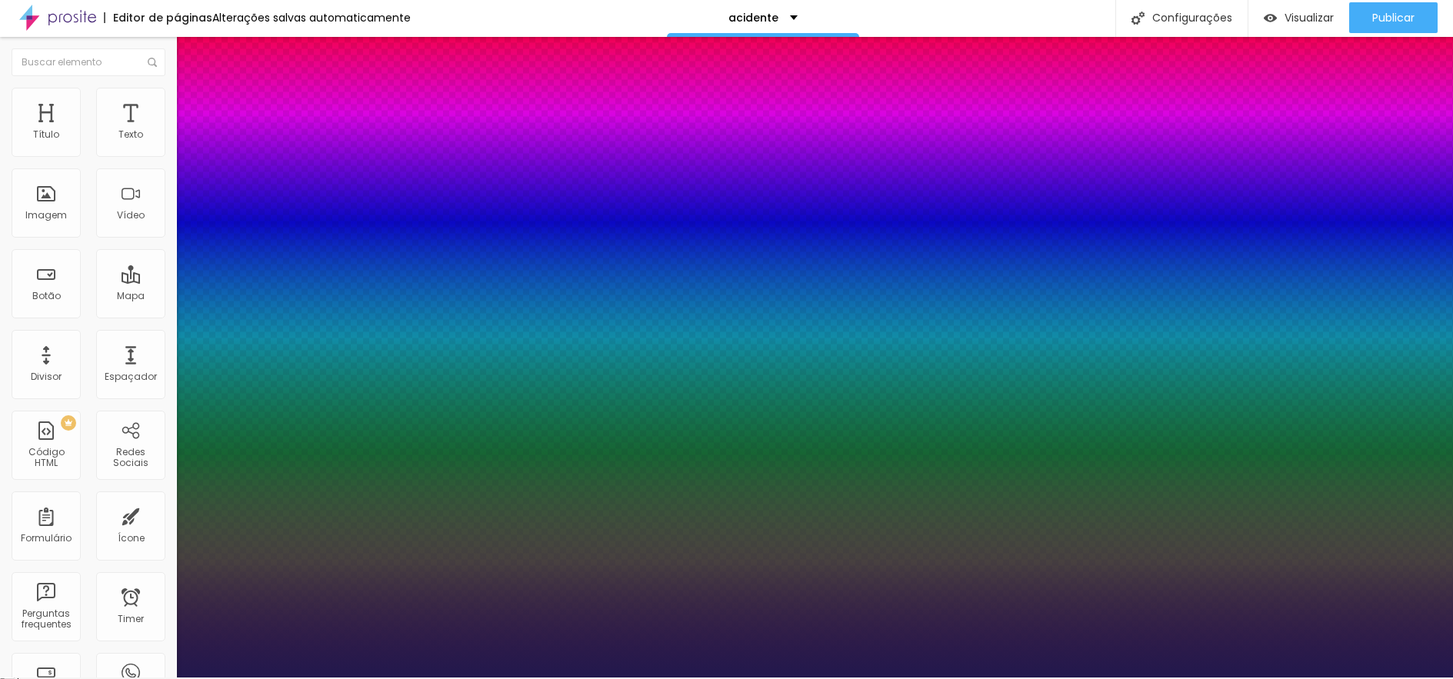
type input "34"
type input "1"
type input "35"
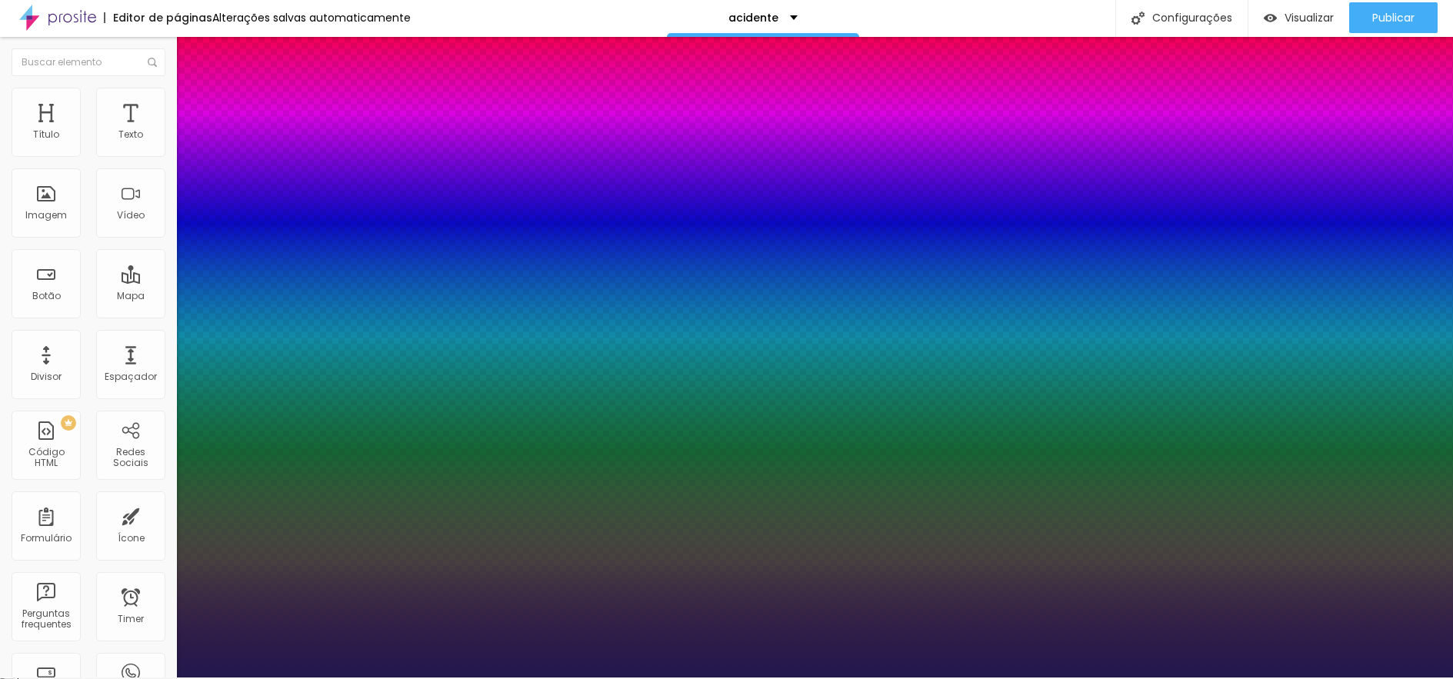
type input "1"
type input "36"
type input "1"
type input "37"
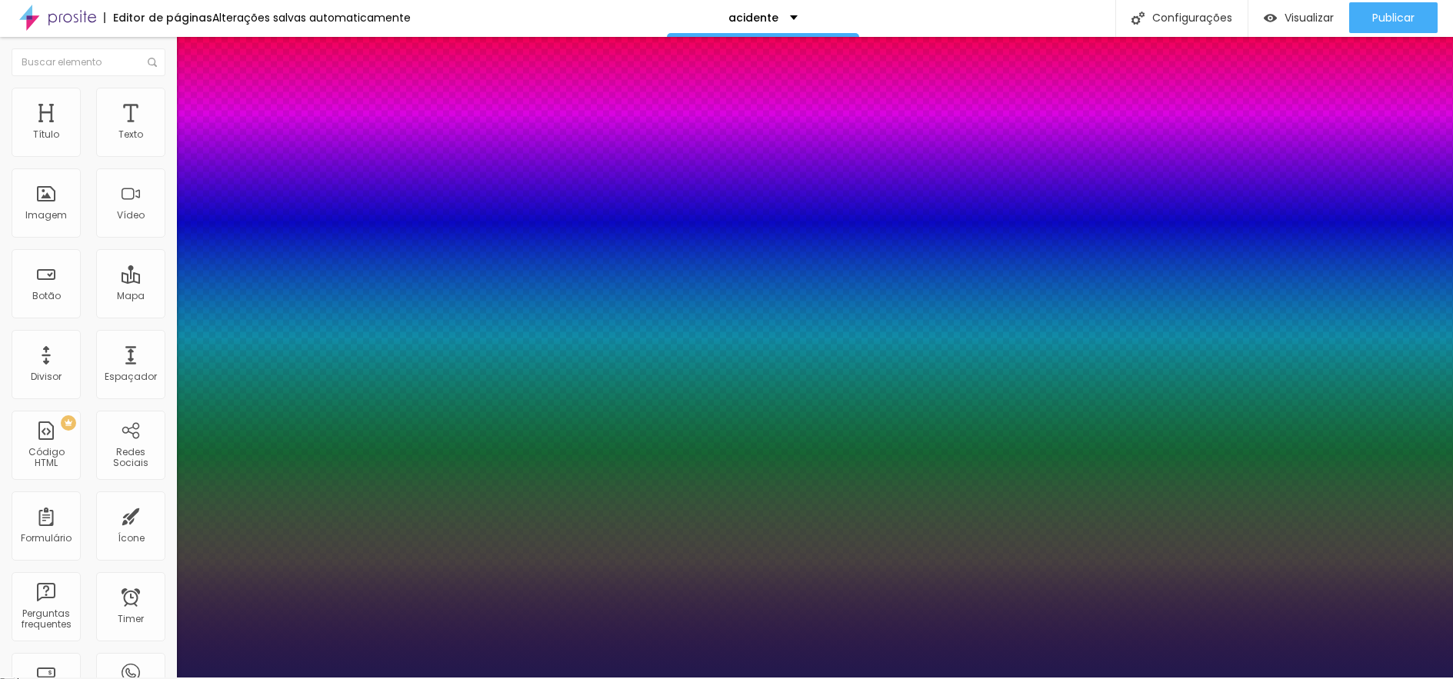
type input "37"
type input "1"
type input "38"
type input "1"
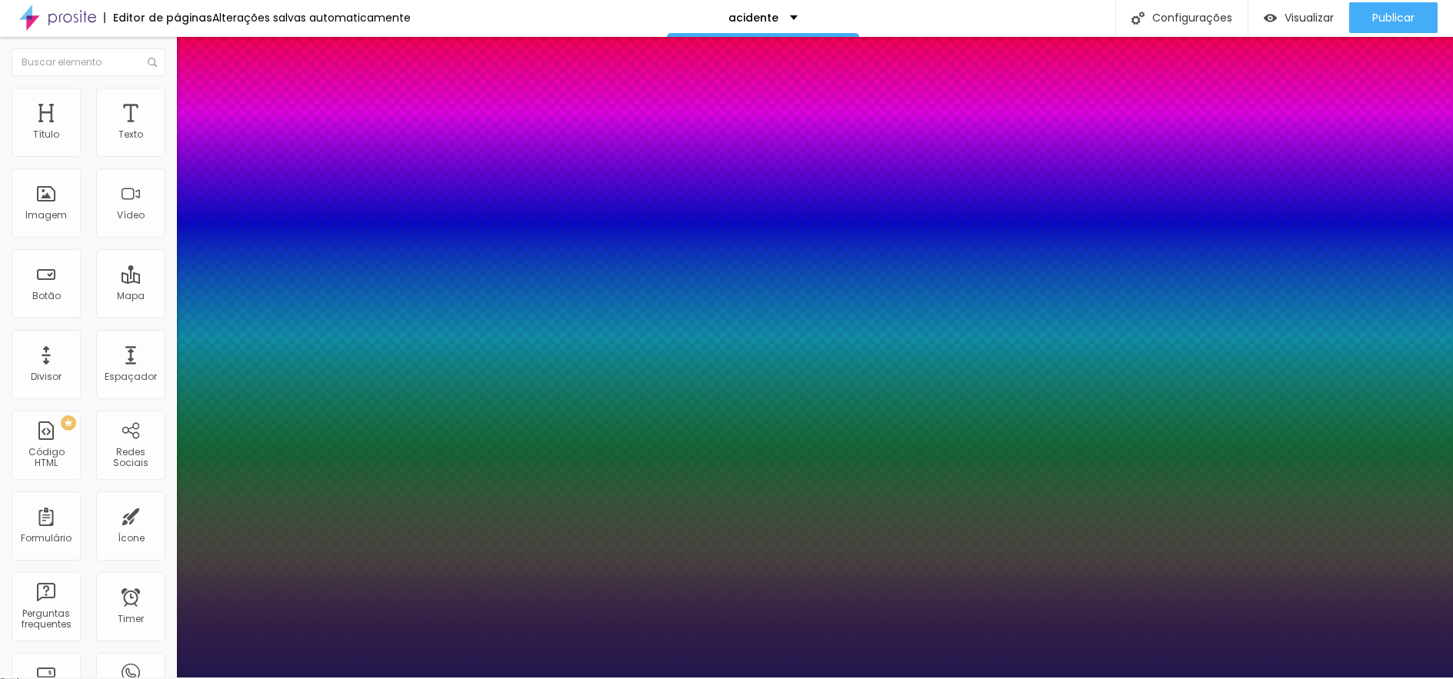
type input "39"
type input "1"
type input "41"
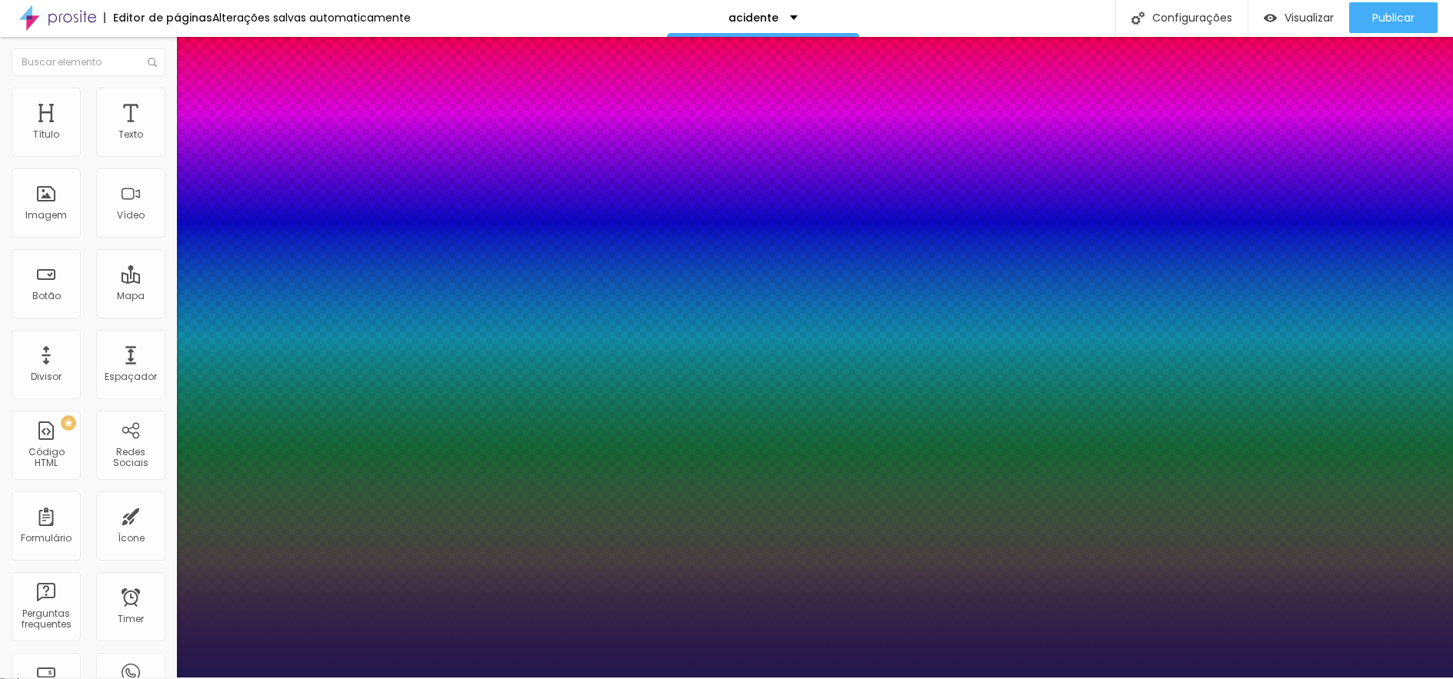
type input "1"
type input "42"
type input "1"
type input "43"
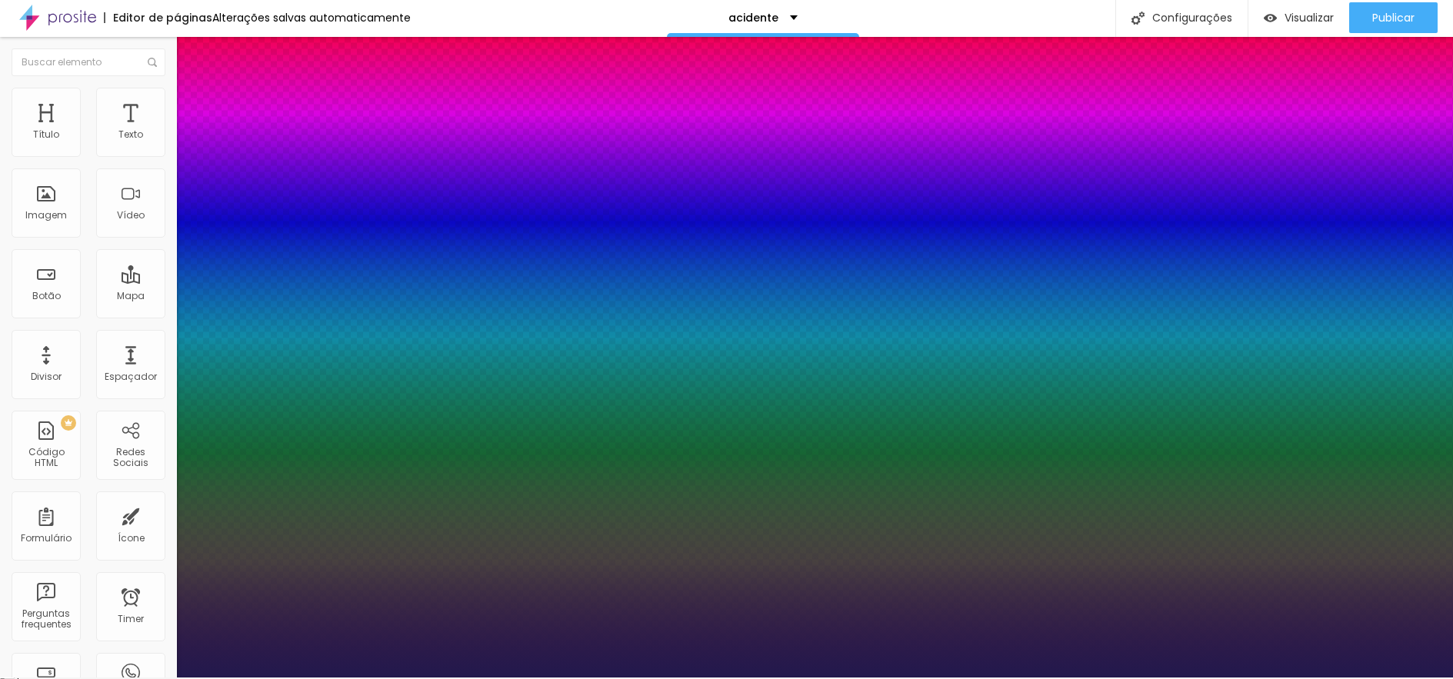
type input "43"
type input "1"
type input "42"
type input "1"
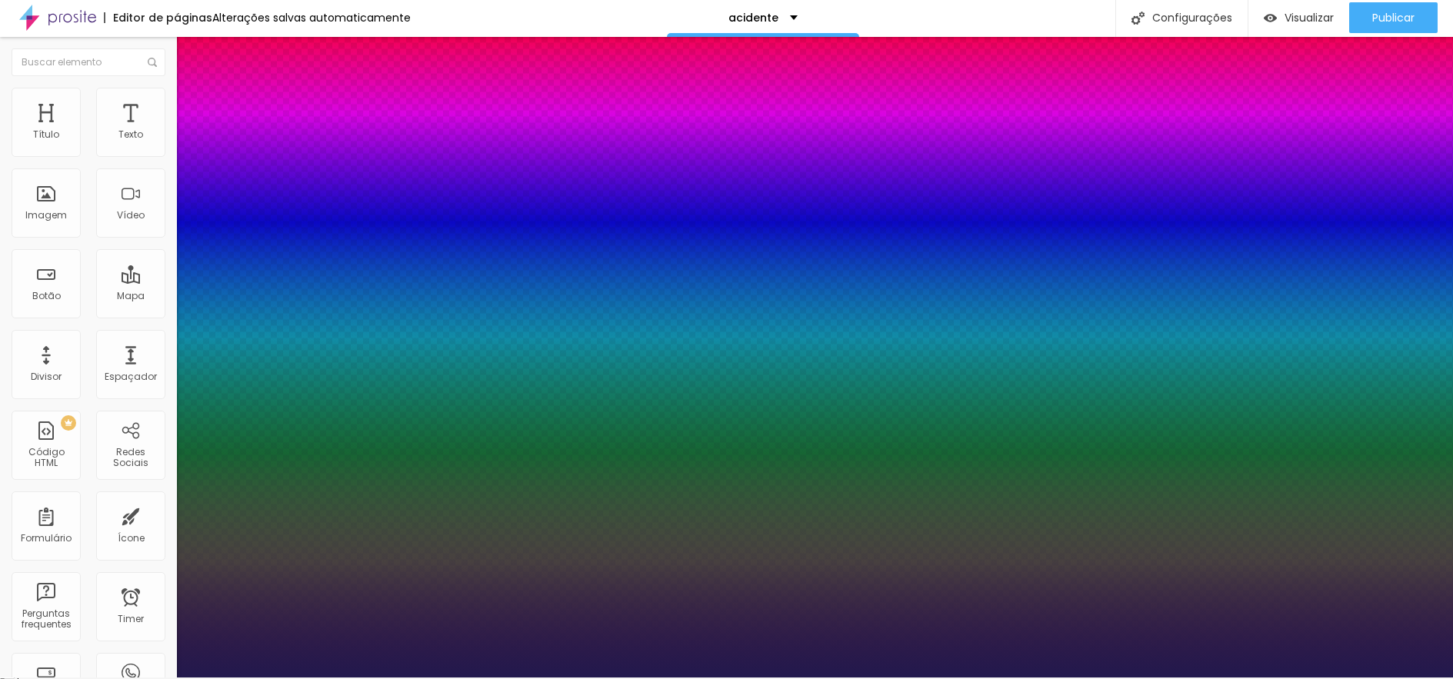
drag, startPoint x: 207, startPoint y: 434, endPoint x: 239, endPoint y: 432, distance: 31.6
type input "42"
type input "0.4"
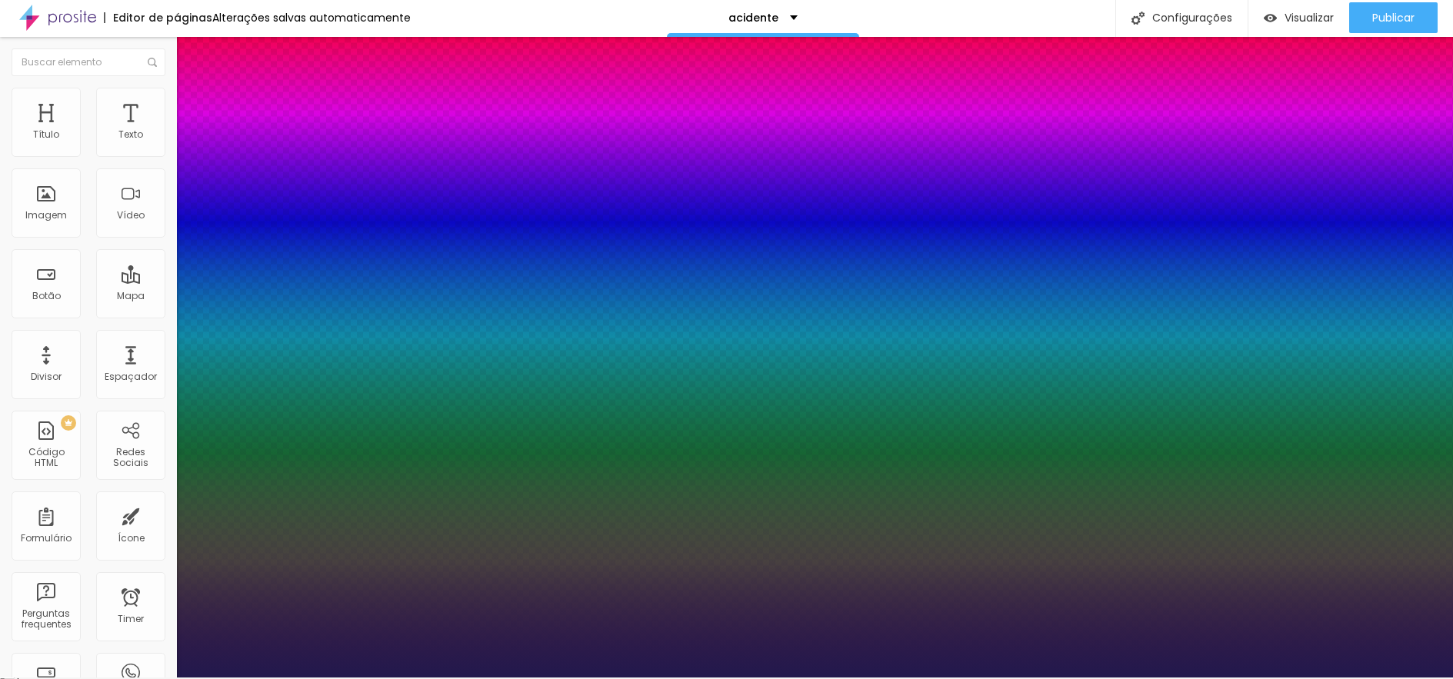
type input "1"
type input "0.5"
type input "1"
type input "0.7"
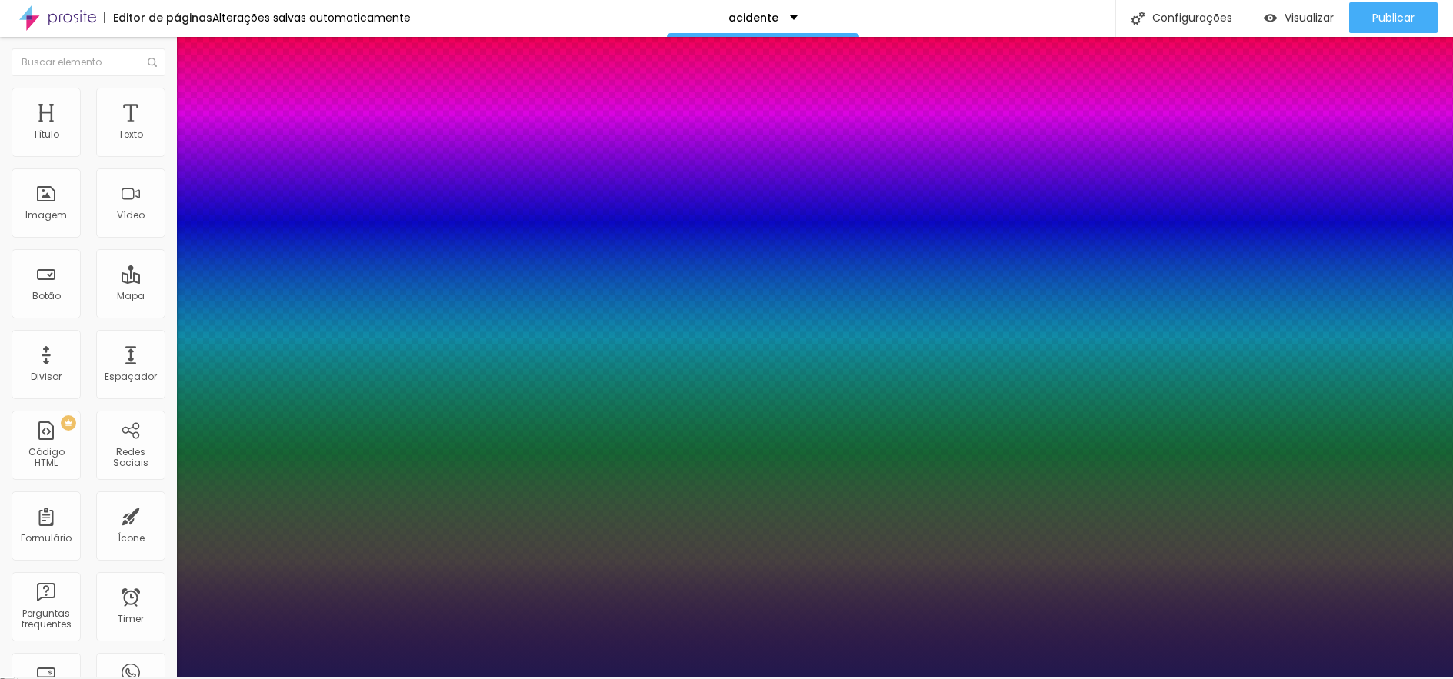
type input "0.7"
type input "1"
type input "0.8"
type input "1"
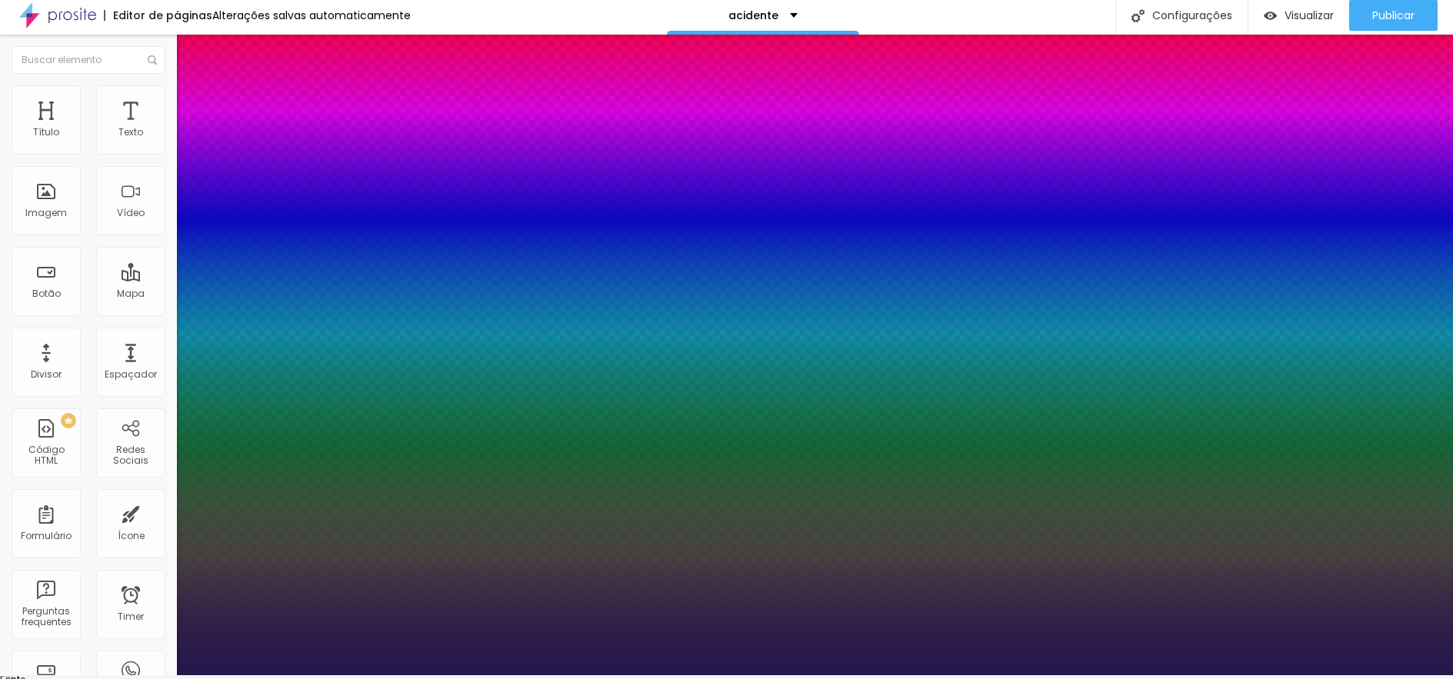
type input "0.9"
type input "1"
type input "1.1"
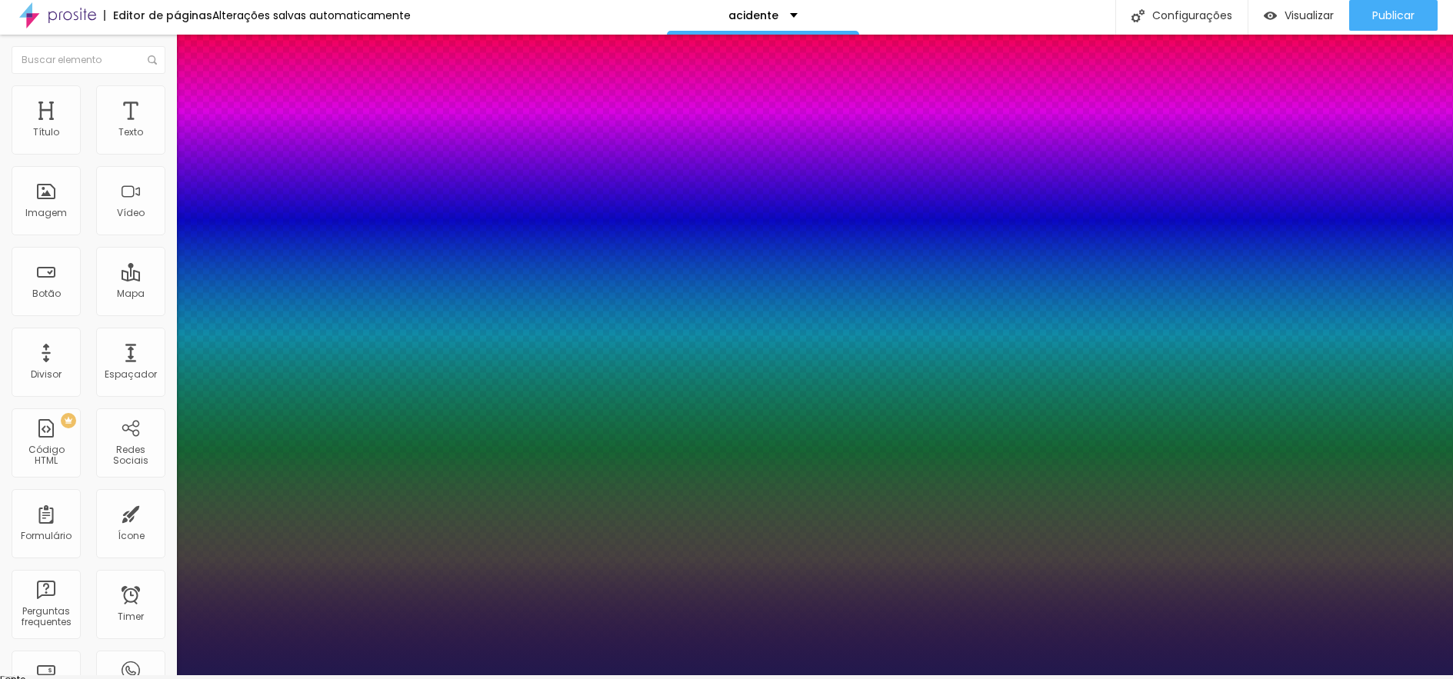
type input "1"
type input "1.4"
type input "1"
drag, startPoint x: 202, startPoint y: 469, endPoint x: 214, endPoint y: 469, distance: 12.3
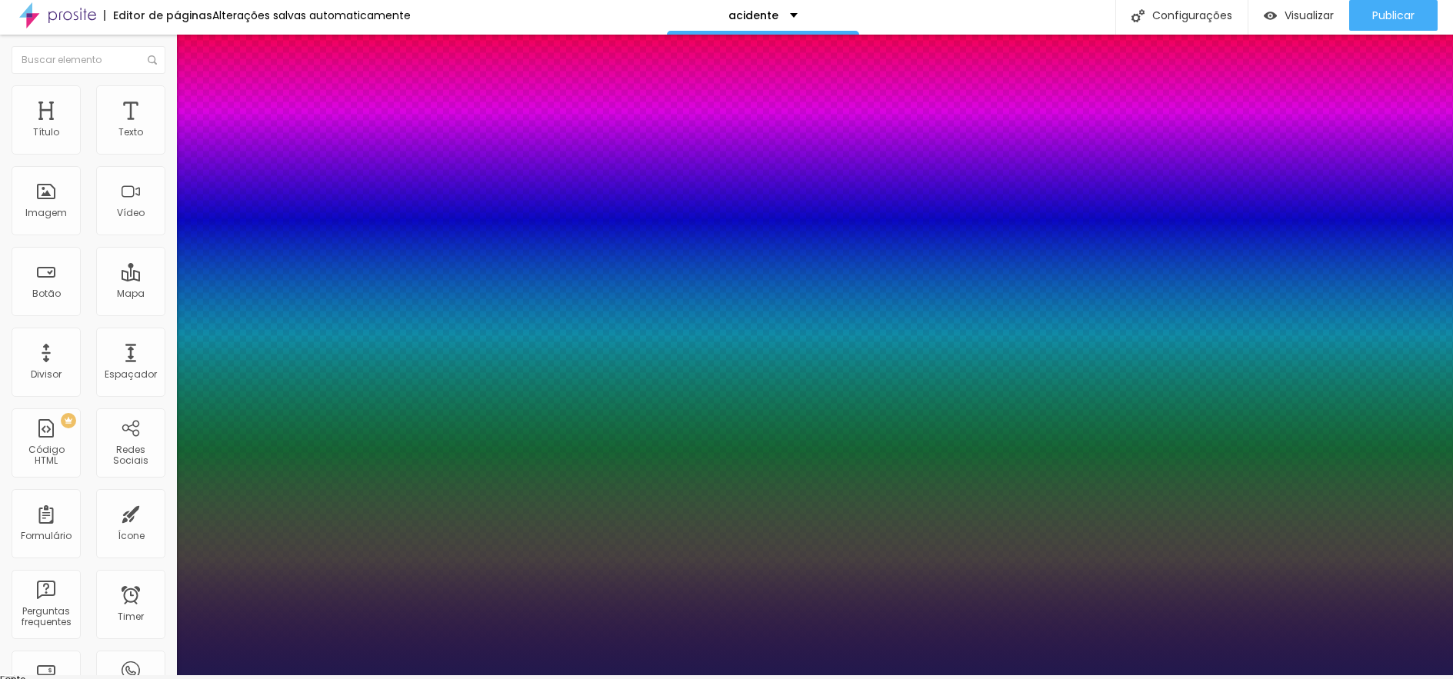
type input "1.4"
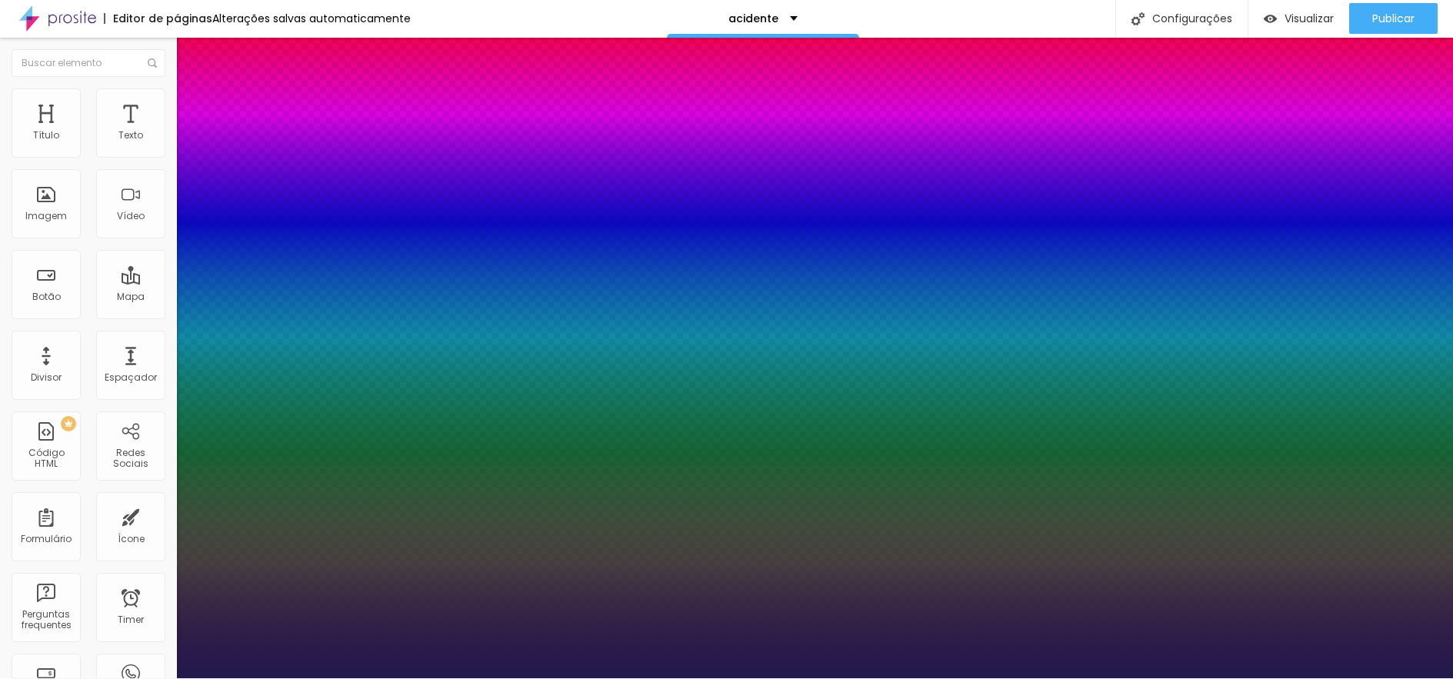
scroll to position [5, 0]
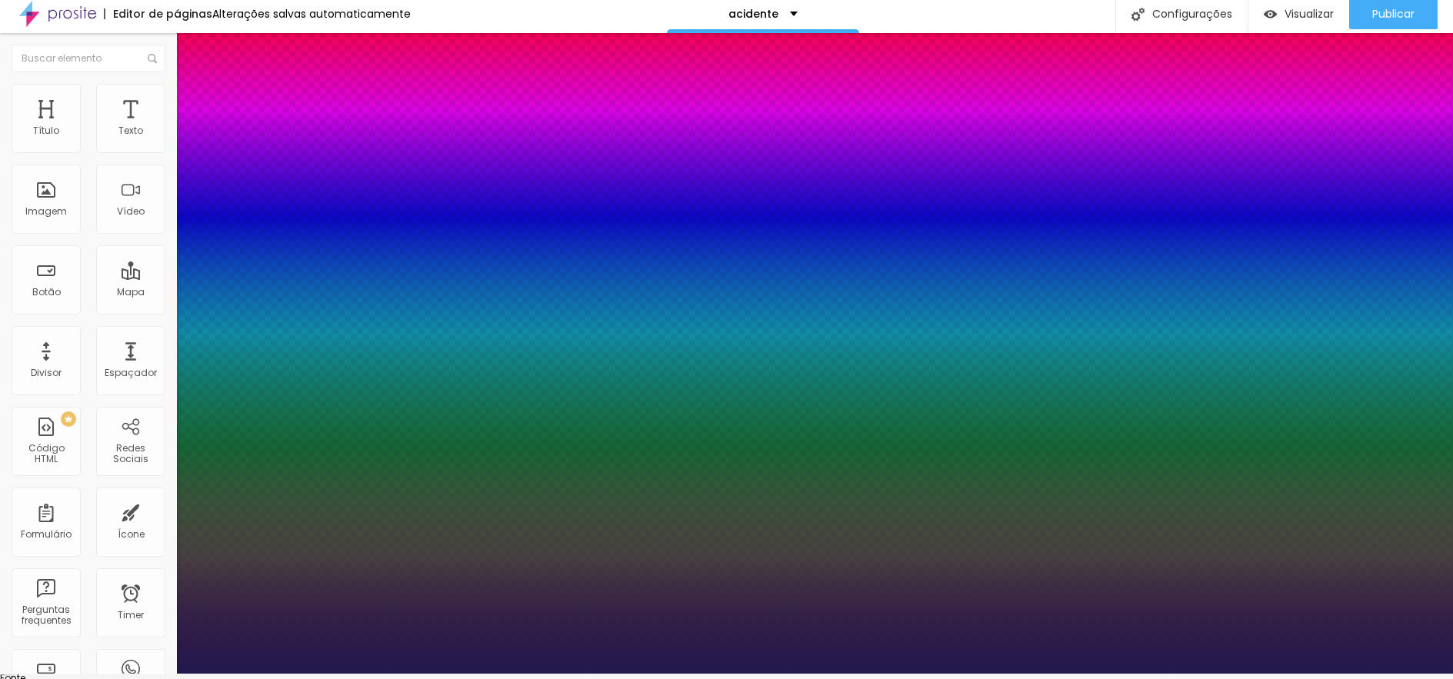
type input "1"
type input "1.2"
type input "1"
type input "1.1"
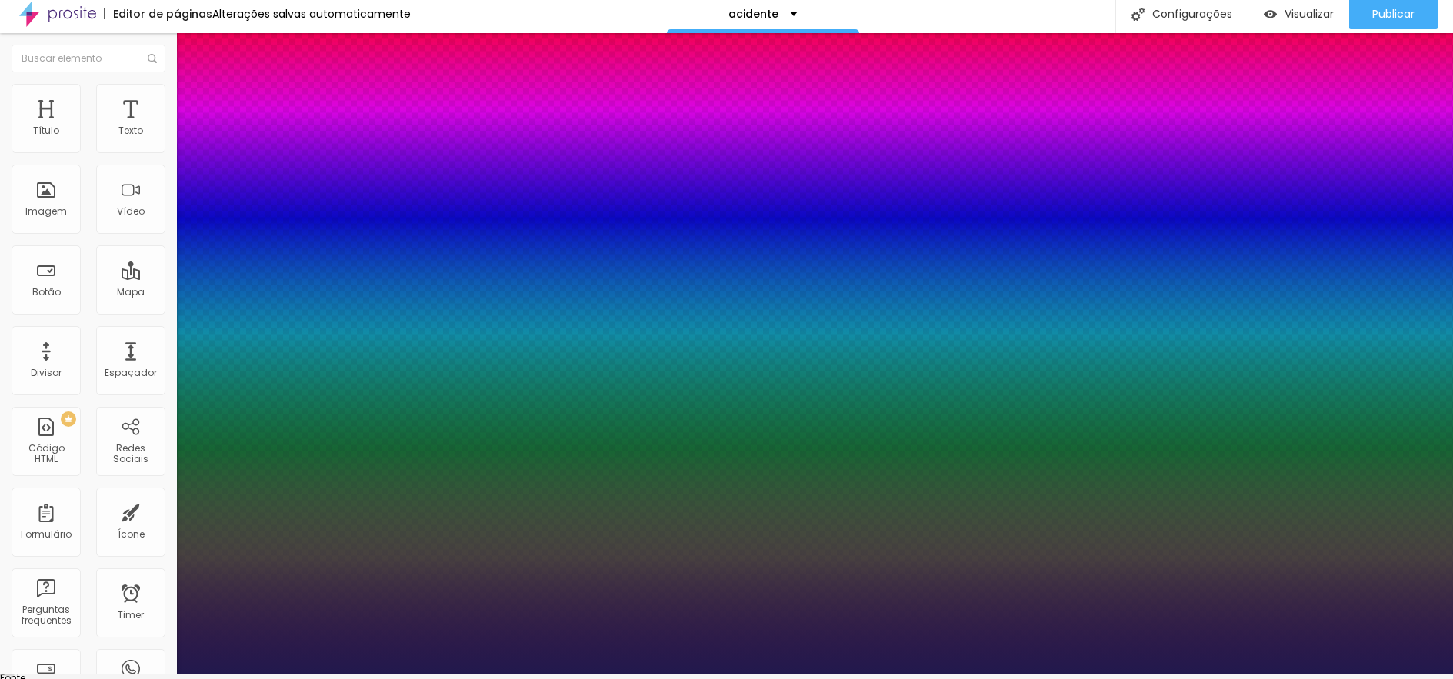
type input "1.1"
type input "1"
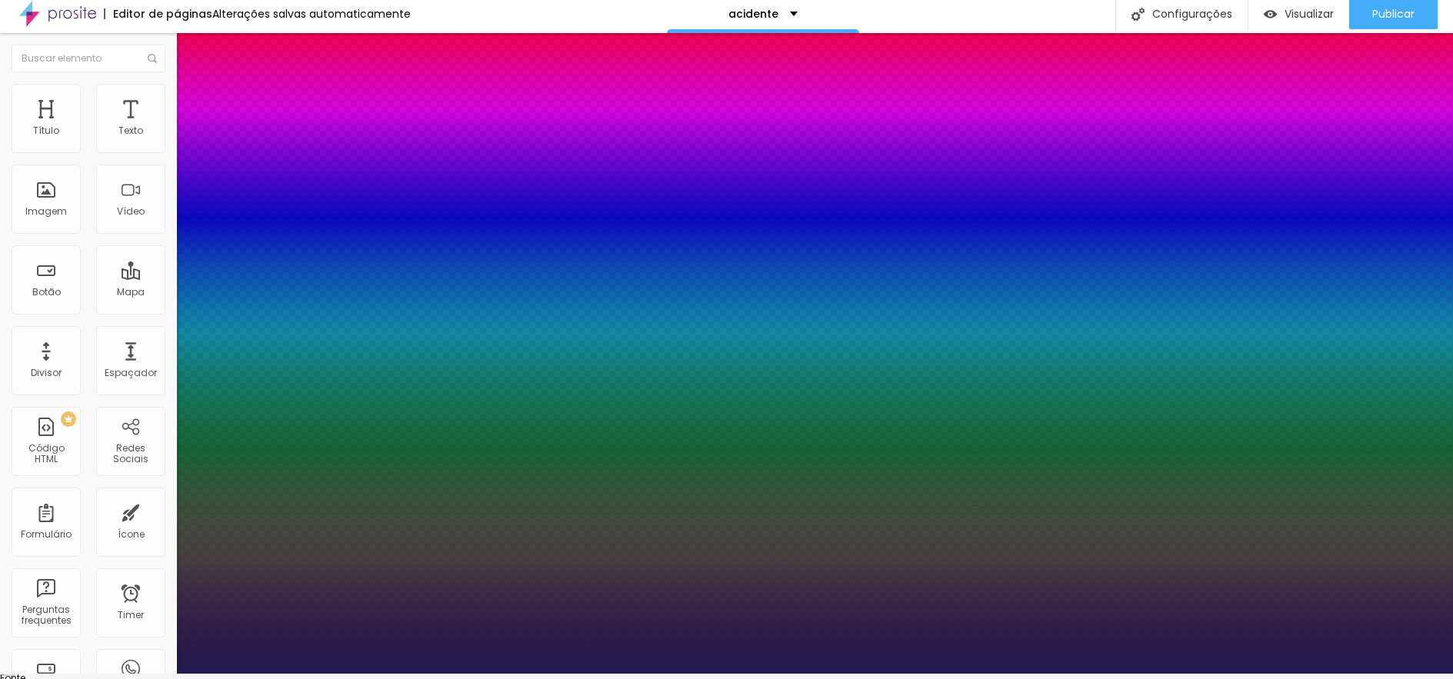
type input "1.1"
type input "1"
drag, startPoint x: 256, startPoint y: 542, endPoint x: 278, endPoint y: 542, distance: 21.6
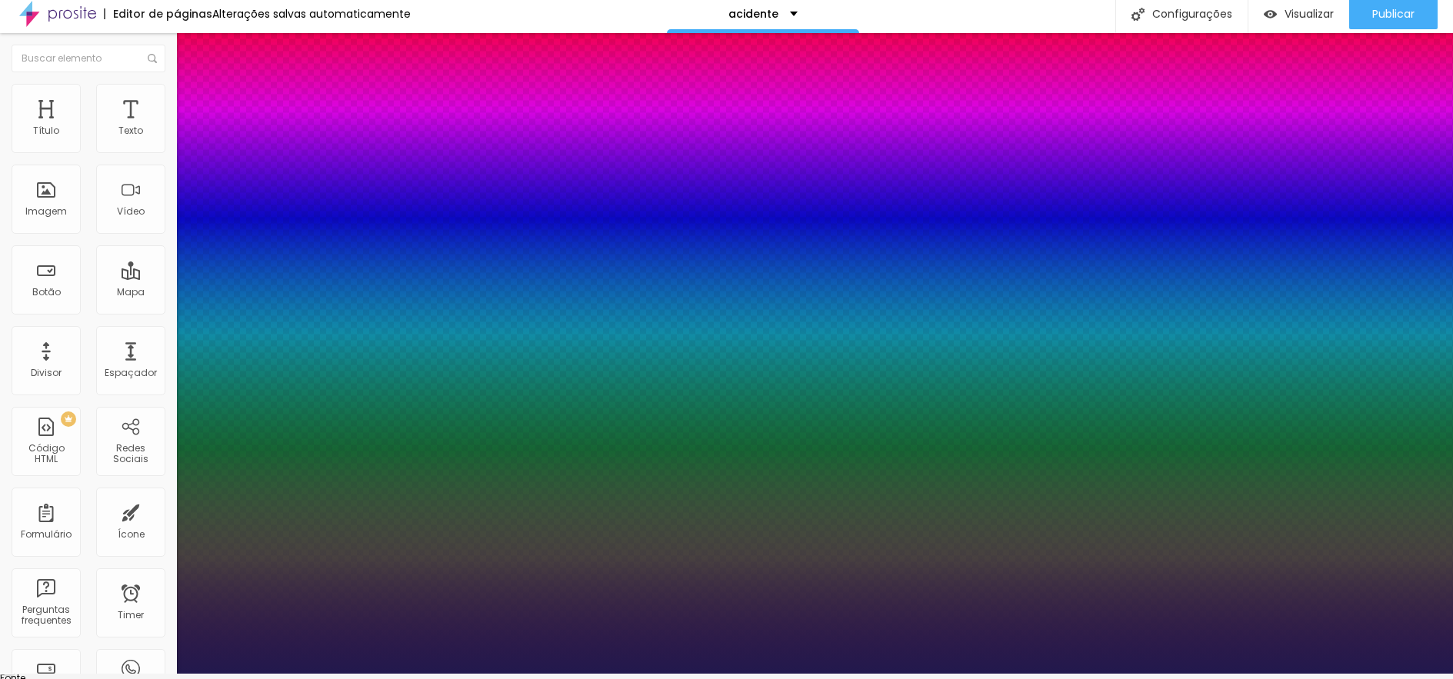
click at [1160, 674] on div at bounding box center [726, 674] width 1453 height 0
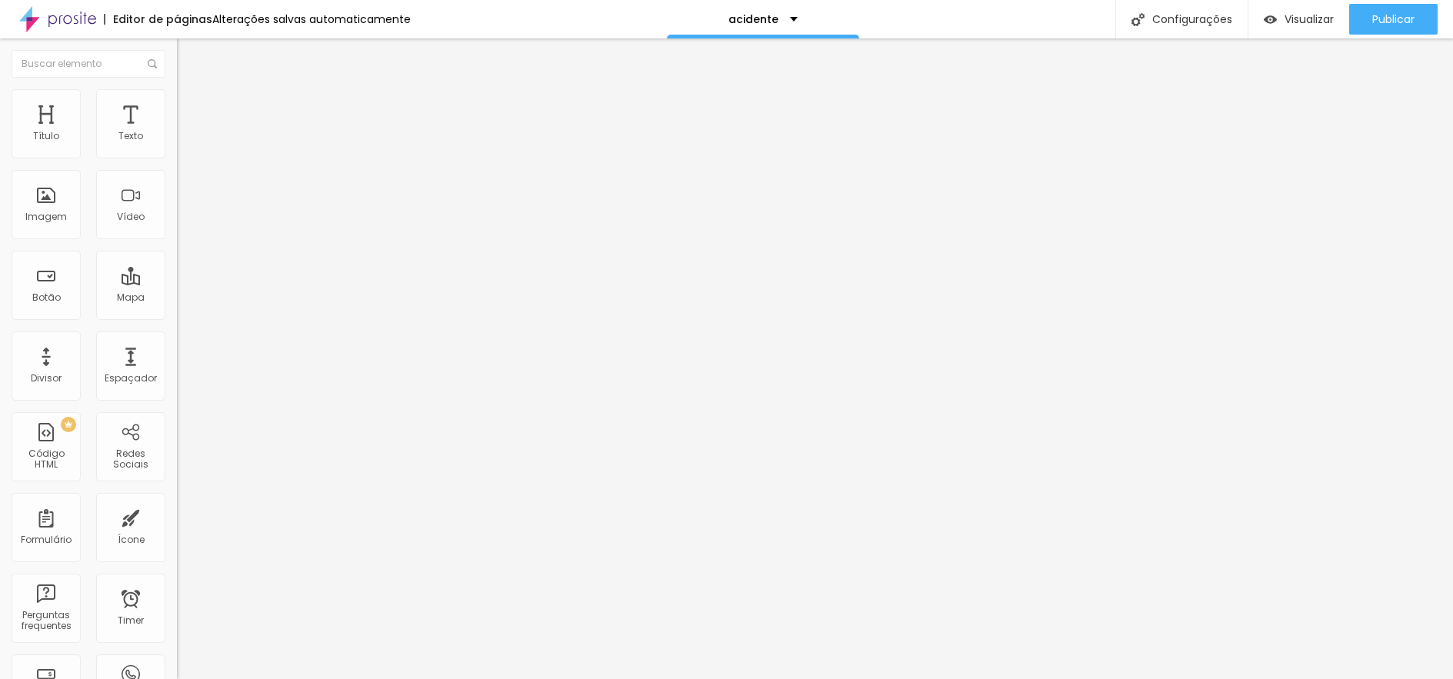
scroll to position [0, 0]
click at [177, 94] on img at bounding box center [184, 96] width 14 height 14
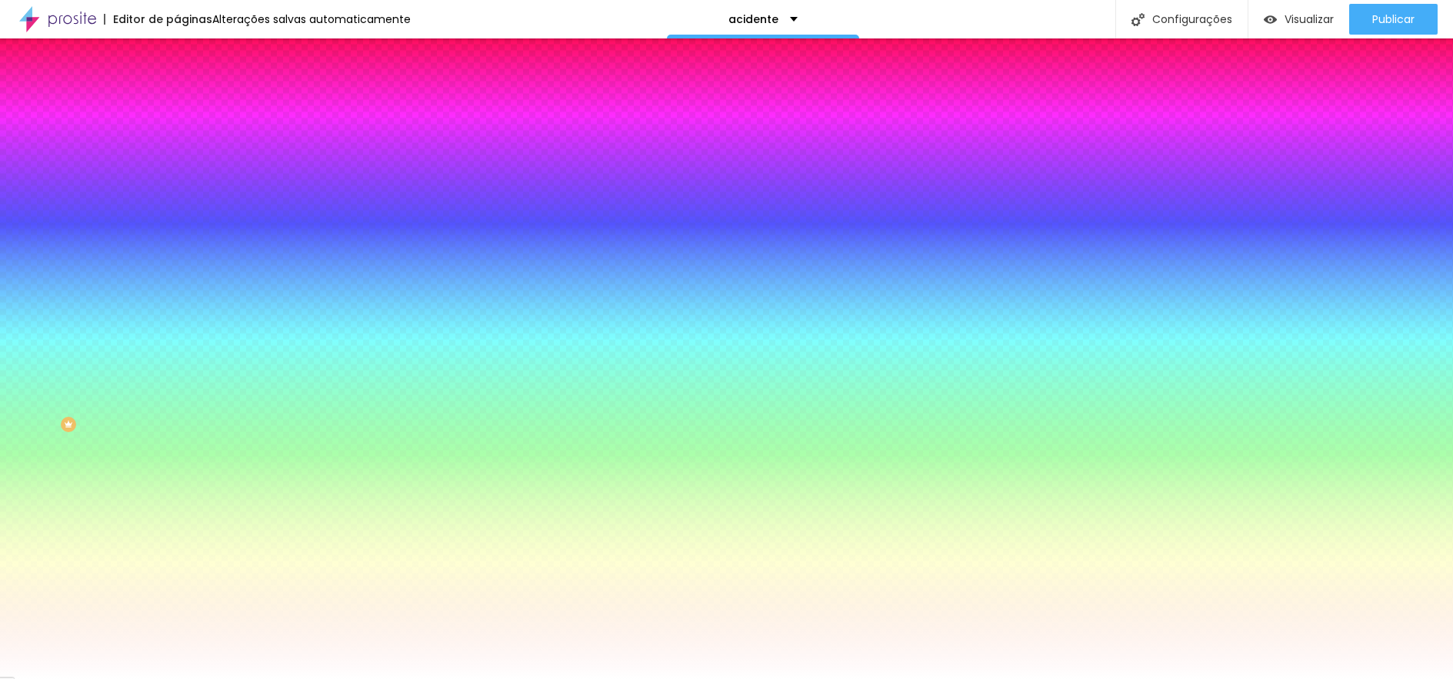
click at [177, 105] on img at bounding box center [184, 112] width 14 height 14
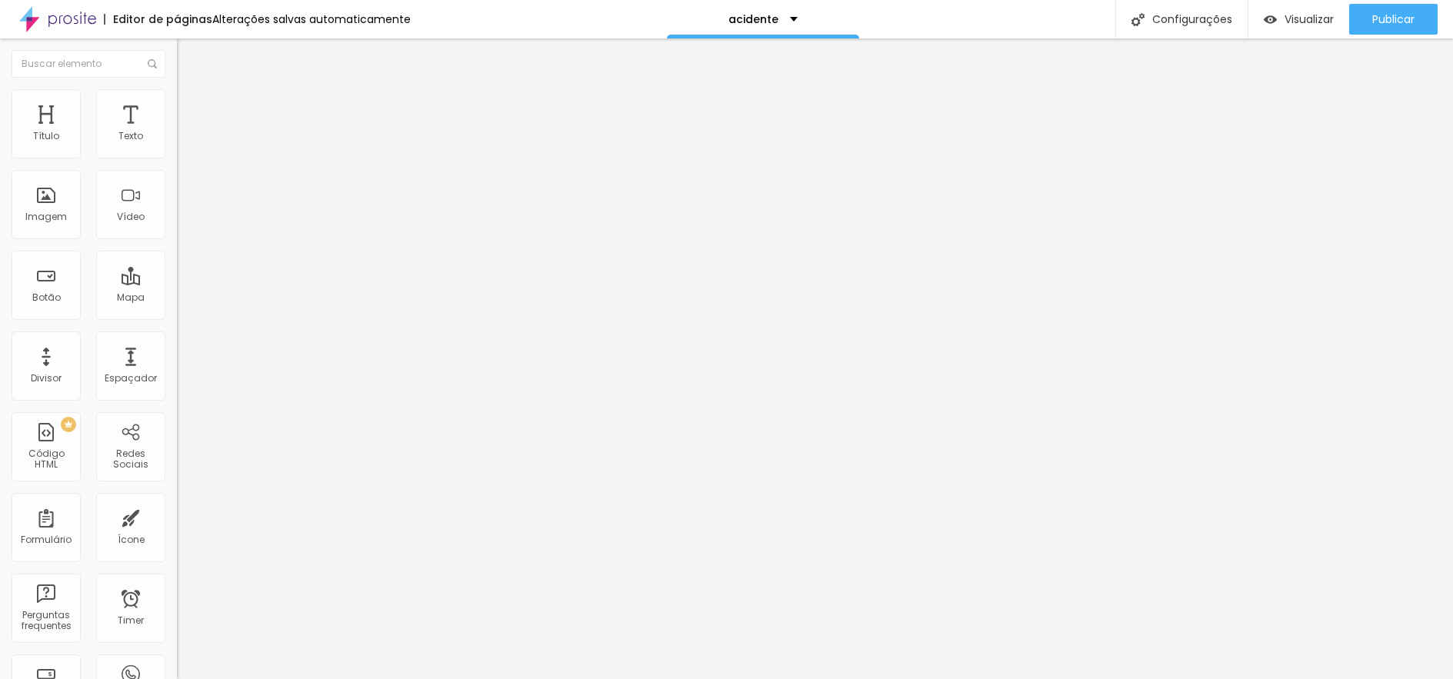
drag, startPoint x: 43, startPoint y: 151, endPoint x: 103, endPoint y: 159, distance: 60.6
click at [177, 299] on input "range" at bounding box center [226, 305] width 99 height 12
click at [177, 102] on li "Avançado" at bounding box center [265, 96] width 177 height 15
drag, startPoint x: 43, startPoint y: 152, endPoint x: 62, endPoint y: 152, distance: 18.5
click at [177, 283] on input "range" at bounding box center [226, 289] width 99 height 12
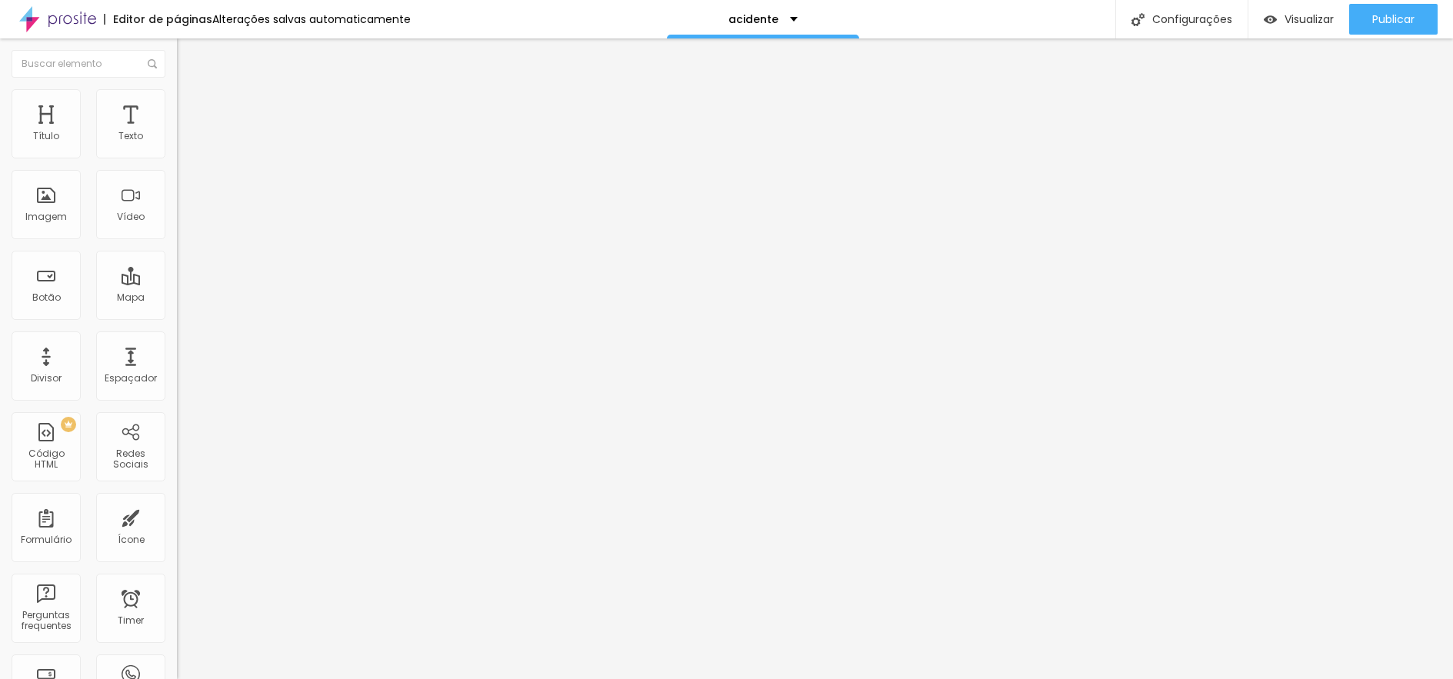
drag, startPoint x: 44, startPoint y: 179, endPoint x: 75, endPoint y: 179, distance: 30.8
click at [177, 501] on input "range" at bounding box center [226, 507] width 99 height 12
click at [177, 105] on img at bounding box center [184, 112] width 14 height 14
click at [177, 98] on img at bounding box center [184, 96] width 14 height 14
click at [177, 105] on li "Avançado" at bounding box center [265, 112] width 177 height 15
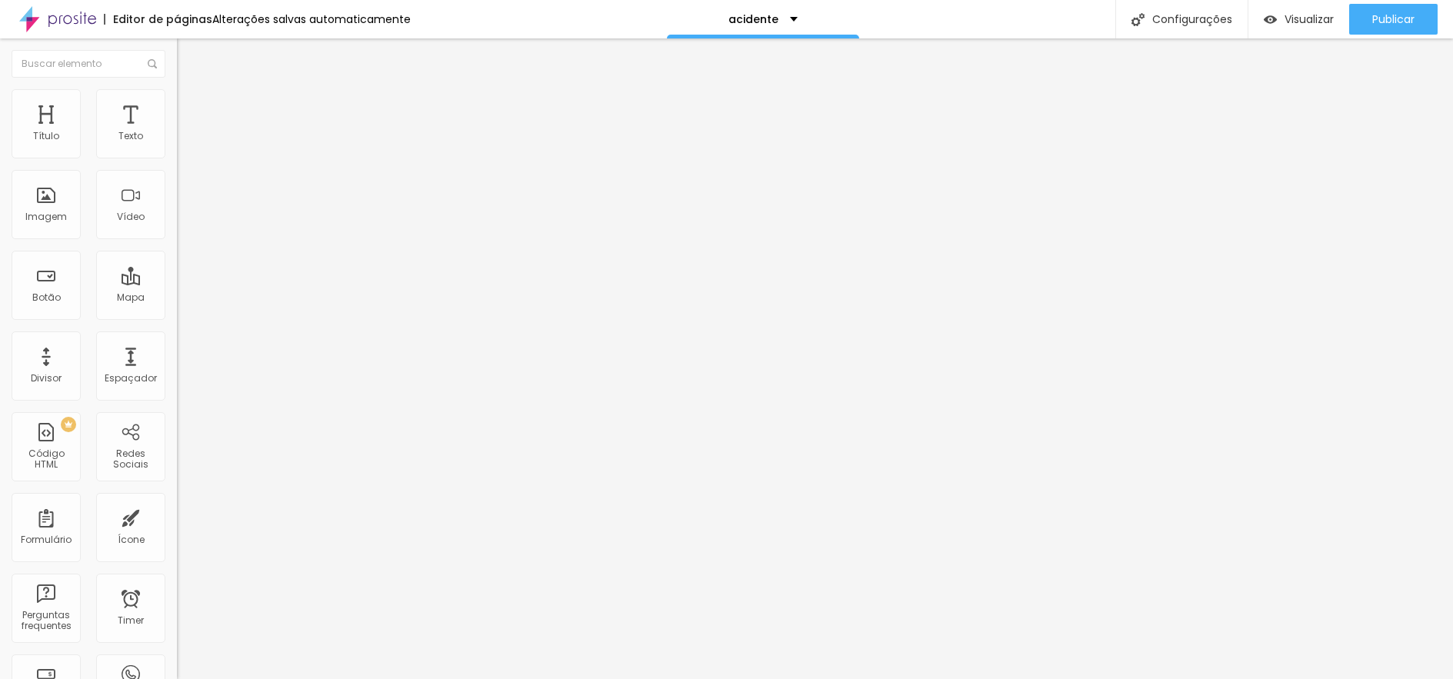
click at [177, 96] on img at bounding box center [184, 96] width 14 height 14
drag, startPoint x: 34, startPoint y: 192, endPoint x: 199, endPoint y: 195, distance: 165.5
click at [199, 338] on input "range" at bounding box center [226, 344] width 99 height 12
drag, startPoint x: 128, startPoint y: 192, endPoint x: 69, endPoint y: 193, distance: 59.3
click at [177, 338] on input "range" at bounding box center [226, 344] width 99 height 12
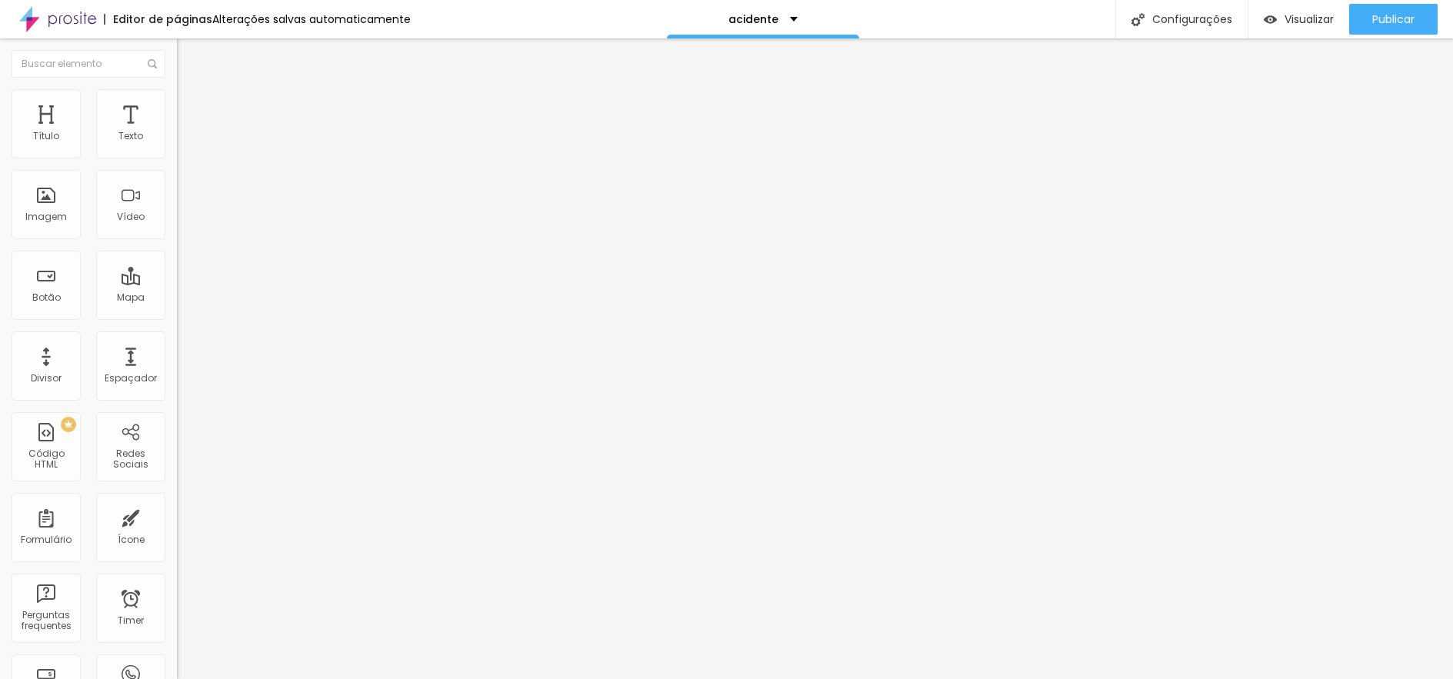
click at [177, 105] on img at bounding box center [184, 112] width 14 height 14
drag, startPoint x: 43, startPoint y: 152, endPoint x: 75, endPoint y: 155, distance: 31.8
click at [177, 299] on input "range" at bounding box center [226, 305] width 99 height 12
click at [177, 90] on img at bounding box center [184, 96] width 14 height 14
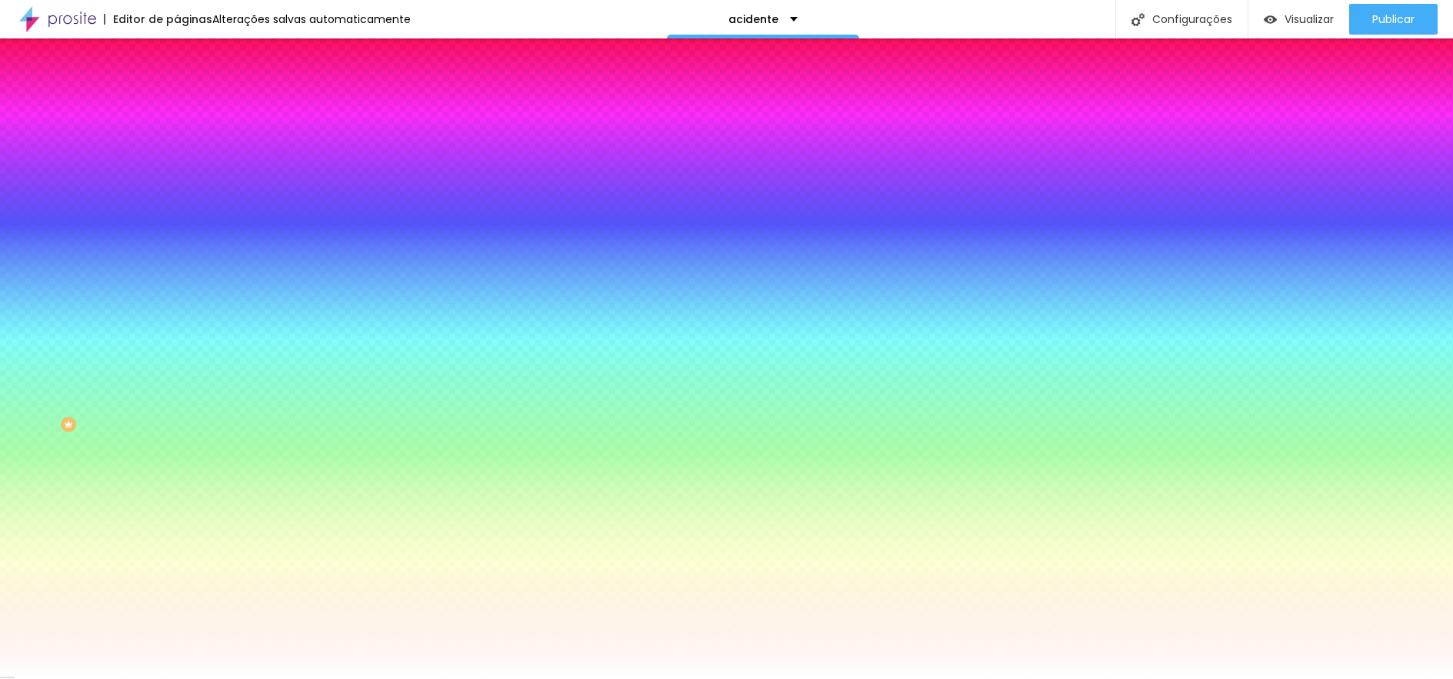
click at [177, 209] on div at bounding box center [265, 209] width 177 height 0
drag, startPoint x: 132, startPoint y: 340, endPoint x: 139, endPoint y: 334, distance: 9.3
click at [139, 334] on div at bounding box center [726, 339] width 1453 height 679
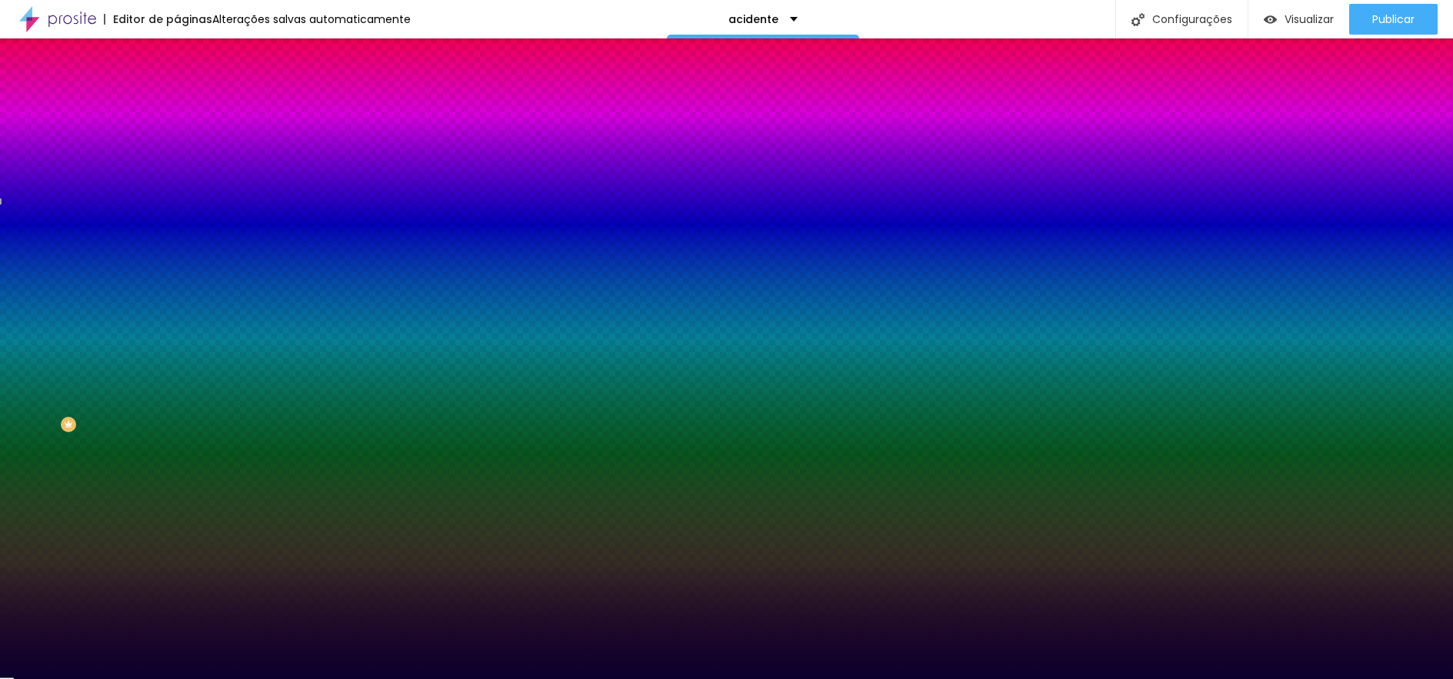
drag, startPoint x: 118, startPoint y: 304, endPoint x: 122, endPoint y: 394, distance: 90.1
click at [122, 394] on div at bounding box center [726, 339] width 1453 height 679
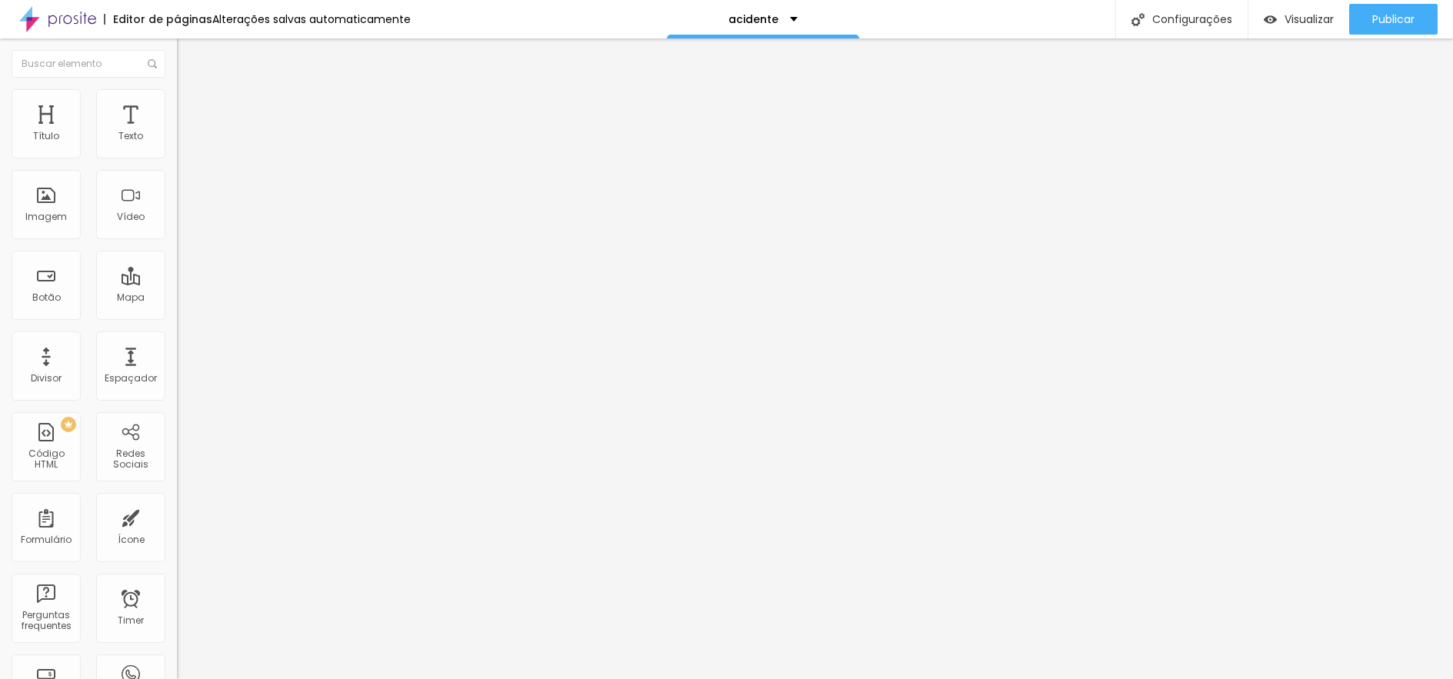
click at [177, 185] on div at bounding box center [265, 179] width 177 height 12
click at [177, 145] on input "Click me" at bounding box center [269, 136] width 185 height 15
click at [177, 316] on input "https://" at bounding box center [269, 309] width 185 height 15
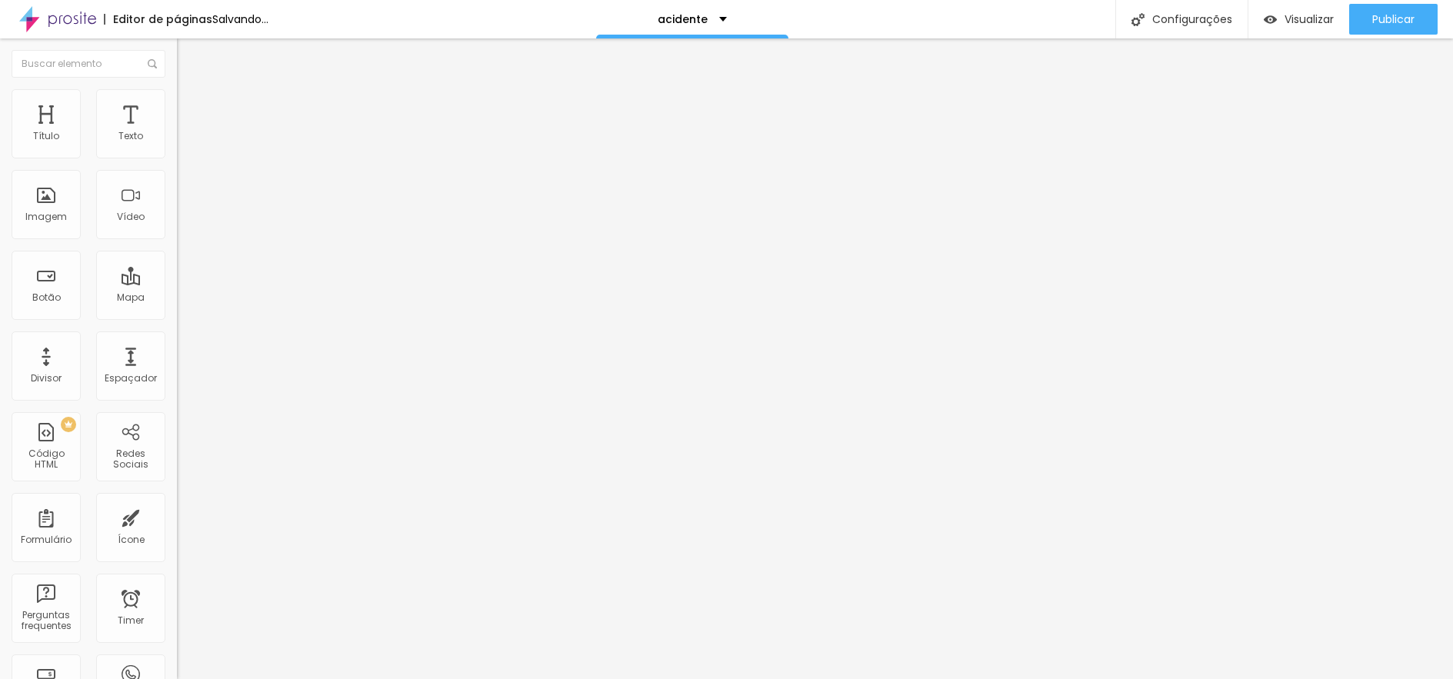
scroll to position [0, 61]
click at [177, 315] on input "[URL][DOMAIN_NAME]" at bounding box center [269, 309] width 185 height 15
drag, startPoint x: 119, startPoint y: 319, endPoint x: 173, endPoint y: 319, distance: 53.9
click at [177, 319] on div "Texto WebSite Alinhamento [GEOGRAPHIC_DATA] Link URL [URL][DOMAIN_NAME] Abrir e…" at bounding box center [265, 232] width 177 height 224
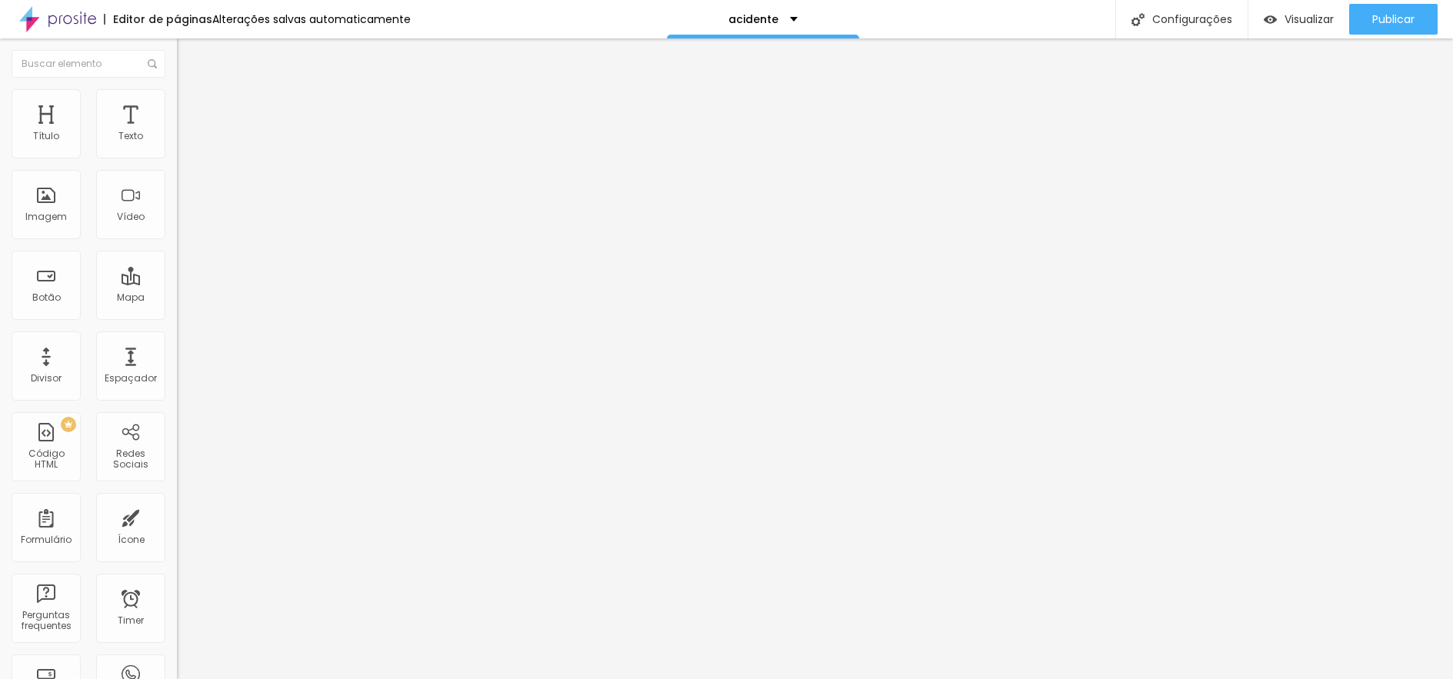
click at [177, 336] on div at bounding box center [265, 336] width 177 height 0
click at [177, 541] on div "Editar Botão Conteúdo Estilo Avançado Texto WebSite Alinhamento [GEOGRAPHIC_DAT…" at bounding box center [265, 358] width 177 height 641
click at [191, 104] on span "Avançado" at bounding box center [216, 99] width 51 height 13
click at [177, 283] on input "range" at bounding box center [226, 289] width 99 height 12
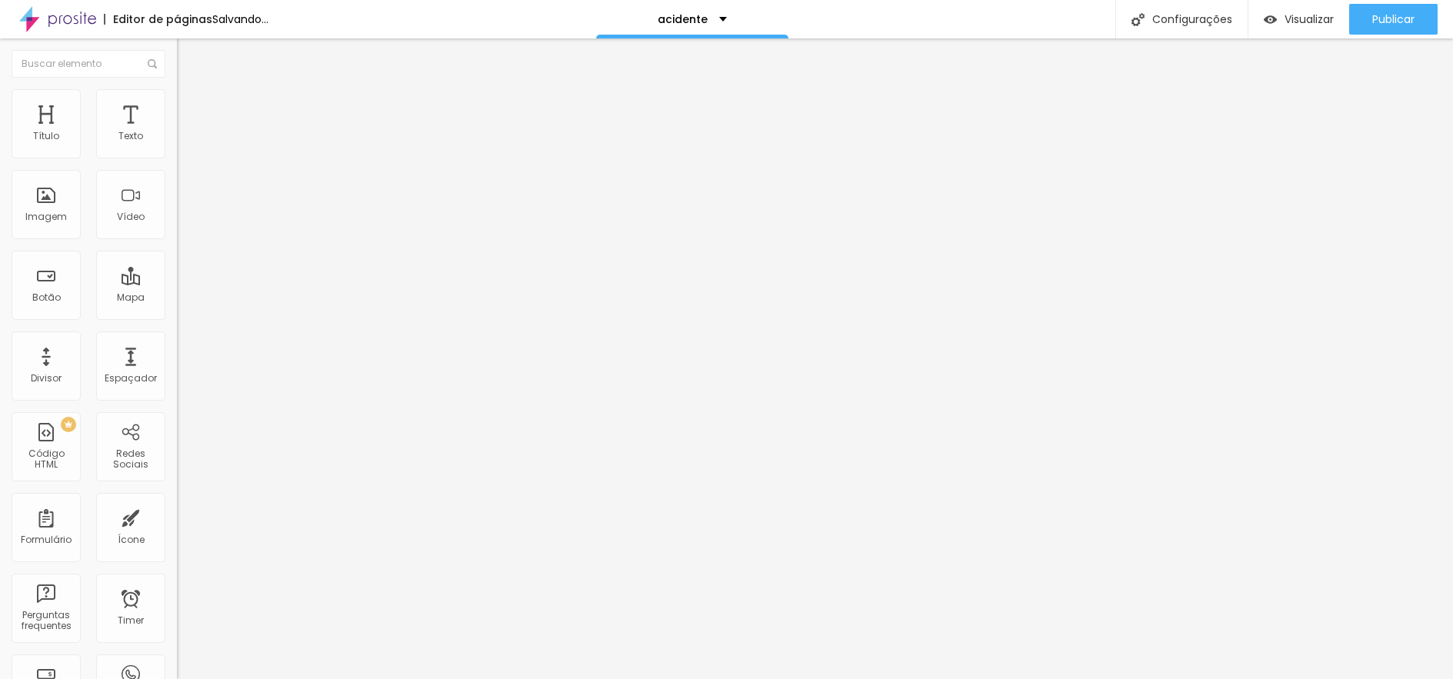
click at [177, 89] on li "Estilo" at bounding box center [265, 81] width 177 height 15
click at [183, 143] on icon "button" at bounding box center [187, 138] width 9 height 9
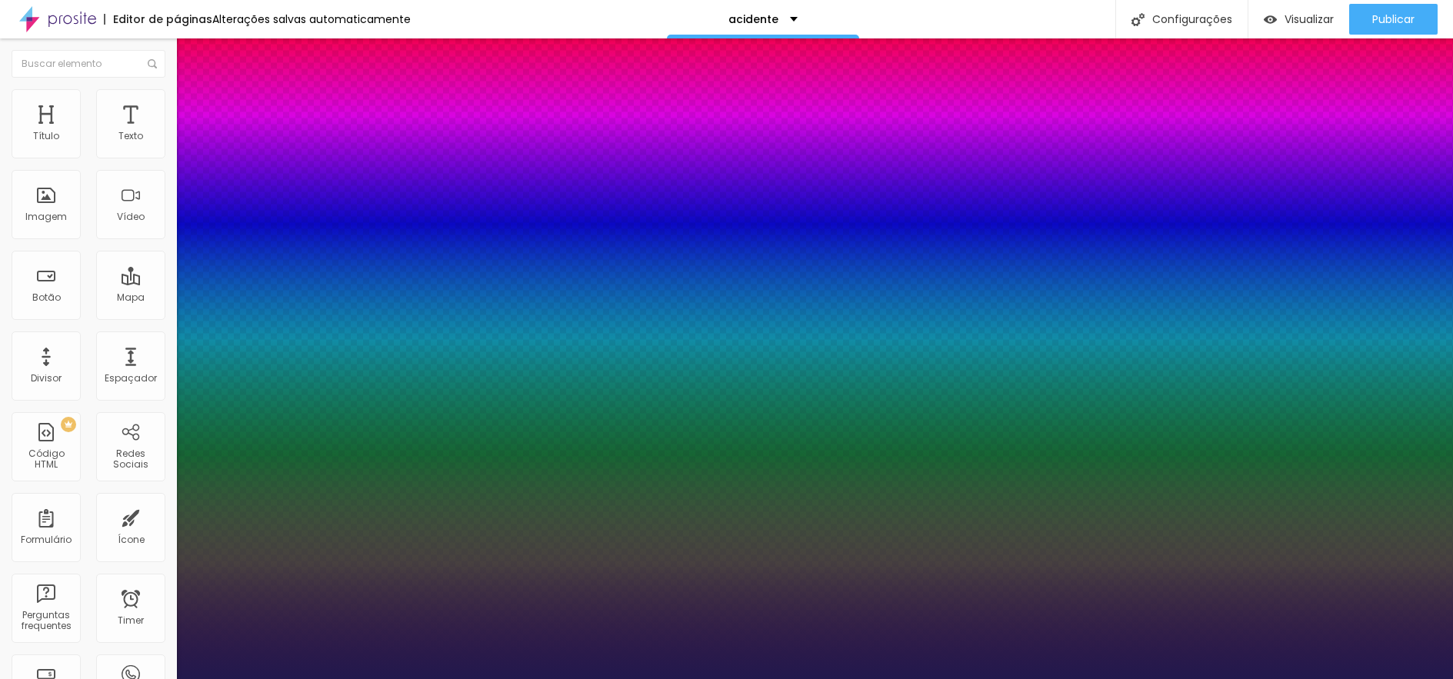
click at [131, 679] on div at bounding box center [726, 679] width 1453 height 0
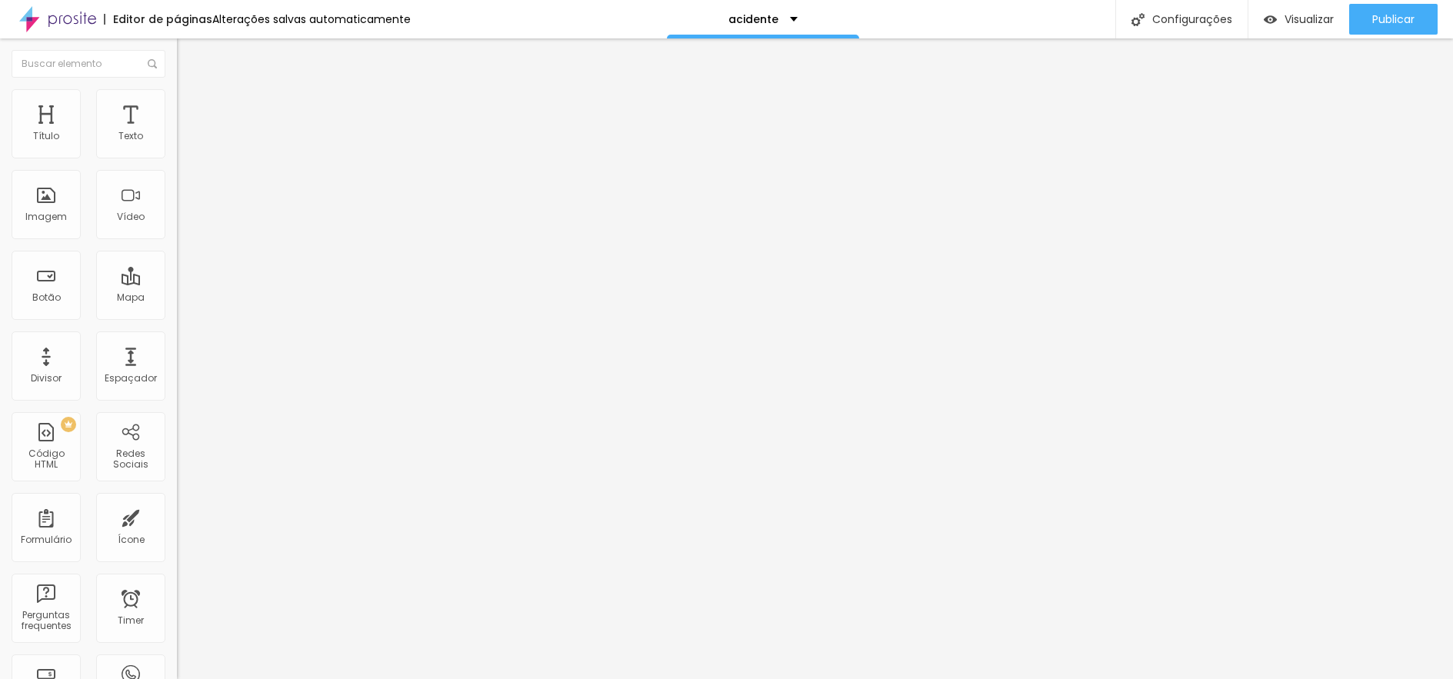
click at [177, 98] on img at bounding box center [184, 96] width 14 height 14
click at [177, 283] on input "range" at bounding box center [226, 289] width 99 height 12
click at [1285, 18] on span "Visualizar" at bounding box center [1309, 19] width 49 height 12
click at [183, 143] on icon "button" at bounding box center [187, 138] width 9 height 9
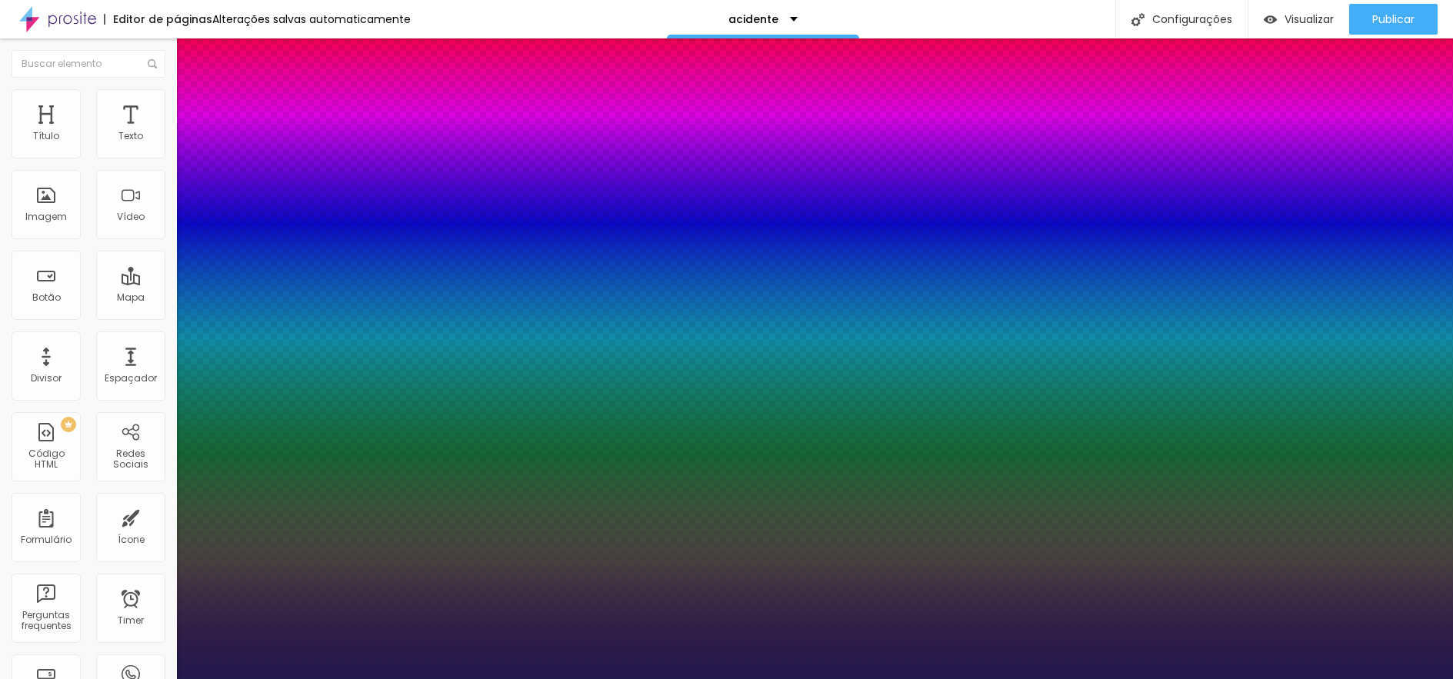
drag, startPoint x: 207, startPoint y: 259, endPoint x: 218, endPoint y: 259, distance: 10.8
click at [636, 679] on div at bounding box center [726, 679] width 1453 height 0
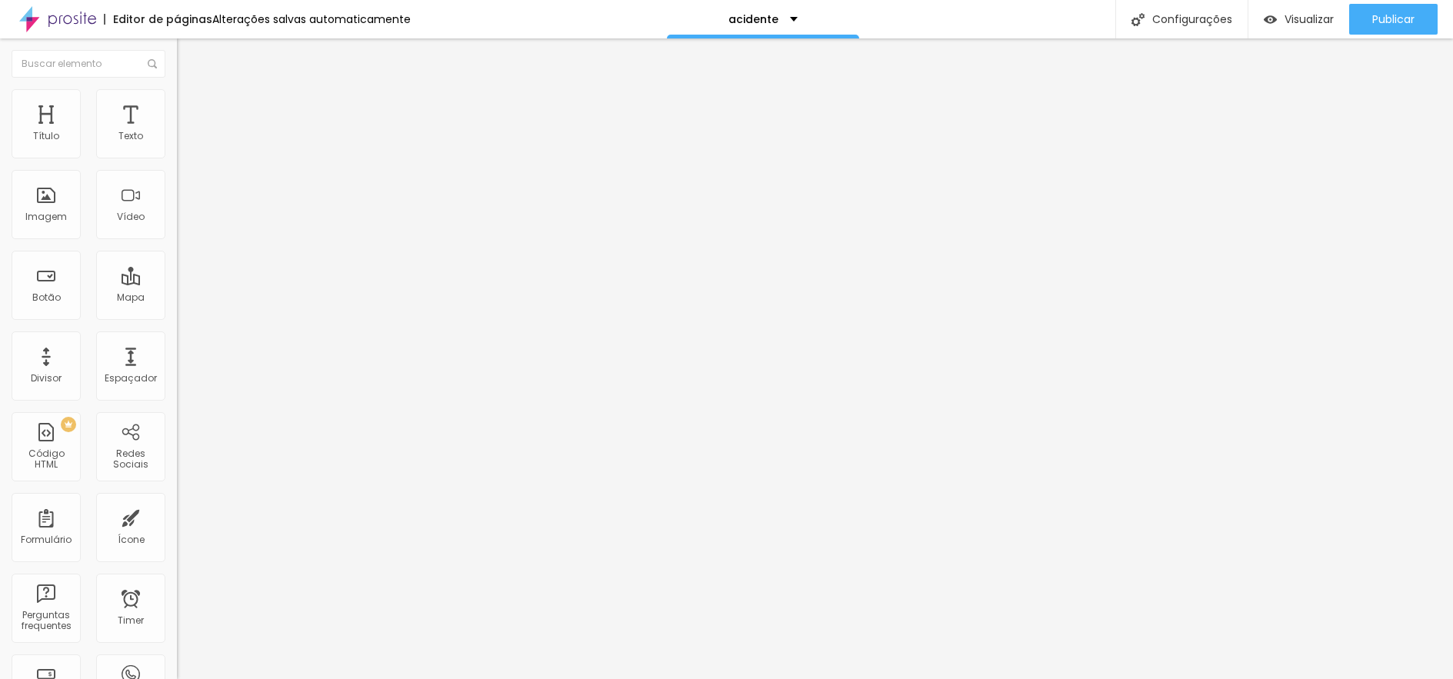
click at [177, 92] on img at bounding box center [184, 96] width 14 height 14
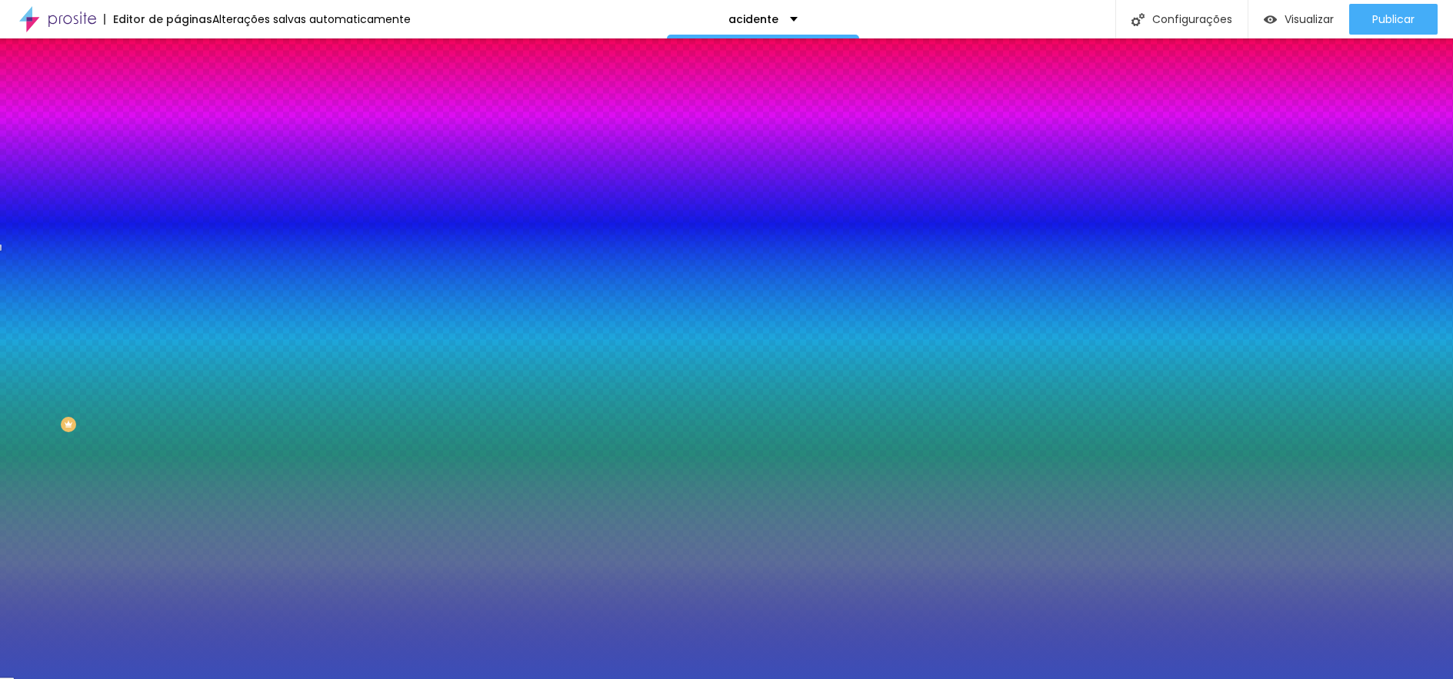
click at [177, 225] on input "#3B4EB8" at bounding box center [269, 216] width 185 height 15
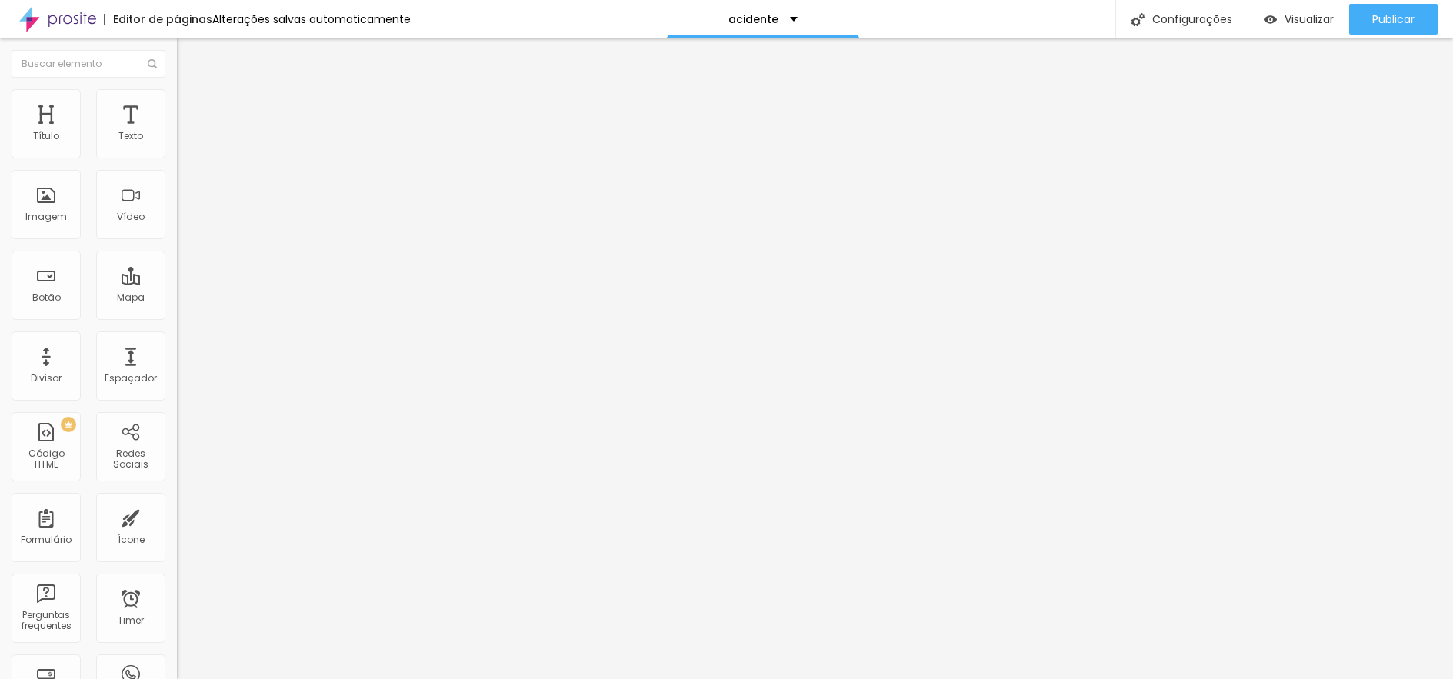
click at [177, 92] on img at bounding box center [184, 96] width 14 height 14
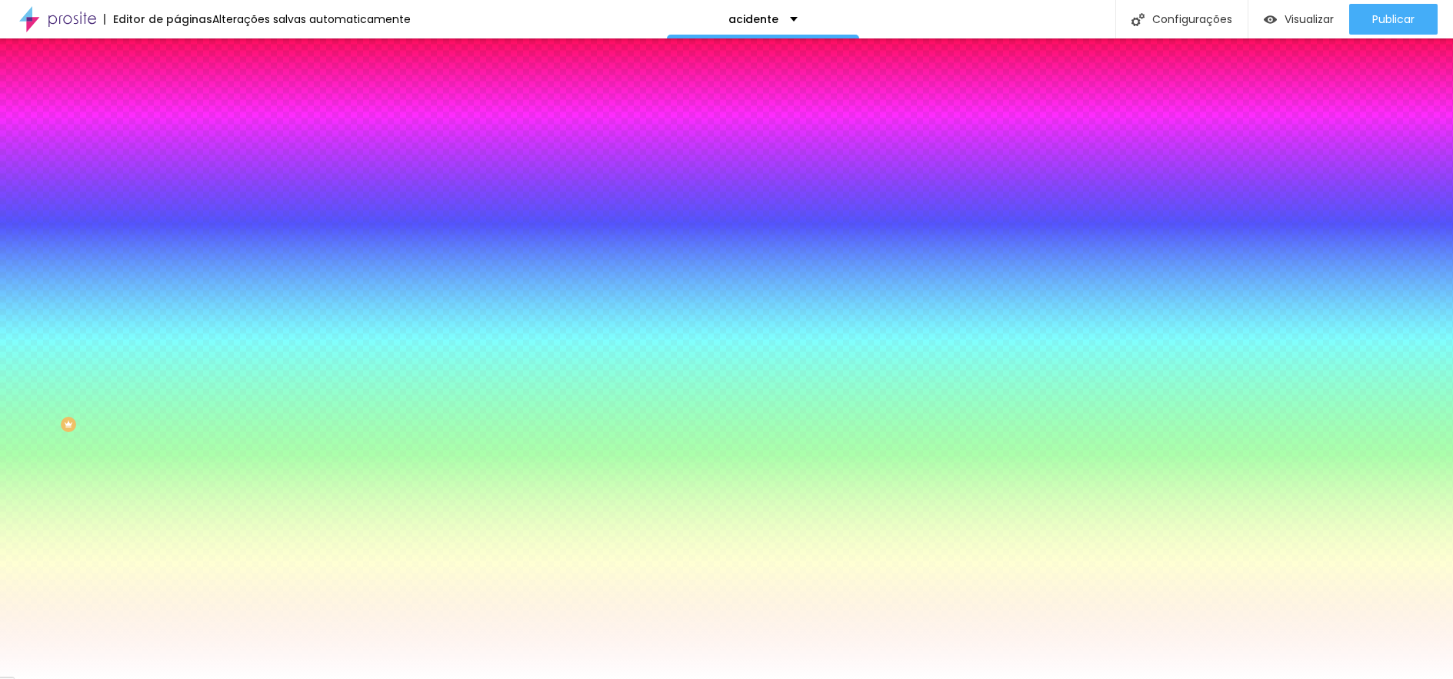
click at [177, 225] on input "#FFFFFF" at bounding box center [269, 216] width 185 height 15
paste input "3B4EB8"
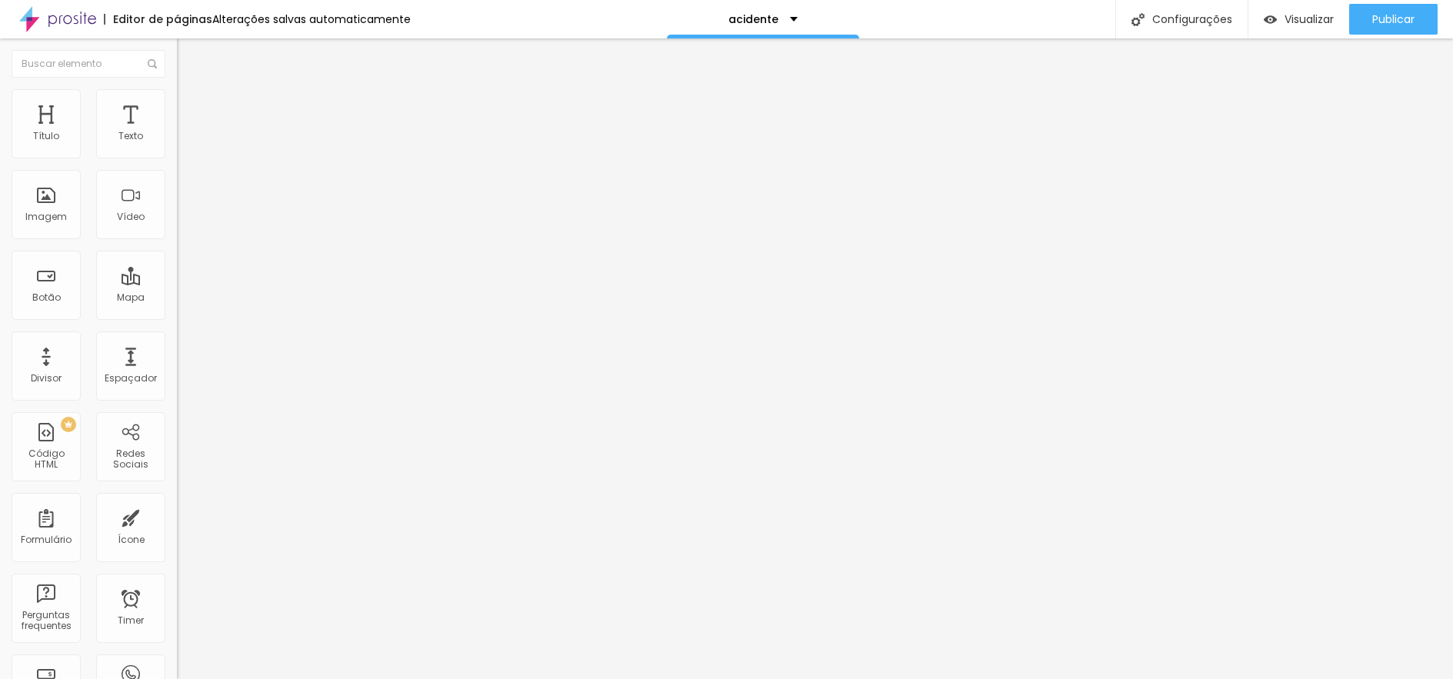
click at [177, 102] on li "Avançado" at bounding box center [265, 96] width 177 height 15
click at [177, 89] on li "Estilo" at bounding box center [265, 81] width 177 height 15
click at [177, 94] on img at bounding box center [184, 96] width 14 height 14
click at [177, 89] on li "Estilo" at bounding box center [265, 81] width 177 height 15
click at [1303, 25] on span "Visualizar" at bounding box center [1309, 19] width 49 height 12
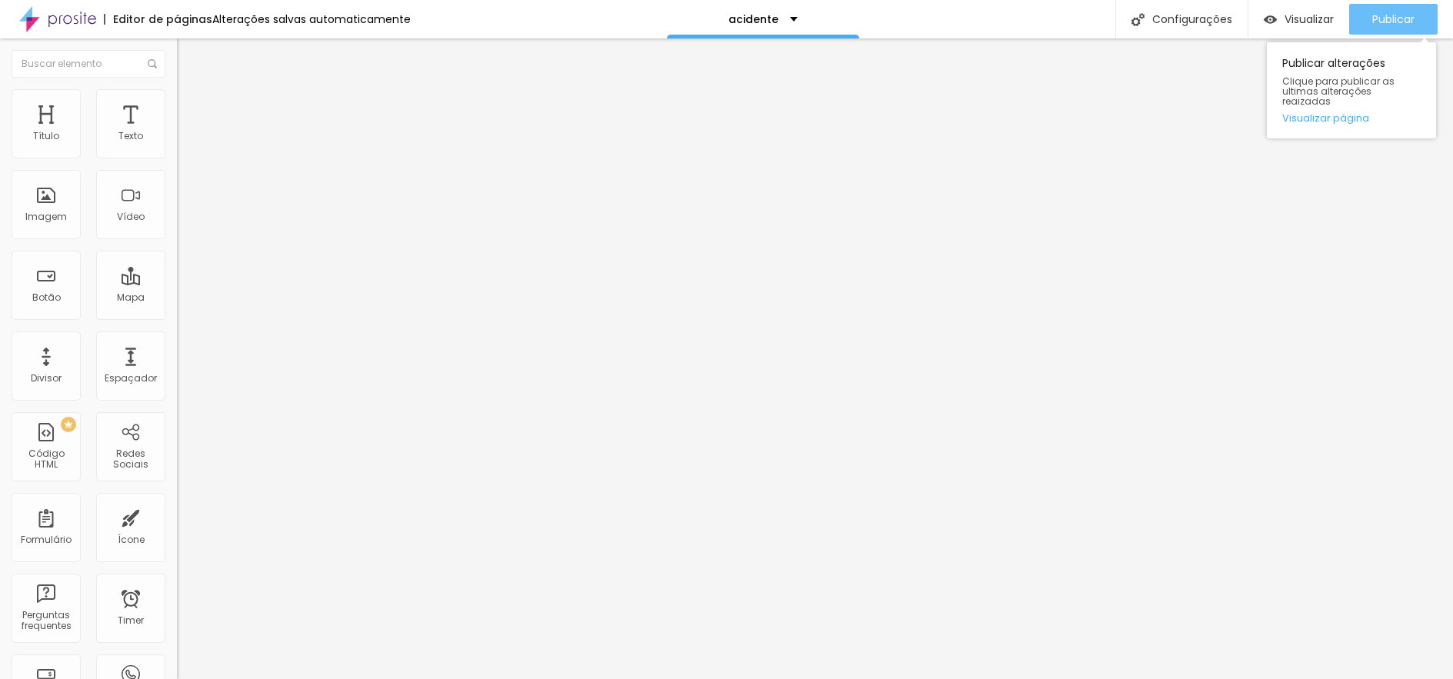
click at [1399, 22] on span "Publicar" at bounding box center [1394, 19] width 42 height 12
